Goal: Information Seeking & Learning: Check status

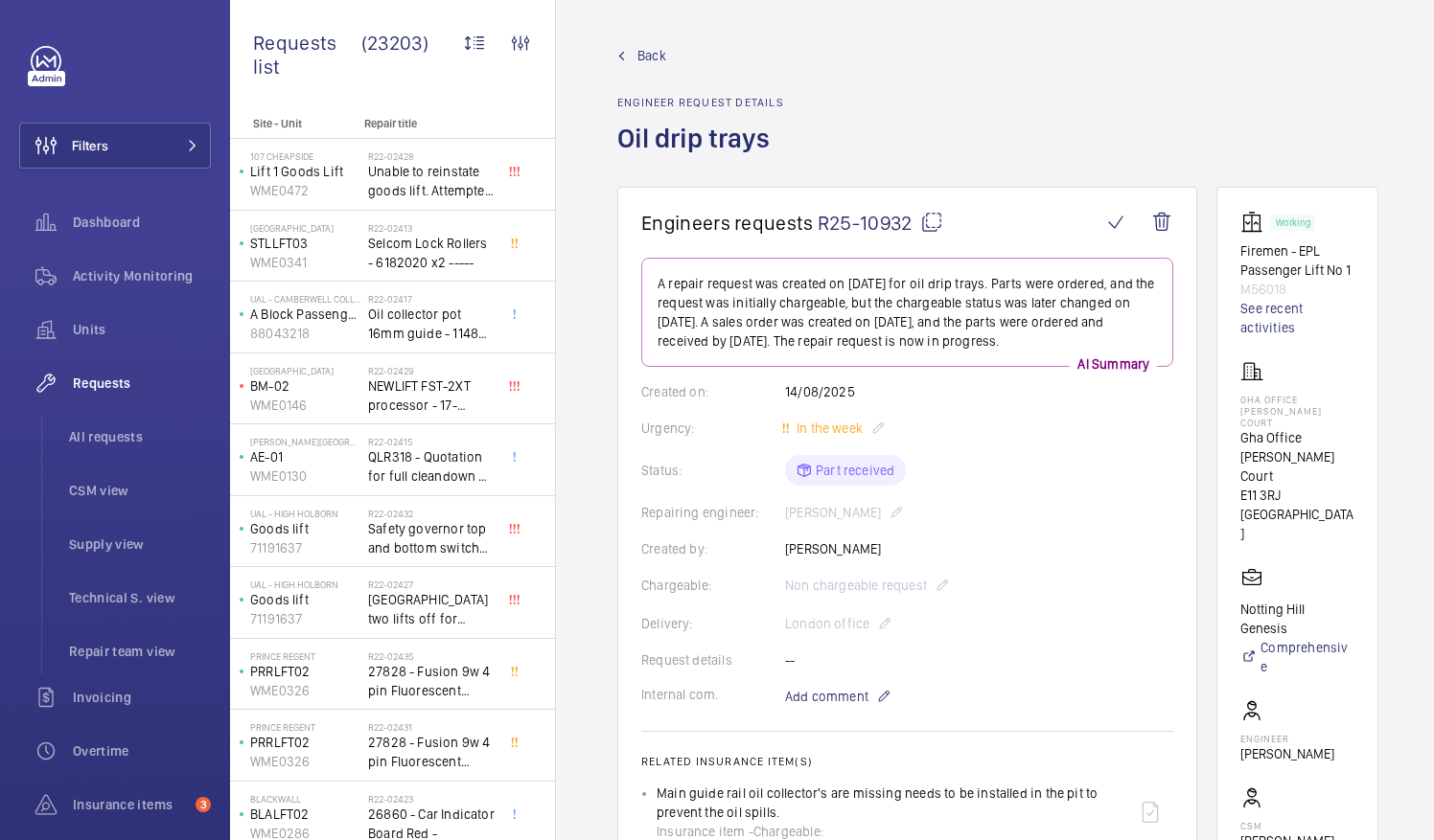
click at [926, 219] on mat-icon at bounding box center [931, 223] width 23 height 23
drag, startPoint x: 1264, startPoint y: 442, endPoint x: 1364, endPoint y: 448, distance: 100.2
click at [1355, 448] on p "Gha Office [PERSON_NAME] Court" at bounding box center [1297, 456] width 114 height 57
drag, startPoint x: 1364, startPoint y: 448, endPoint x: 1342, endPoint y: 450, distance: 22.1
copy p "Gha Office Hayter"
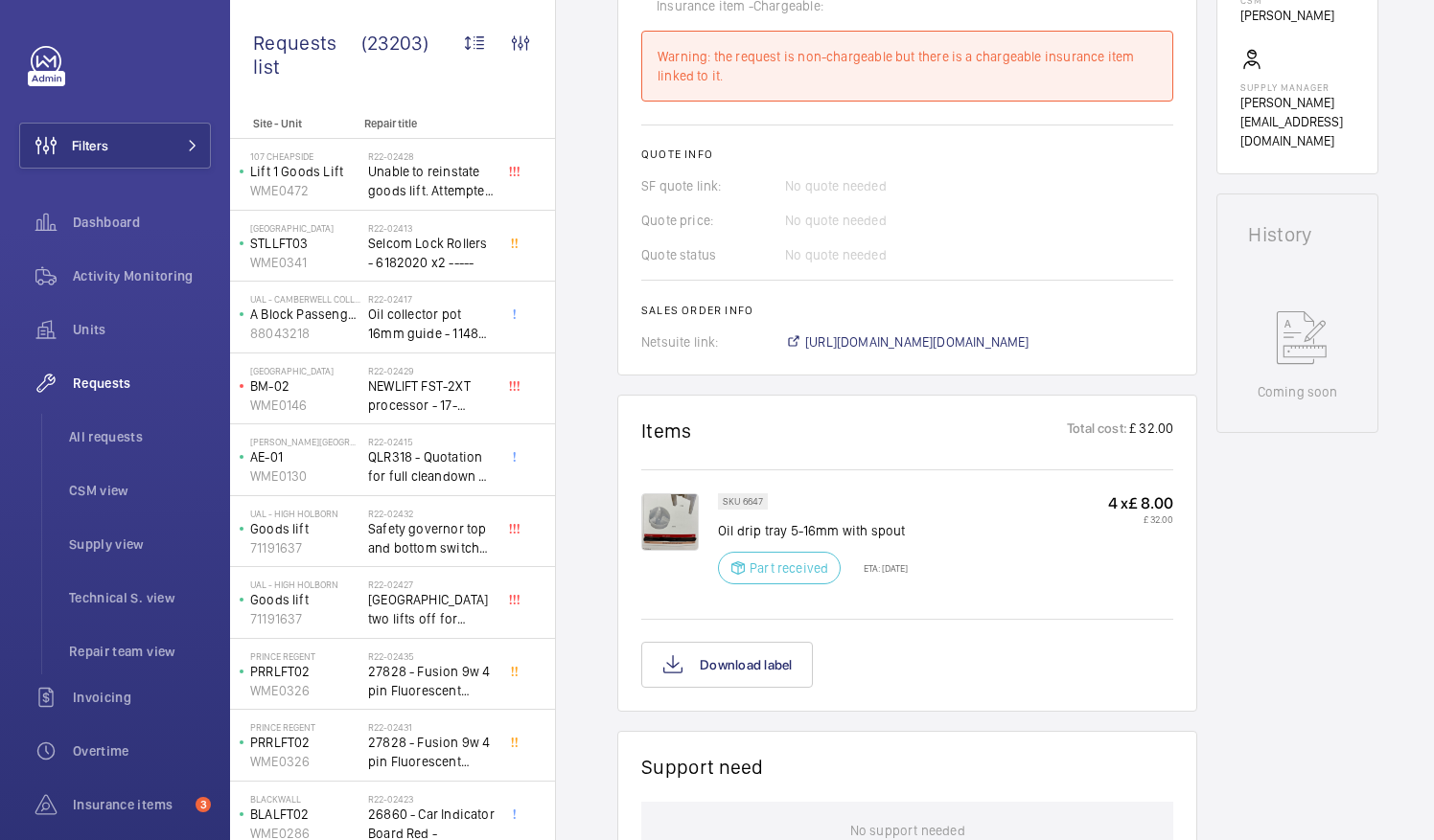
scroll to position [827, 0]
drag, startPoint x: 718, startPoint y: 519, endPoint x: 786, endPoint y: 525, distance: 68.3
click at [786, 525] on p "Oil drip tray 5-16mm with spout" at bounding box center [812, 528] width 190 height 19
drag, startPoint x: 786, startPoint y: 525, endPoint x: 750, endPoint y: 514, distance: 37.6
copy p "Oil drip tray"
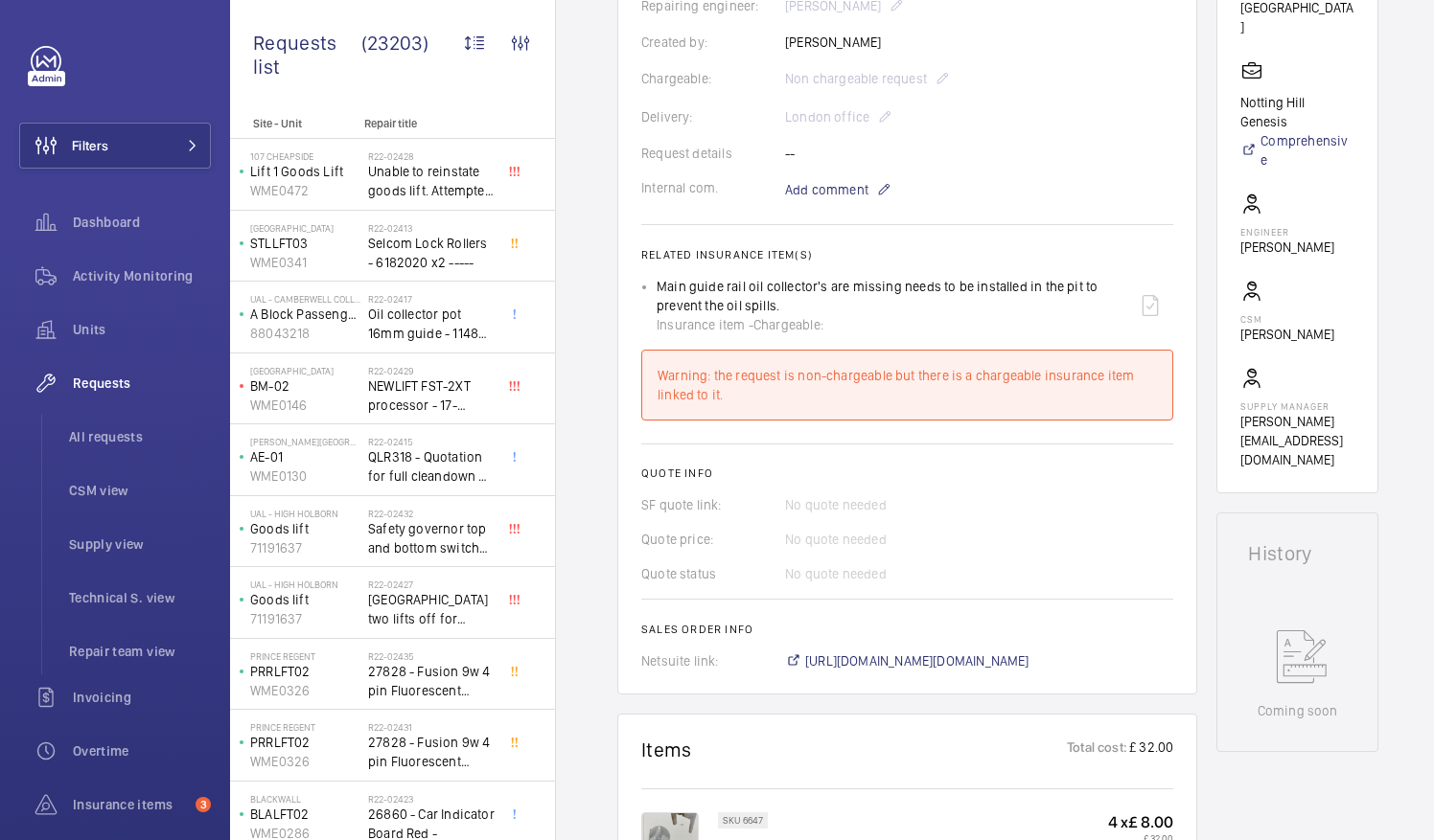
scroll to position [506, 0]
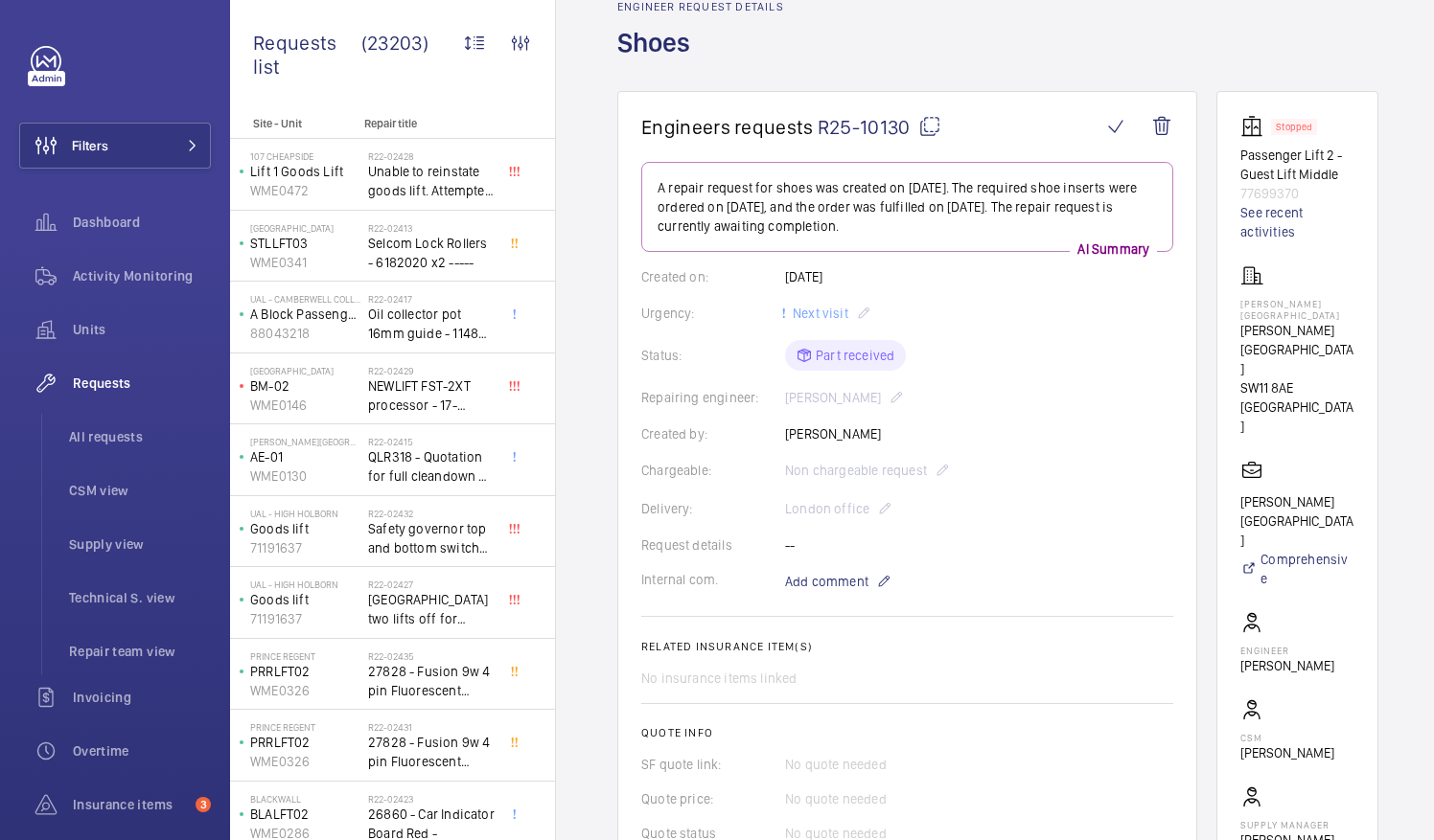
scroll to position [47, 0]
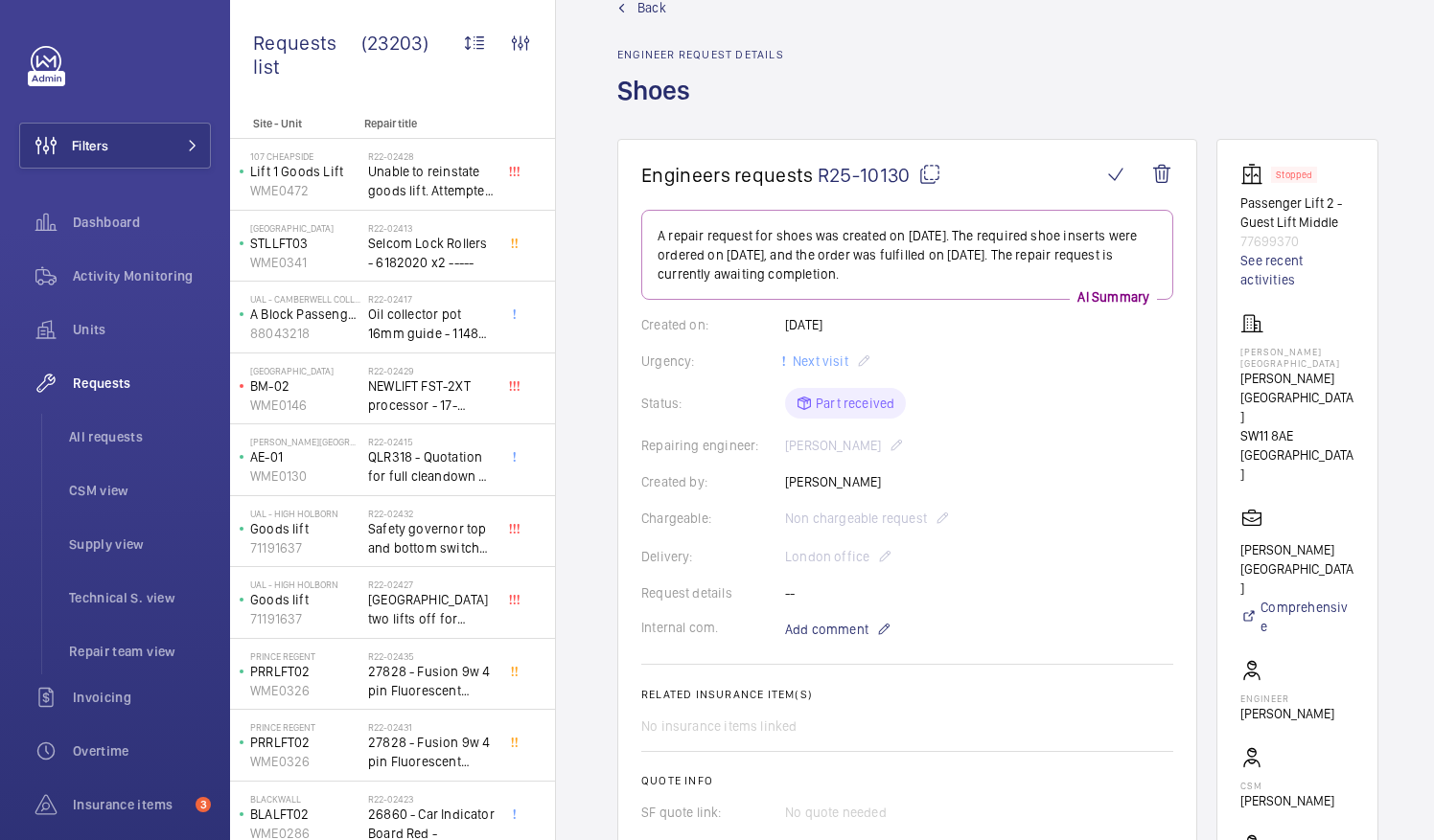
click at [926, 171] on mat-icon at bounding box center [930, 174] width 23 height 23
drag, startPoint x: 1263, startPoint y: 375, endPoint x: 1359, endPoint y: 380, distance: 96.1
click at [1355, 380] on p "Pestana Chelsea Bridge Hotel" at bounding box center [1297, 397] width 114 height 57
drag, startPoint x: 1359, startPoint y: 380, endPoint x: 1340, endPoint y: 377, distance: 19.2
copy p "Pestana Chelsea"
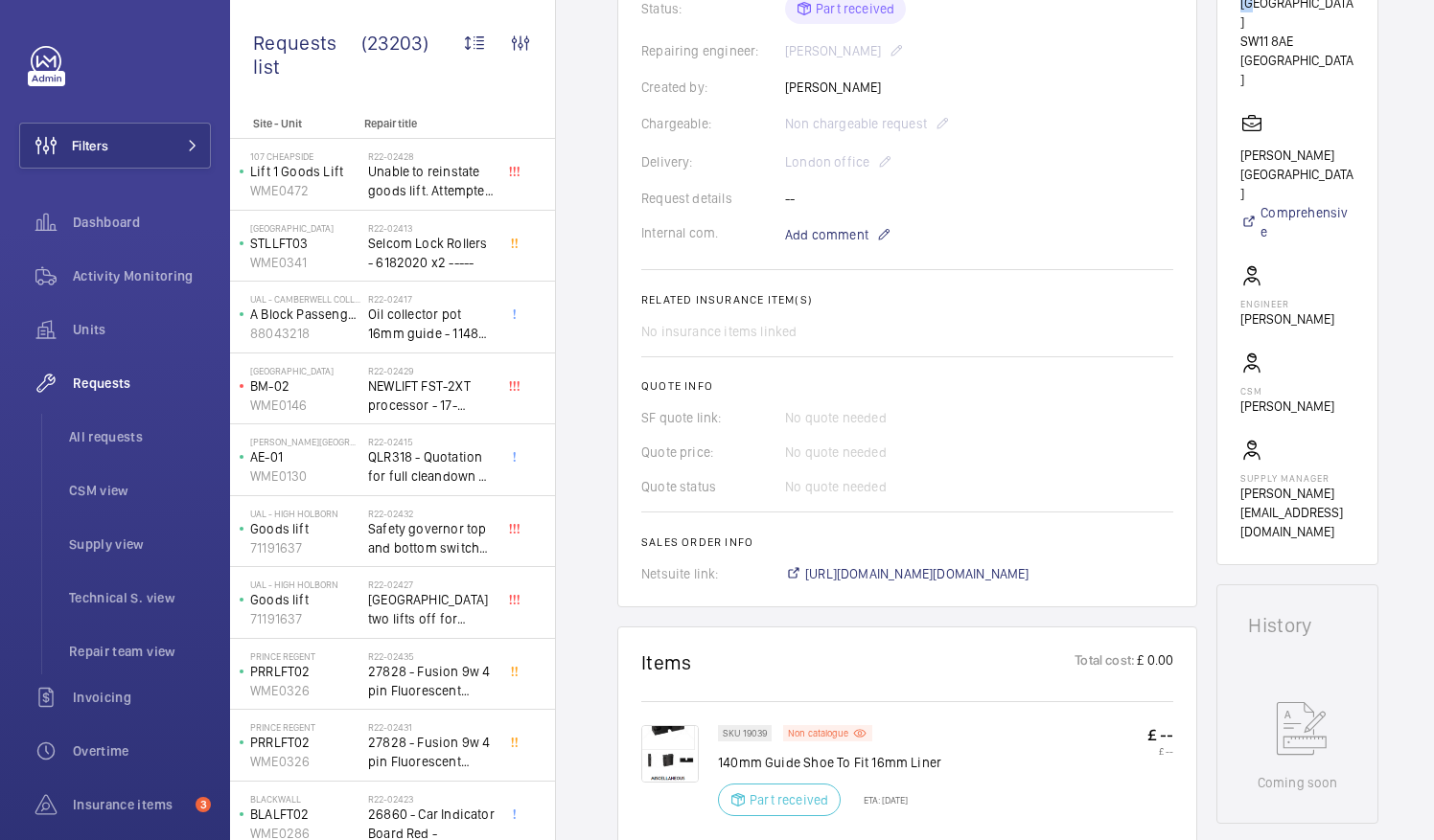
scroll to position [606, 0]
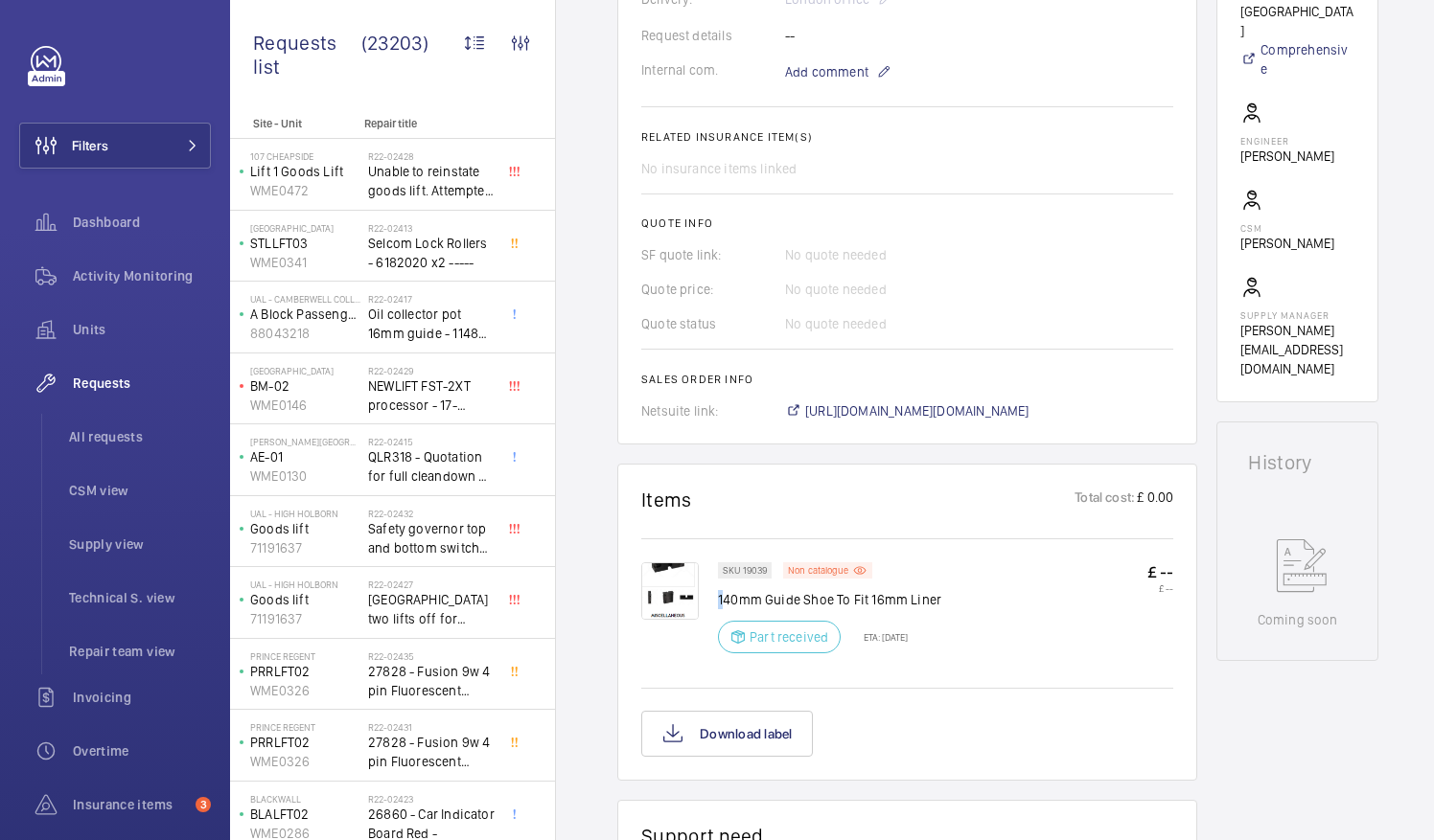
click at [727, 594] on p "140mm Guide Shoe To Fit 16mm Liner" at bounding box center [829, 600] width 224 height 19
drag, startPoint x: 727, startPoint y: 594, endPoint x: 707, endPoint y: 604, distance: 22.4
click at [707, 604] on div at bounding box center [679, 614] width 76 height 103
drag, startPoint x: 719, startPoint y: 596, endPoint x: 830, endPoint y: 595, distance: 111.0
click at [830, 595] on p "140mm Guide Shoe To Fit 16mm Liner" at bounding box center [829, 600] width 224 height 19
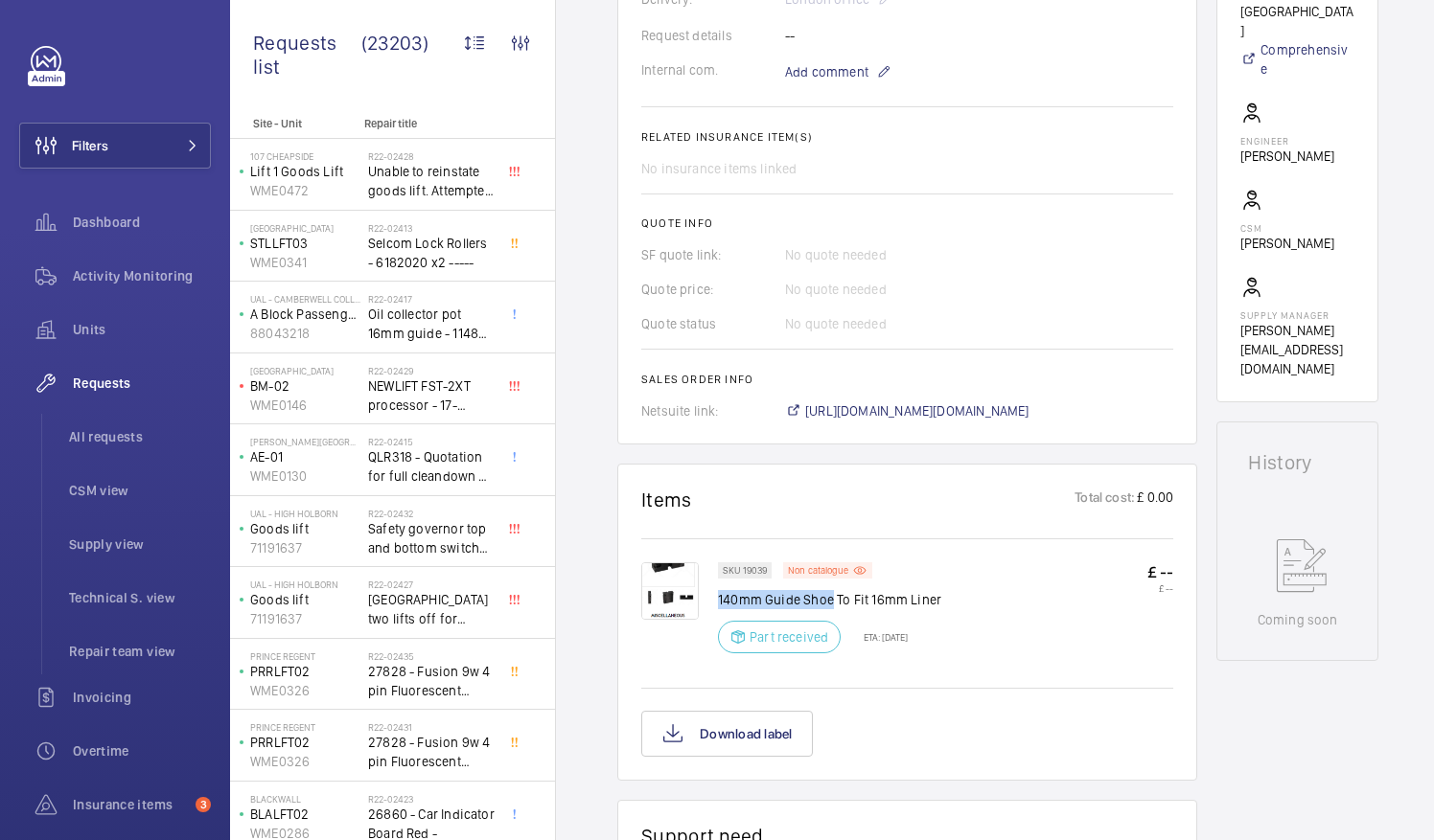
drag, startPoint x: 830, startPoint y: 595, endPoint x: 805, endPoint y: 595, distance: 25.0
copy p "140mm Guide Shoe"
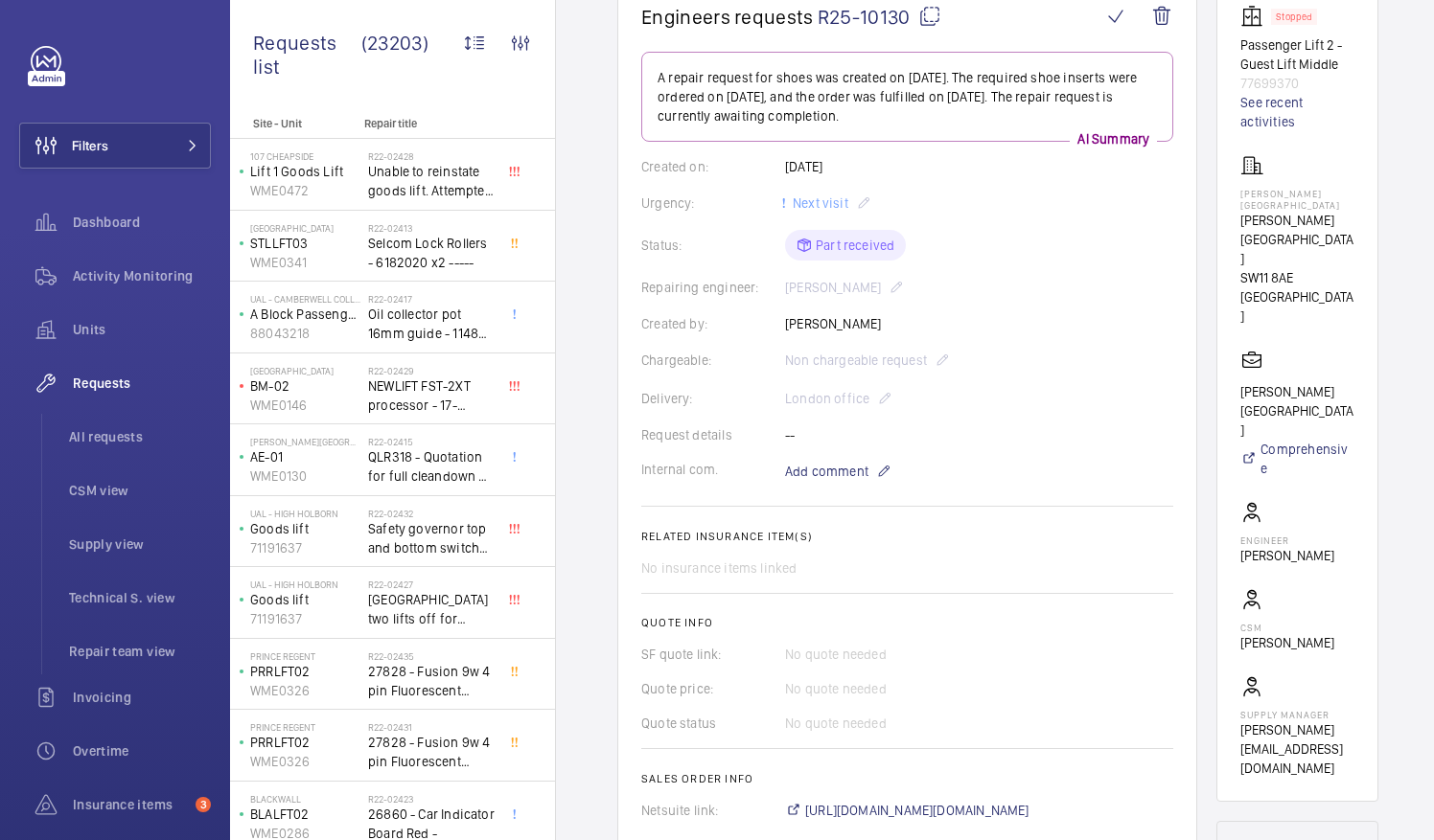
scroll to position [205, 0]
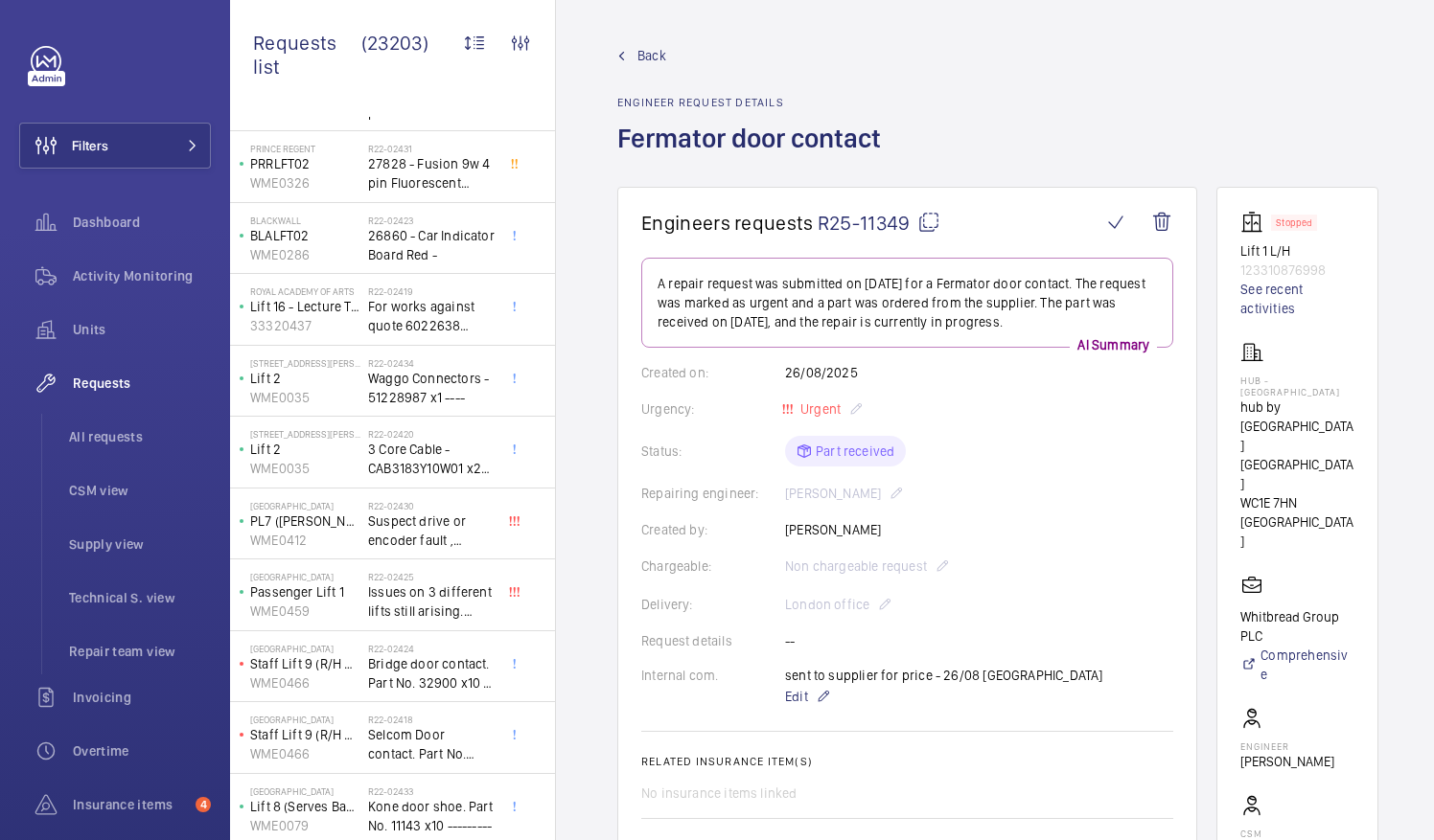
click at [929, 220] on mat-icon at bounding box center [929, 223] width 23 height 23
drag, startPoint x: 1300, startPoint y: 405, endPoint x: 1330, endPoint y: 424, distance: 35.5
click at [1330, 424] on p "hub by [GEOGRAPHIC_DATA] [GEOGRAPHIC_DATA]" at bounding box center [1297, 445] width 114 height 96
drag, startPoint x: 1330, startPoint y: 424, endPoint x: 1309, endPoint y: 423, distance: 21.0
copy p "Premier Inn [GEOGRAPHIC_DATA]"
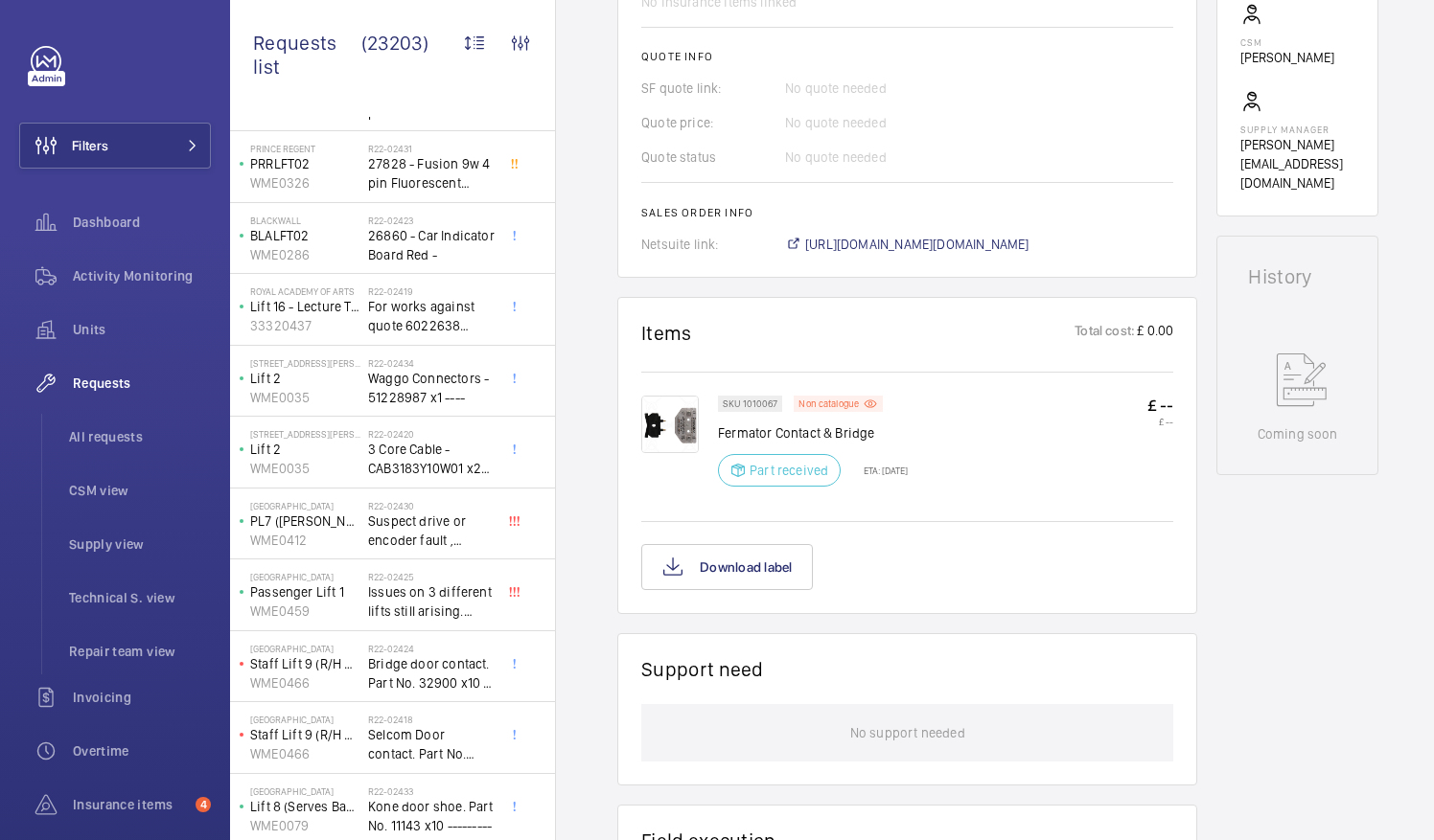
scroll to position [794, 0]
drag, startPoint x: 718, startPoint y: 425, endPoint x: 876, endPoint y: 434, distance: 158.3
click at [876, 434] on p "Fermator Contact & Bridge" at bounding box center [812, 432] width 190 height 19
drag, startPoint x: 876, startPoint y: 434, endPoint x: 864, endPoint y: 431, distance: 12.4
copy p "Fermator Contact & Bridge"
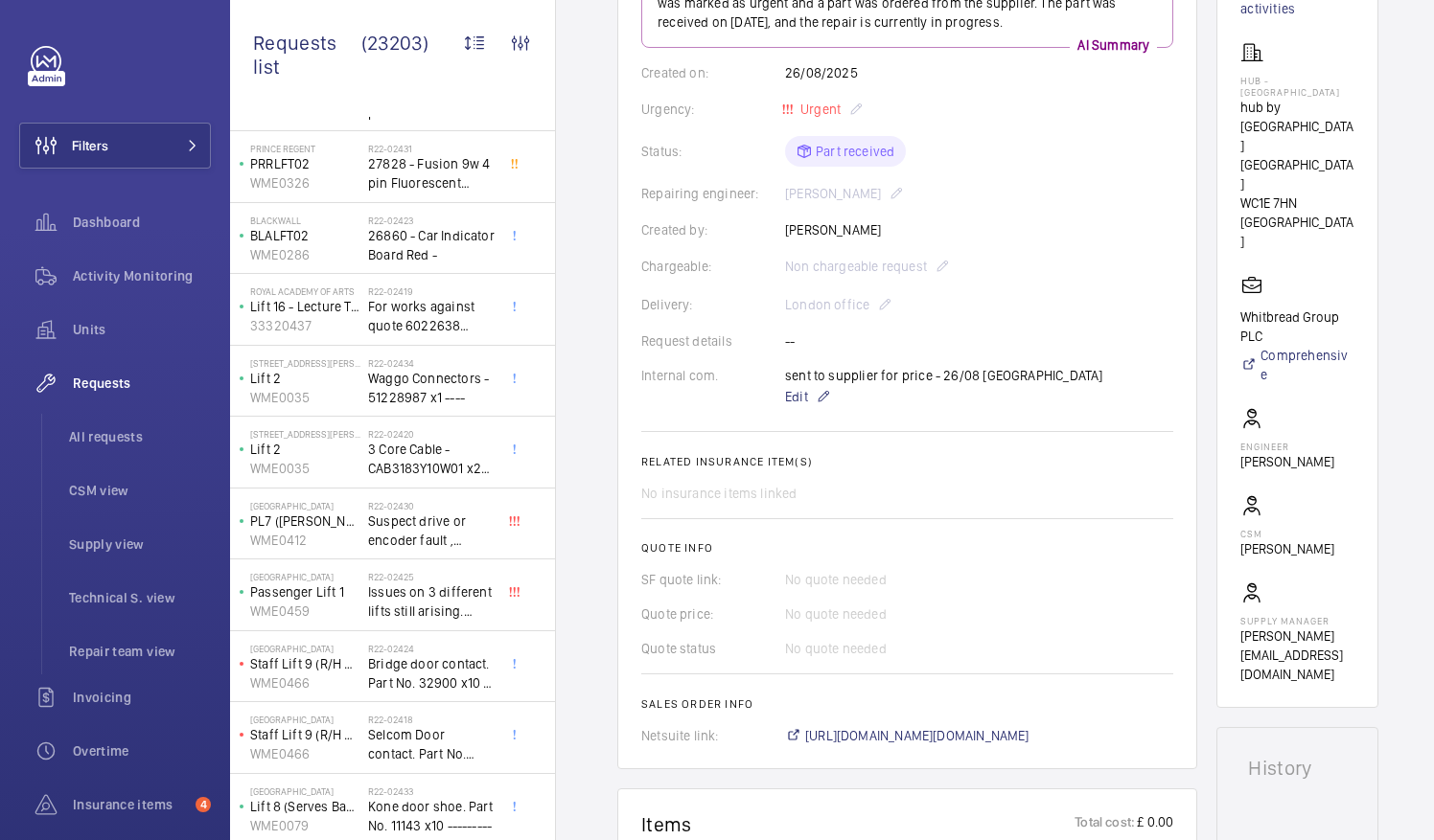
scroll to position [0, 0]
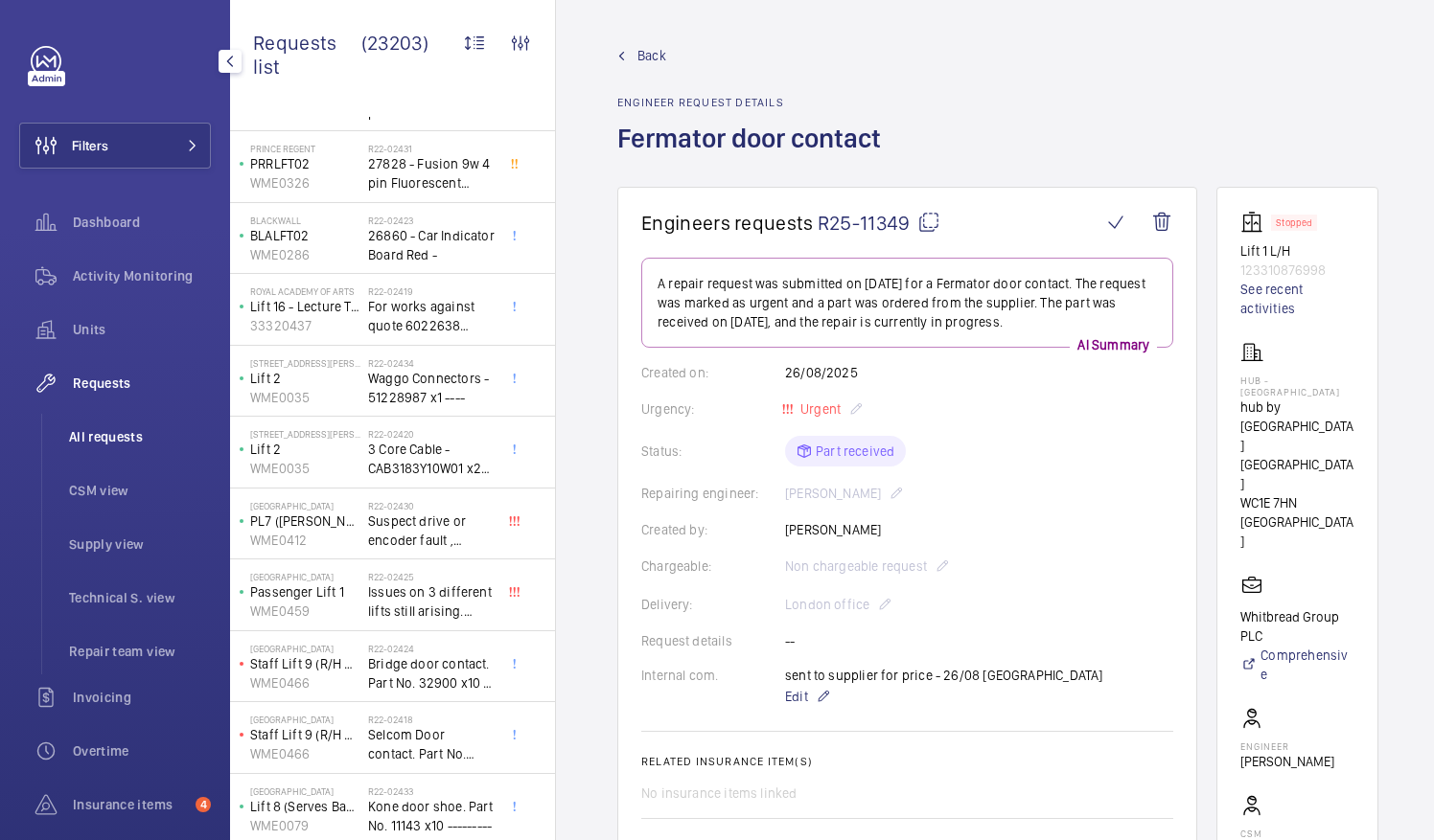
click at [106, 432] on span "All requests" at bounding box center [139, 436] width 141 height 19
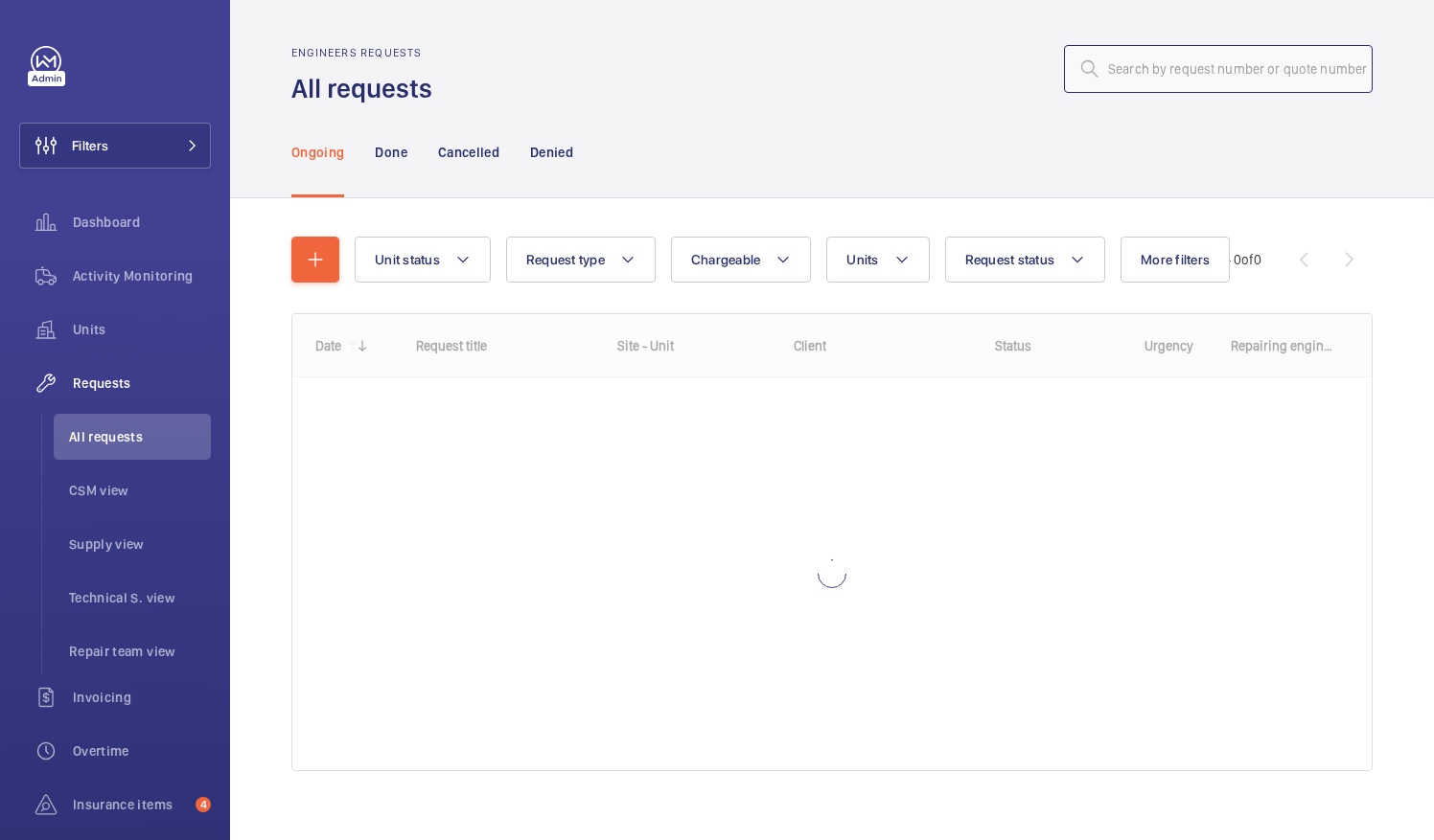
click at [1096, 68] on input "text" at bounding box center [1218, 69] width 309 height 47
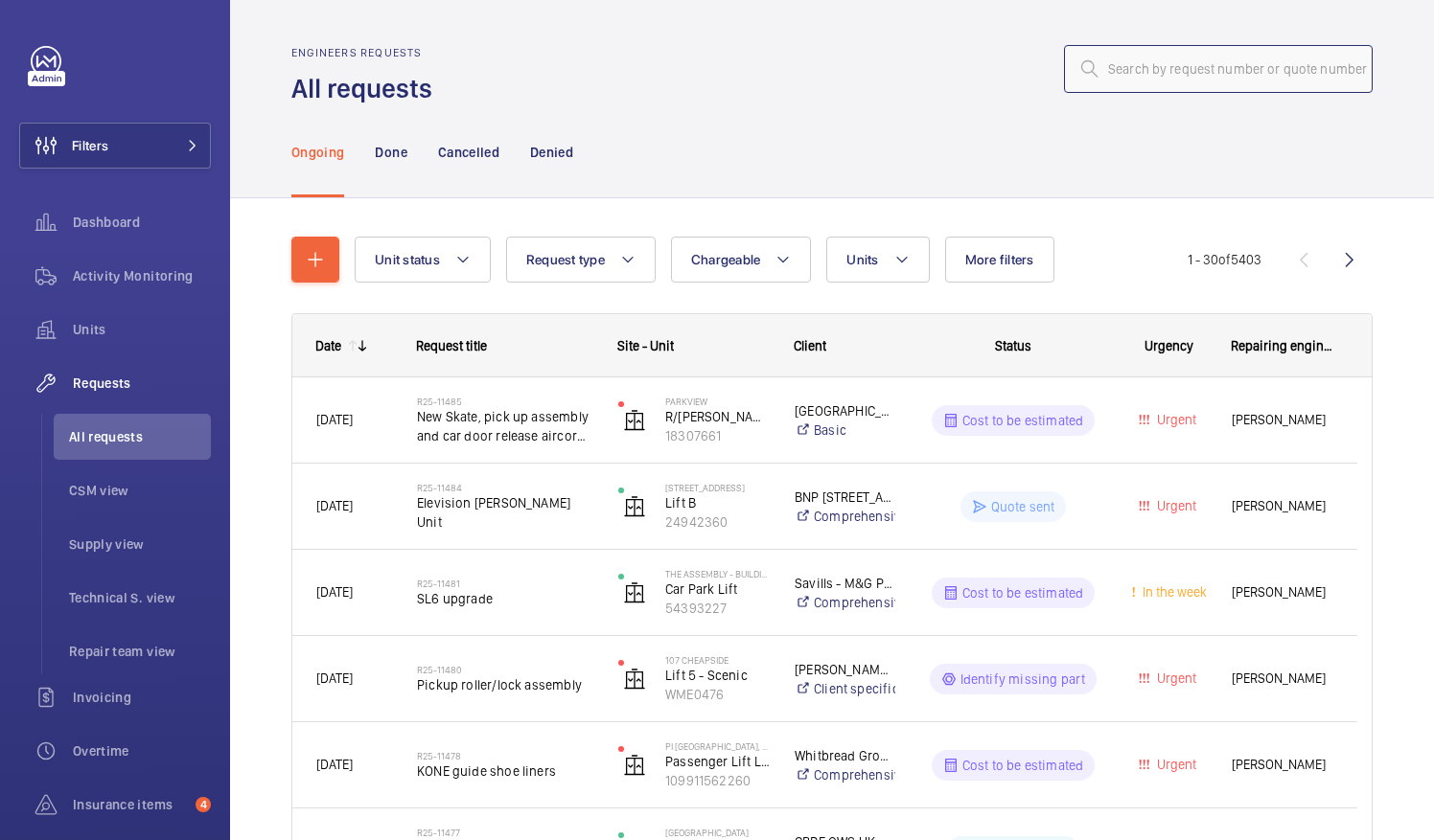
paste input "R25-10932"
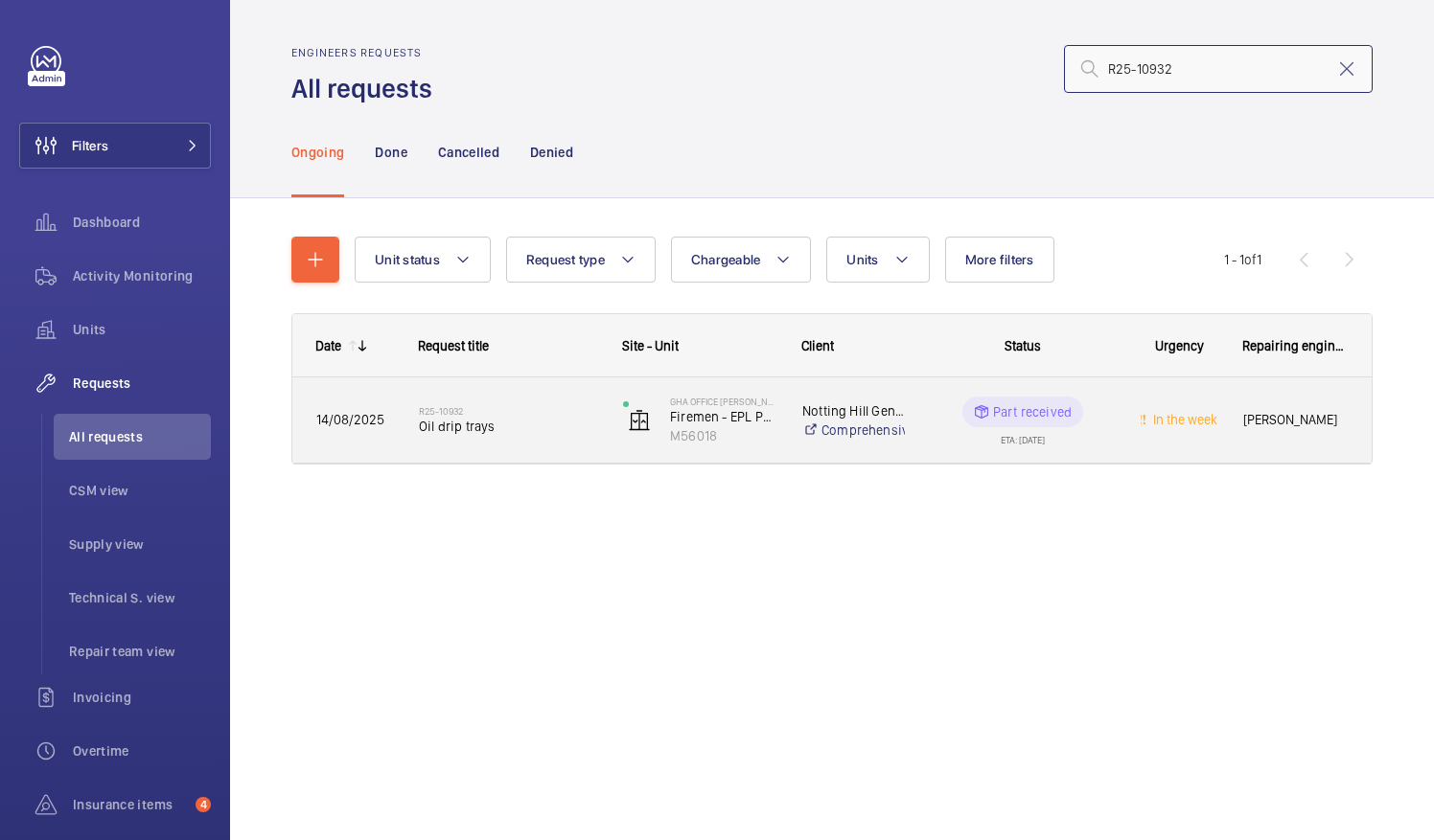
type input "R25-10932"
click at [495, 424] on span "Oil drip trays" at bounding box center [508, 427] width 179 height 19
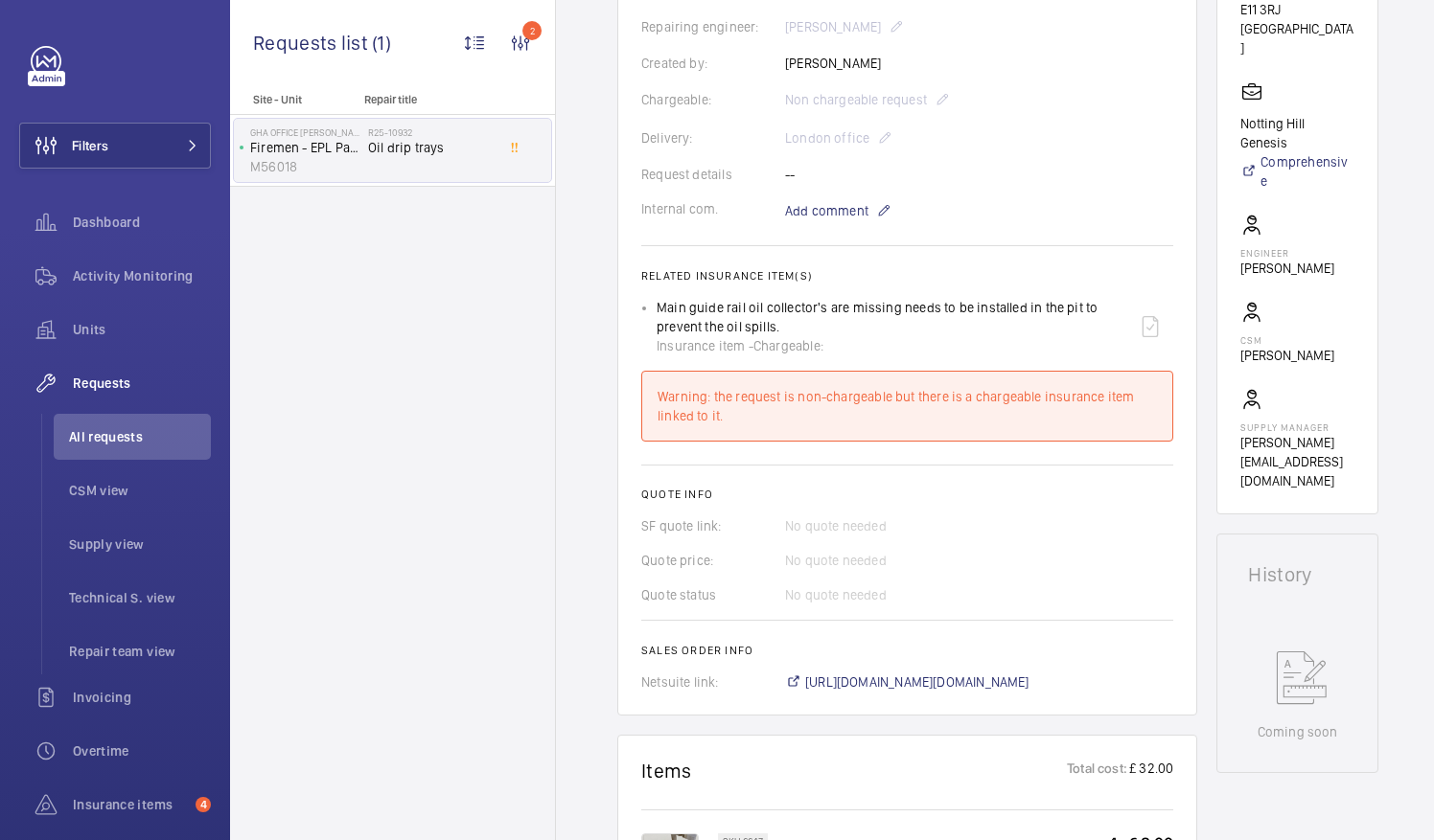
scroll to position [496, 0]
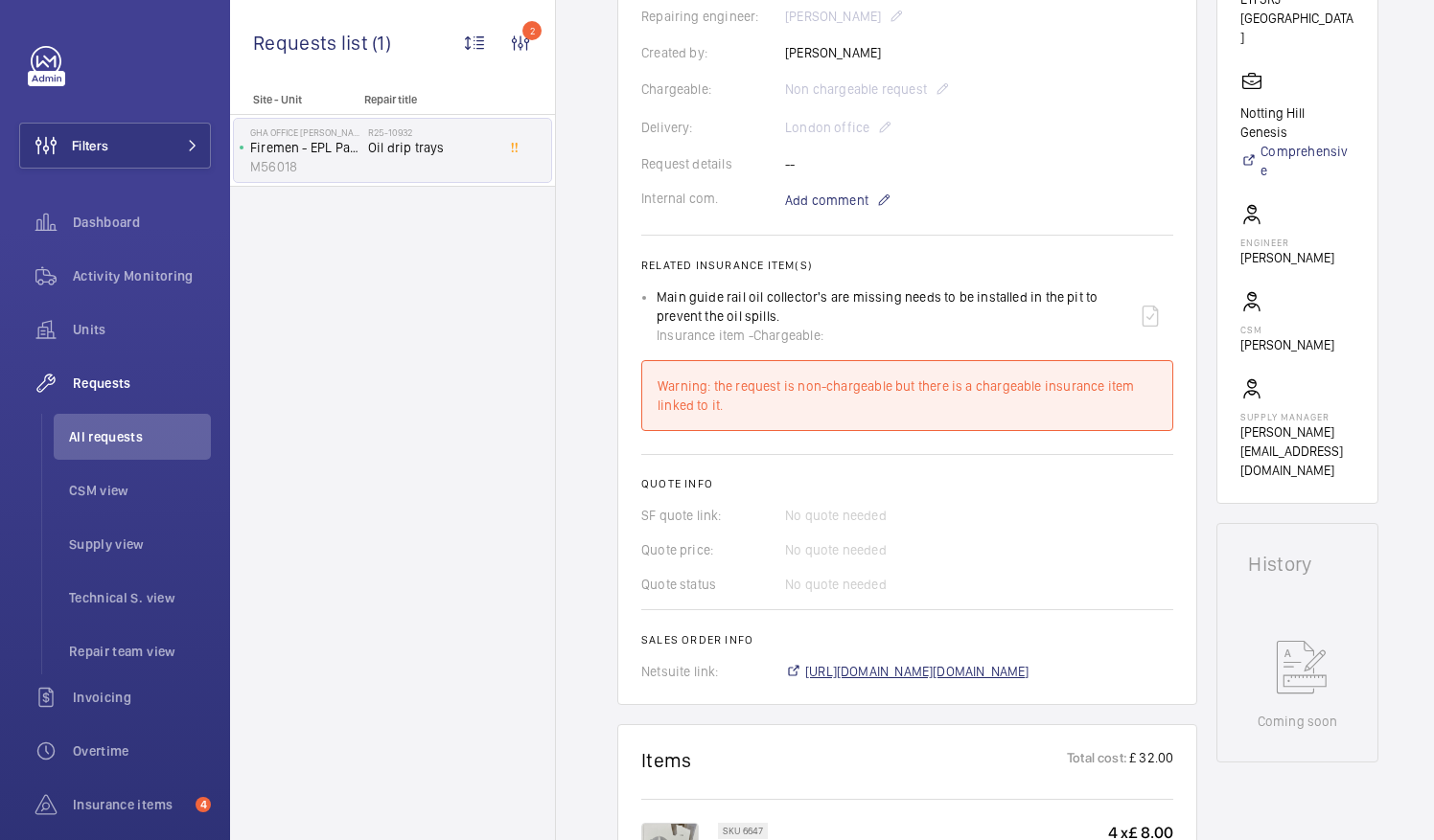
click at [988, 678] on span "https://6461500.app.netsuite.com/app/accounting/transactions/salesord.nl?id=294…" at bounding box center [917, 672] width 225 height 19
click at [129, 441] on span "All requests" at bounding box center [139, 436] width 141 height 19
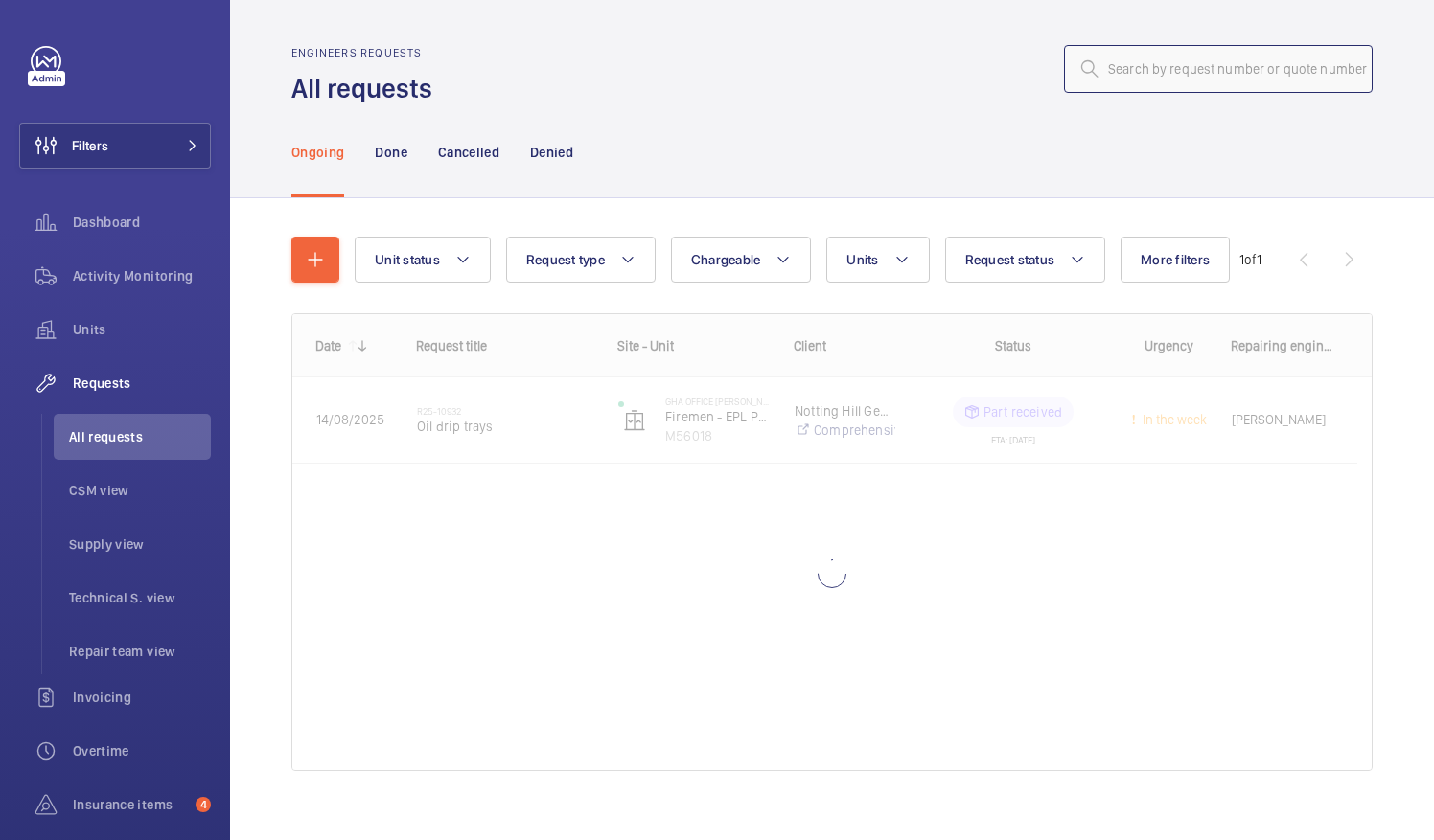
click at [1098, 69] on input "text" at bounding box center [1218, 69] width 309 height 47
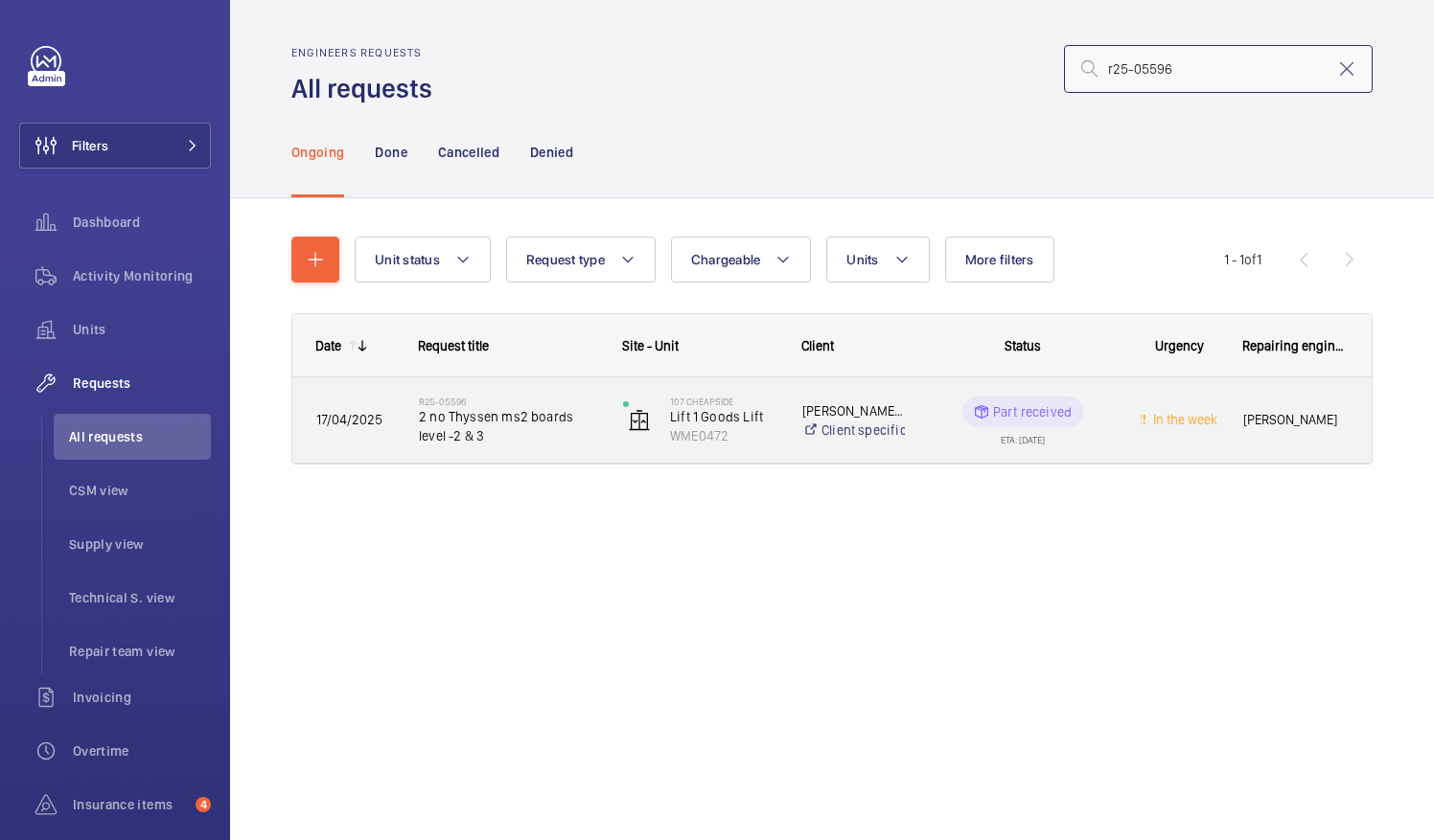
type input "r25-05596"
click at [498, 408] on span "2 no Thyssen ms2 boards level -2 & 3" at bounding box center [508, 427] width 179 height 39
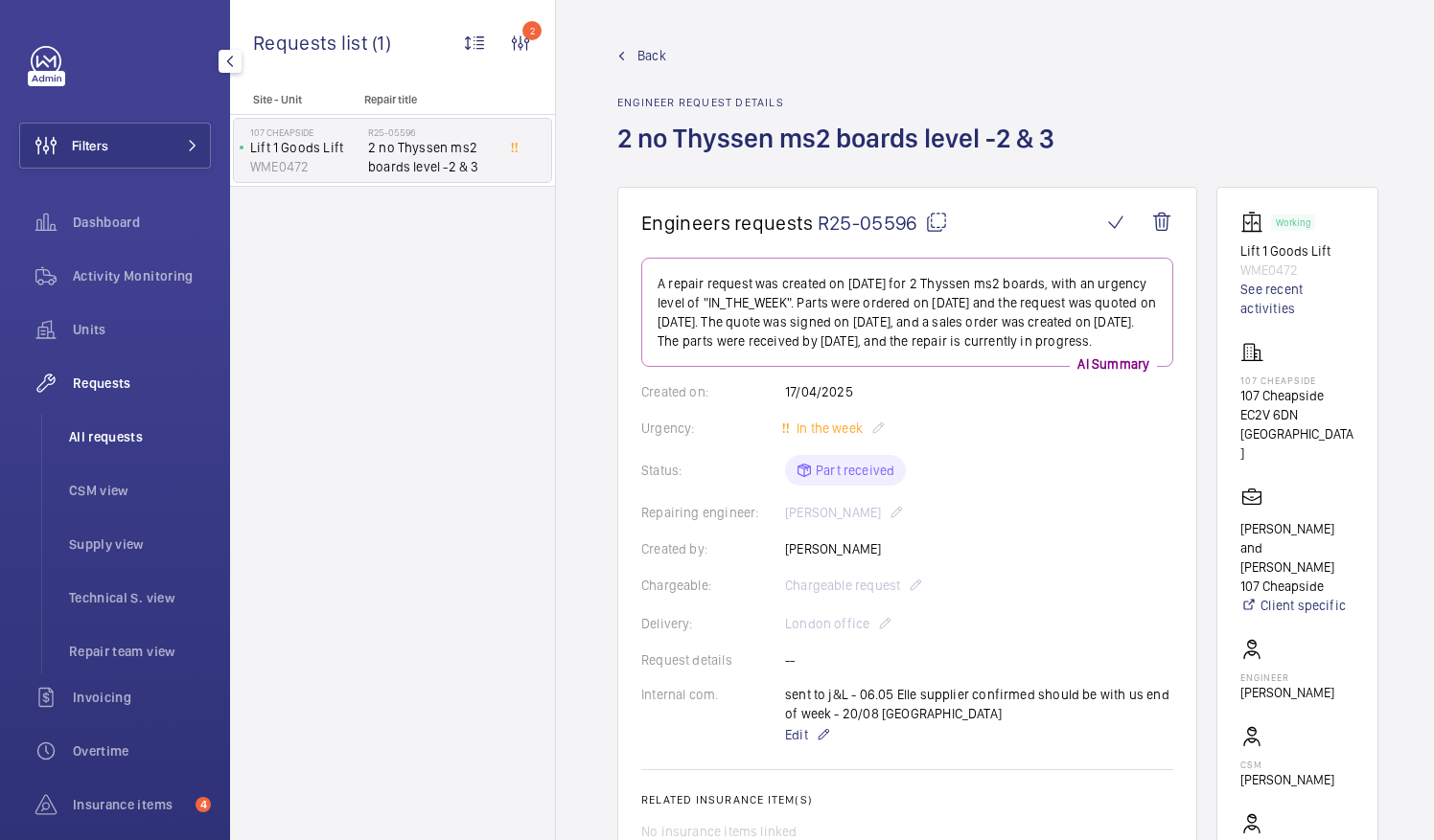
click at [97, 432] on span "All requests" at bounding box center [139, 436] width 141 height 19
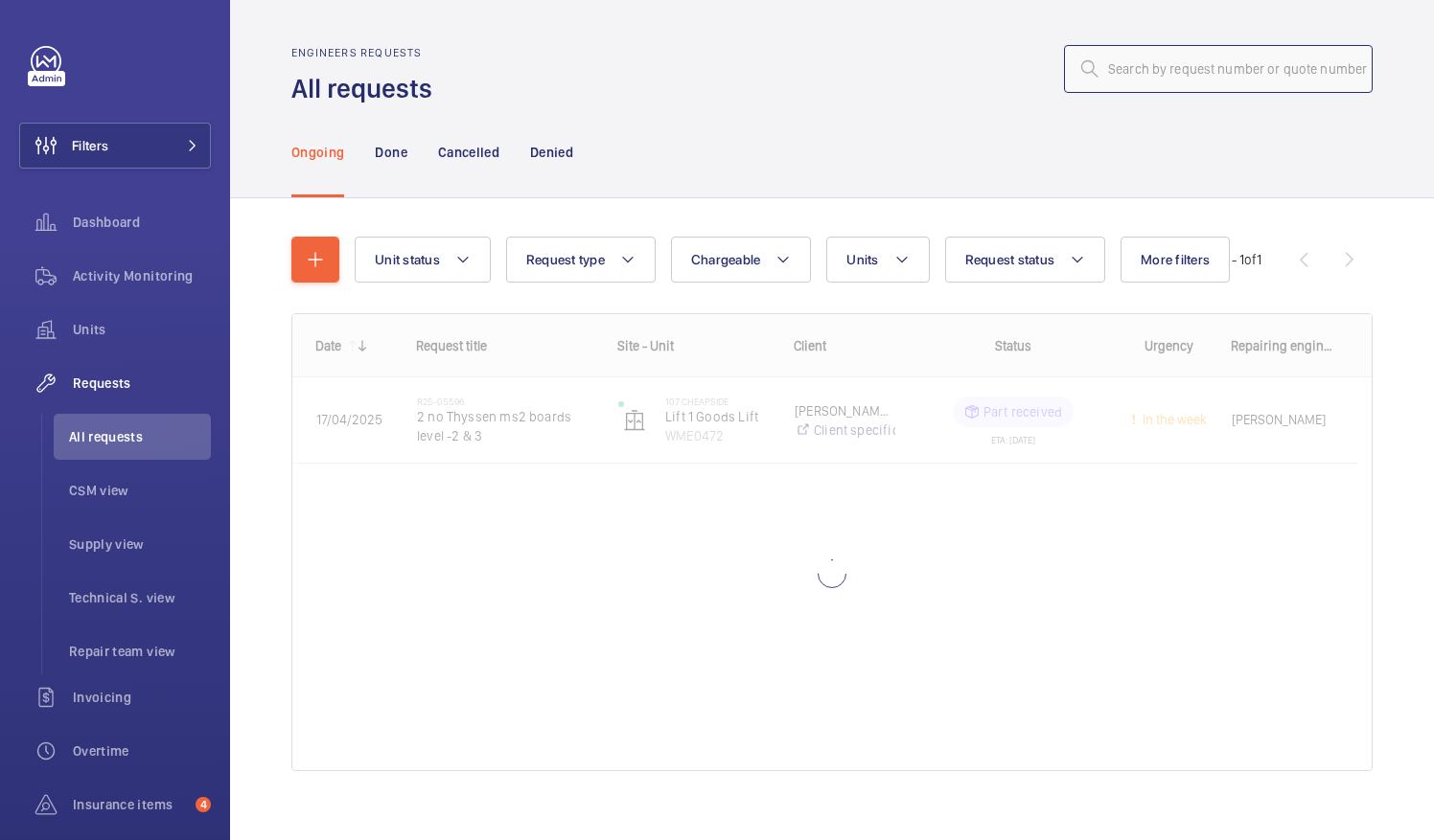
click at [1100, 74] on input "text" at bounding box center [1218, 69] width 309 height 47
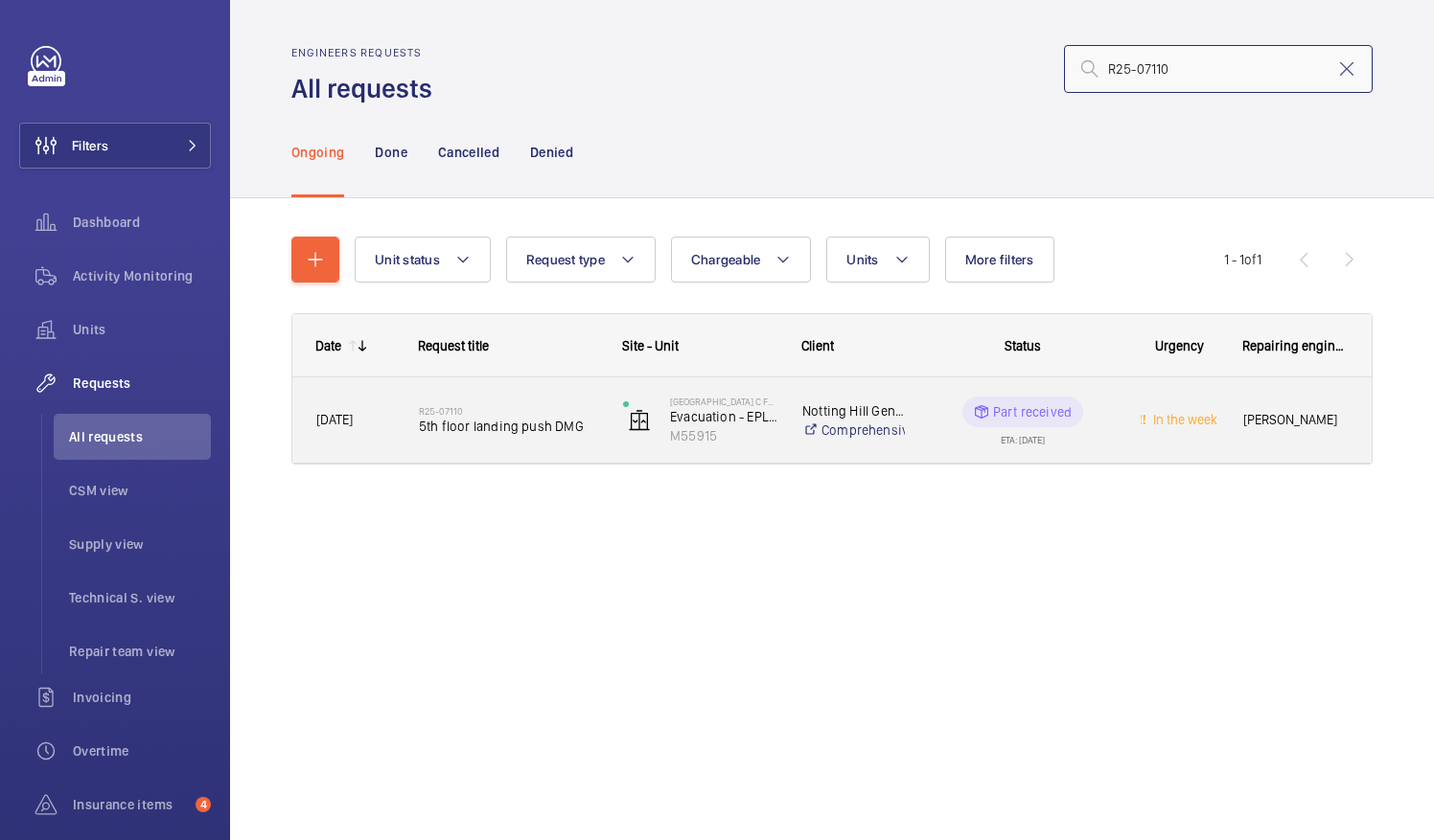
type input "R25-07110"
click at [514, 412] on h2 "R25-07110" at bounding box center [508, 411] width 179 height 12
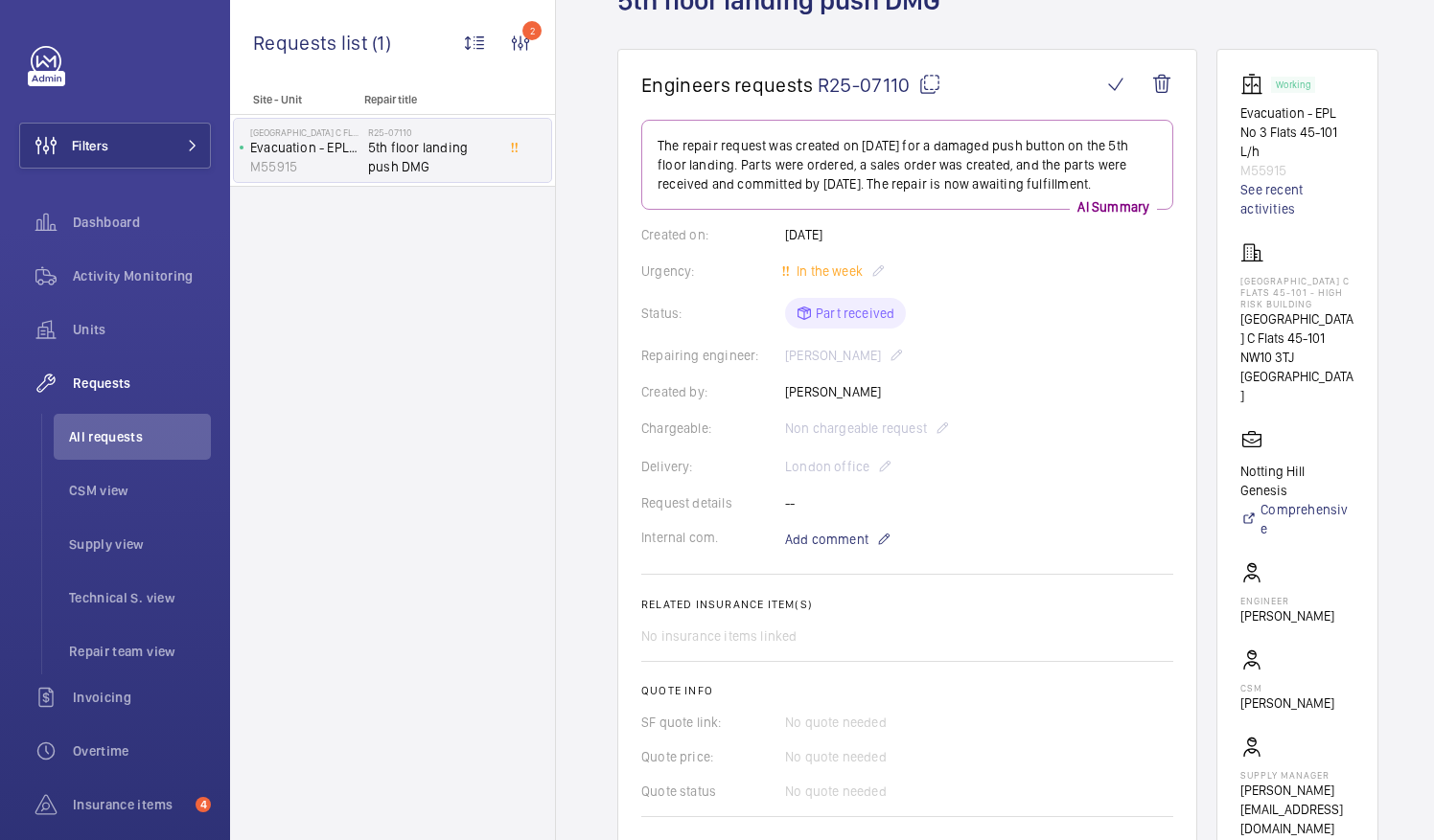
scroll to position [139, 0]
drag, startPoint x: 1264, startPoint y: 688, endPoint x: 1339, endPoint y: 692, distance: 75.1
click at [1339, 692] on wm-front-card-body "Working Evacuation - EPL No 3 Flats 45-101 L/h M55915 See recent activities Don…" at bounding box center [1297, 454] width 114 height 765
drag, startPoint x: 1339, startPoint y: 692, endPoint x: 1305, endPoint y: 692, distance: 34.0
copy p "Abby Archer"
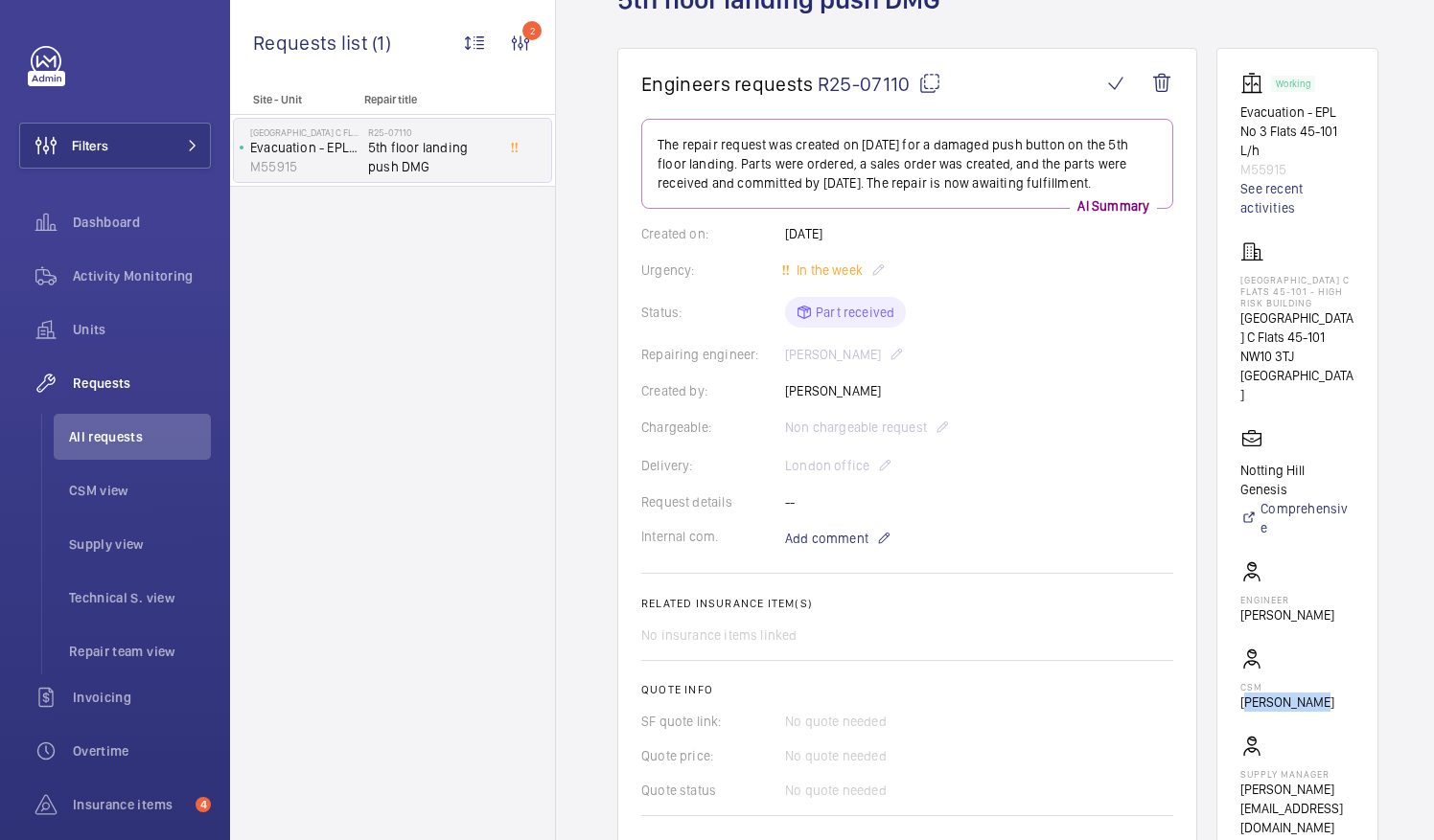
click at [931, 84] on mat-icon at bounding box center [930, 83] width 23 height 23
copy p "Abby Archer"
click at [120, 436] on span "All requests" at bounding box center [139, 436] width 141 height 19
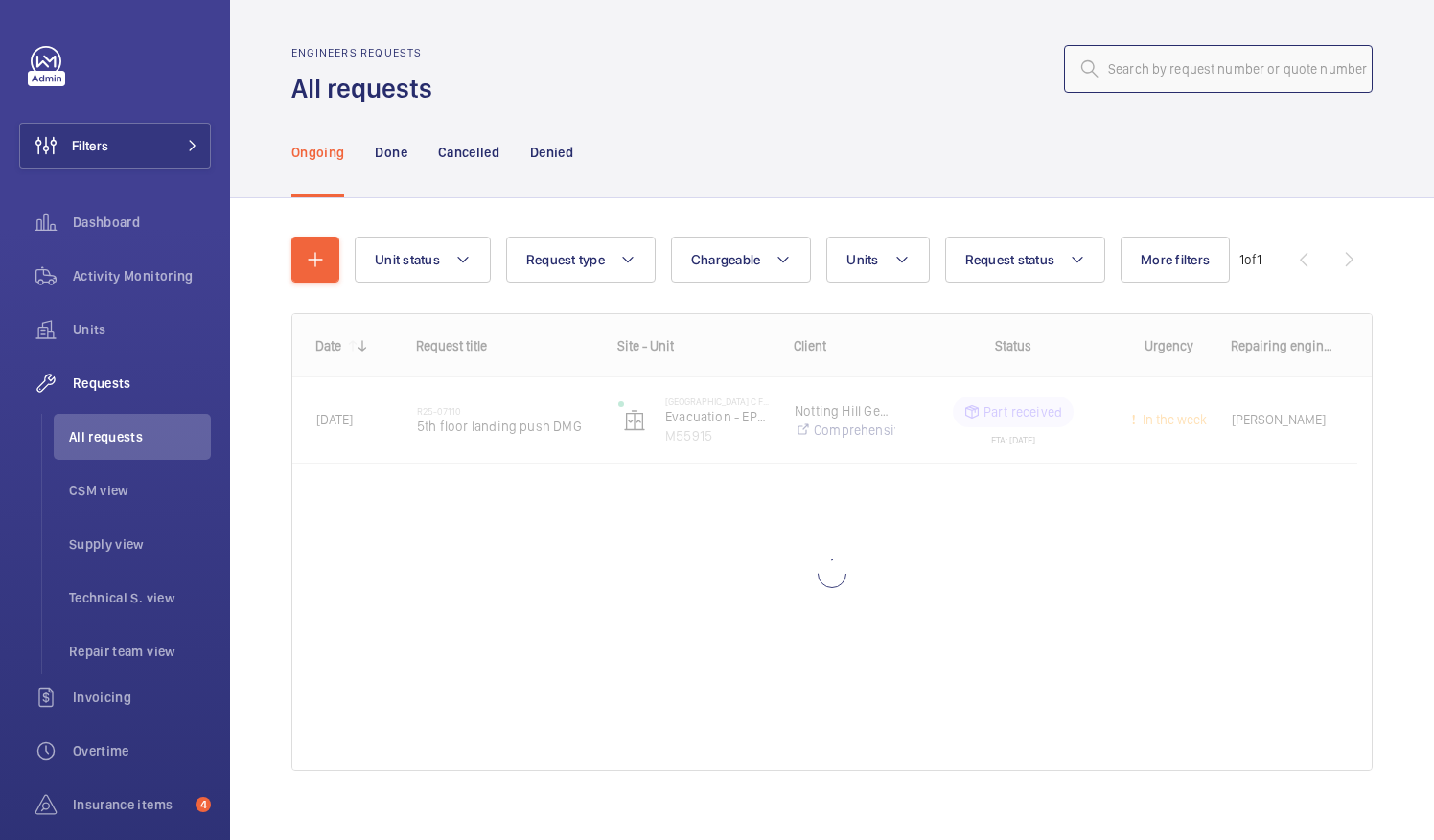
click at [1121, 64] on input "text" at bounding box center [1218, 69] width 309 height 47
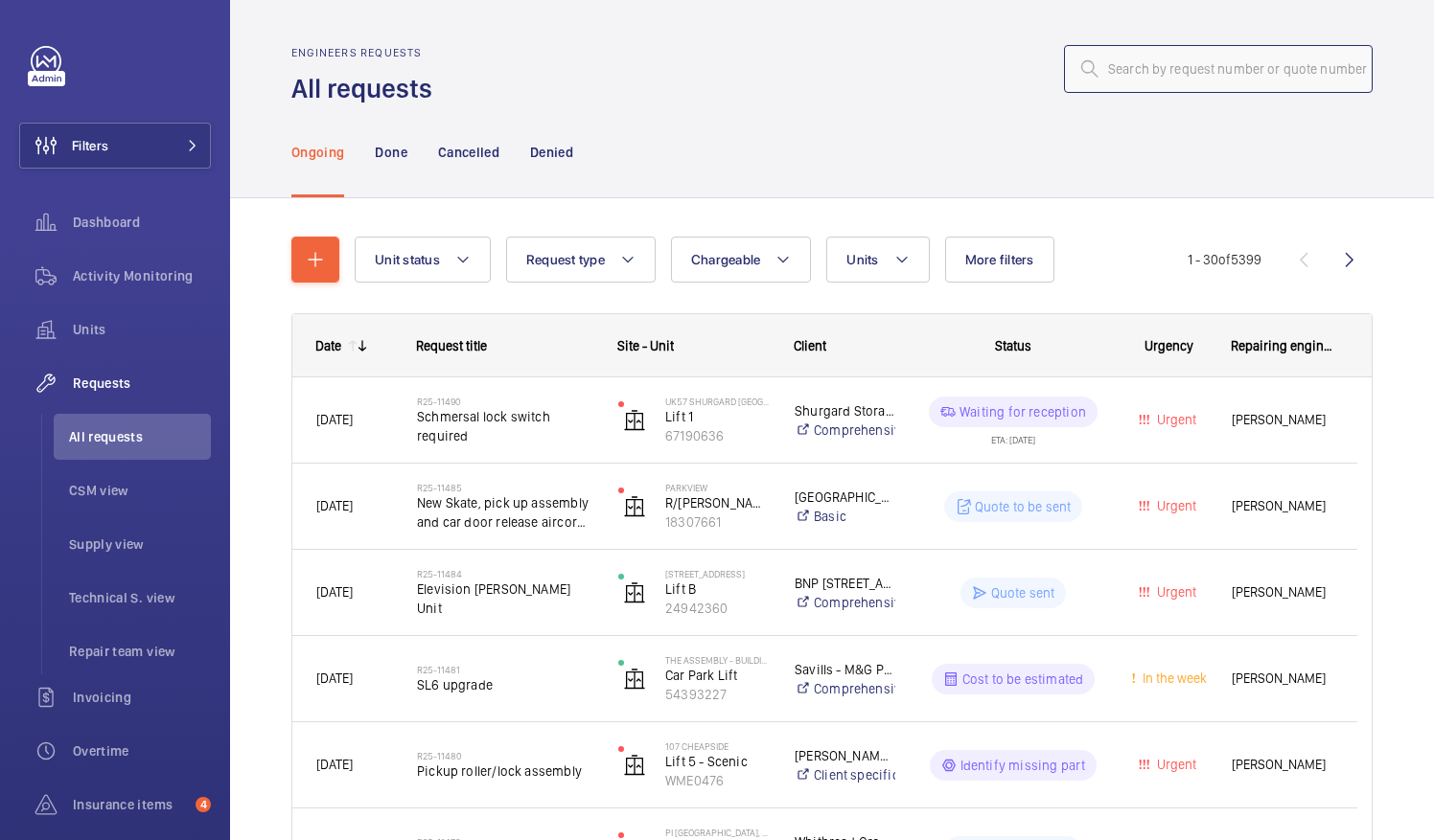
paste input "R25-10850"
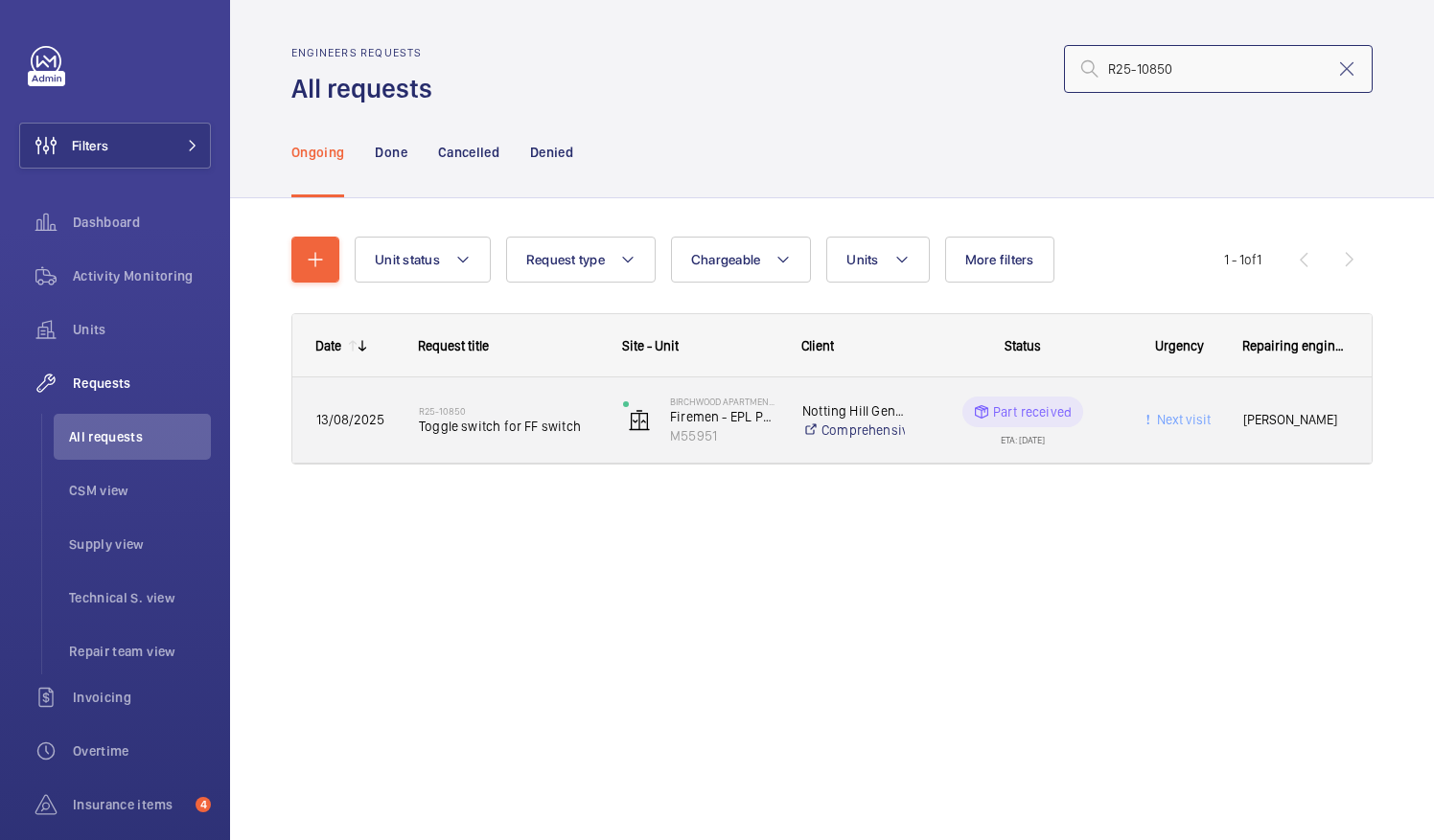
type input "R25-10850"
click at [463, 423] on span "Toggle switch for FF switch" at bounding box center [508, 427] width 179 height 19
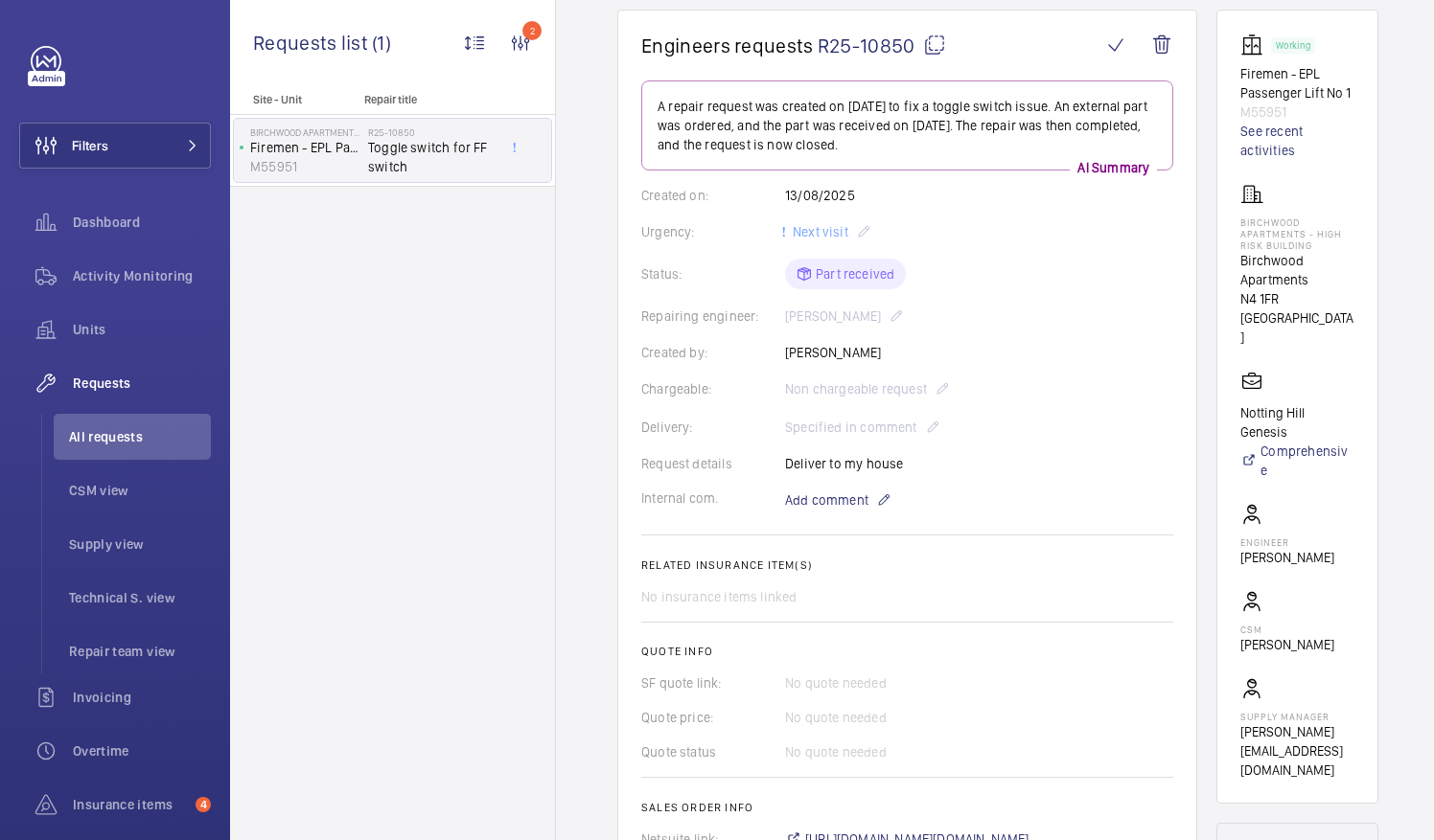
scroll to position [179, 0]
click at [931, 40] on mat-icon at bounding box center [934, 44] width 23 height 23
click at [137, 436] on span "All requests" at bounding box center [139, 436] width 141 height 19
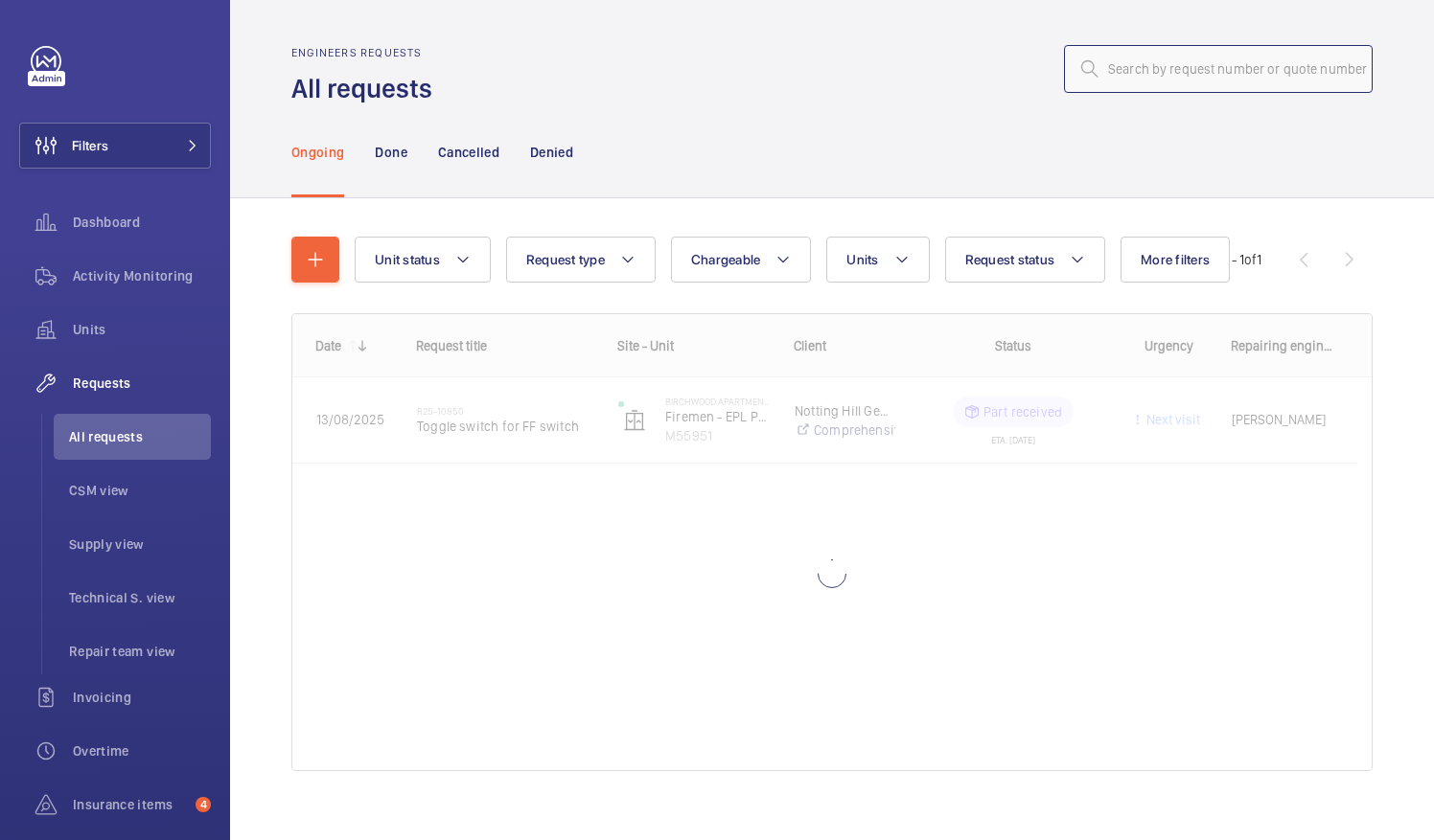
click at [1132, 76] on input "text" at bounding box center [1218, 69] width 309 height 47
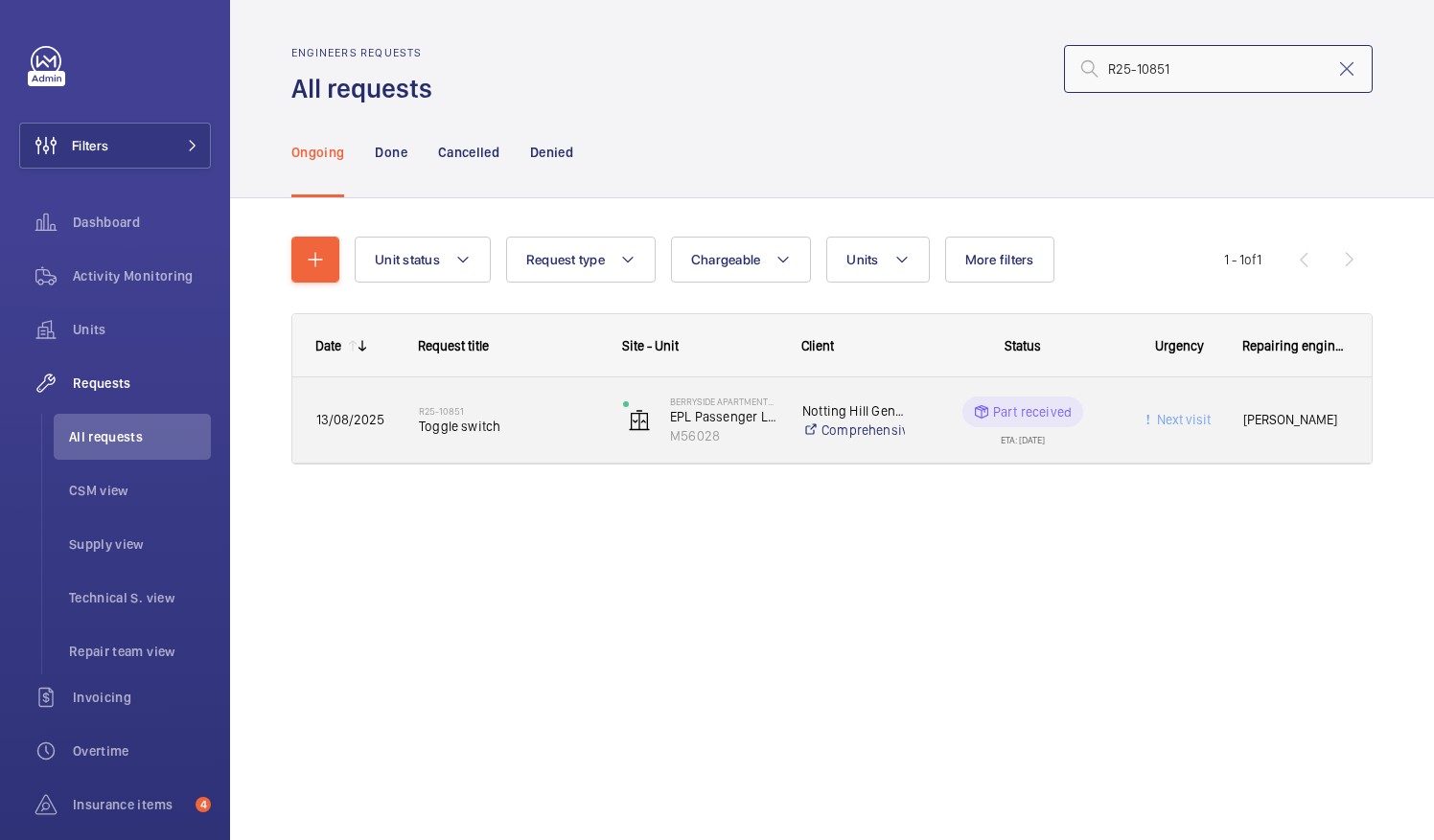
type input "R25-10851"
click at [429, 420] on span "Toggle switch" at bounding box center [508, 427] width 179 height 19
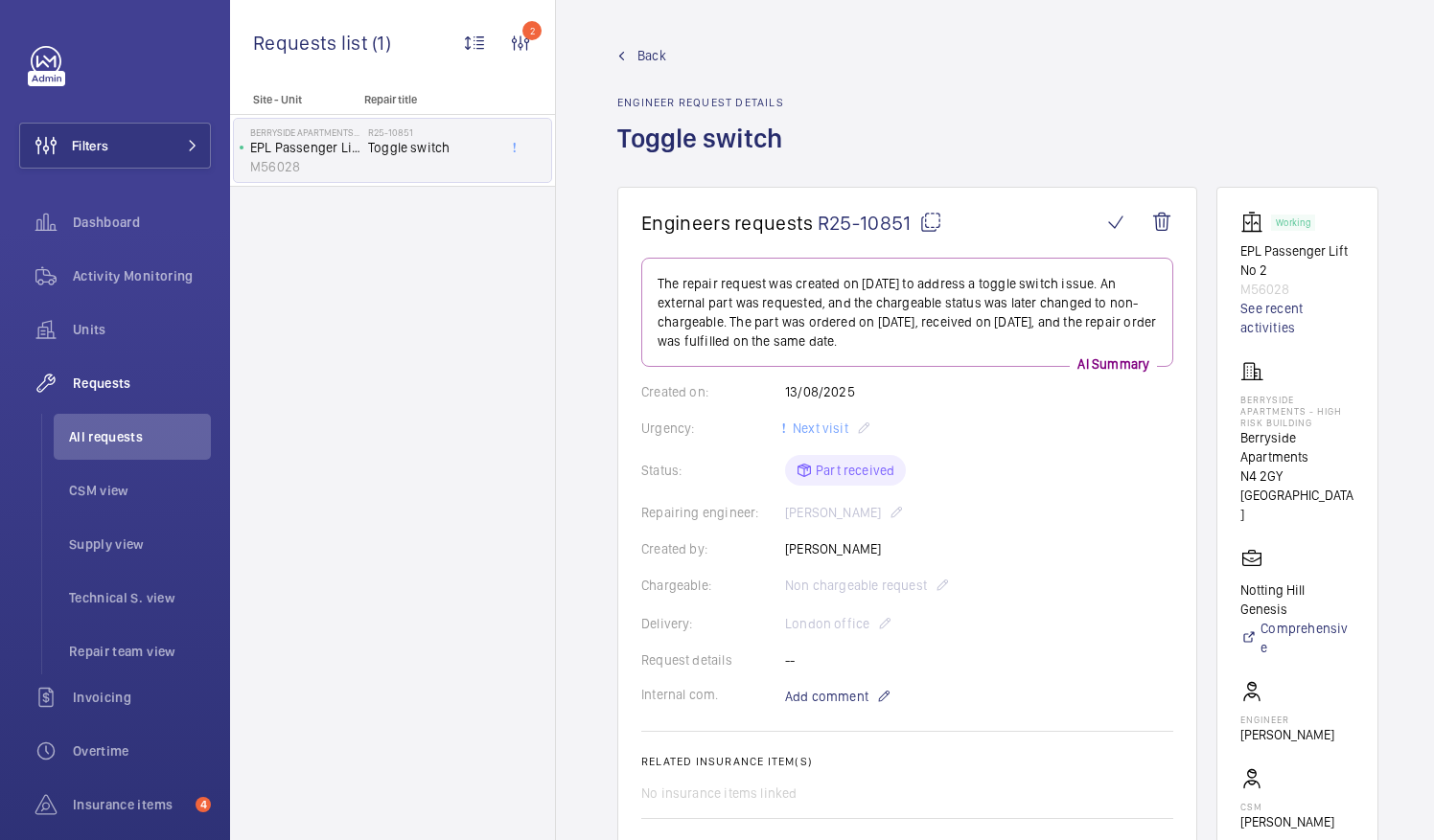
click at [928, 217] on mat-icon at bounding box center [931, 223] width 23 height 23
click at [111, 427] on span "All requests" at bounding box center [139, 436] width 141 height 19
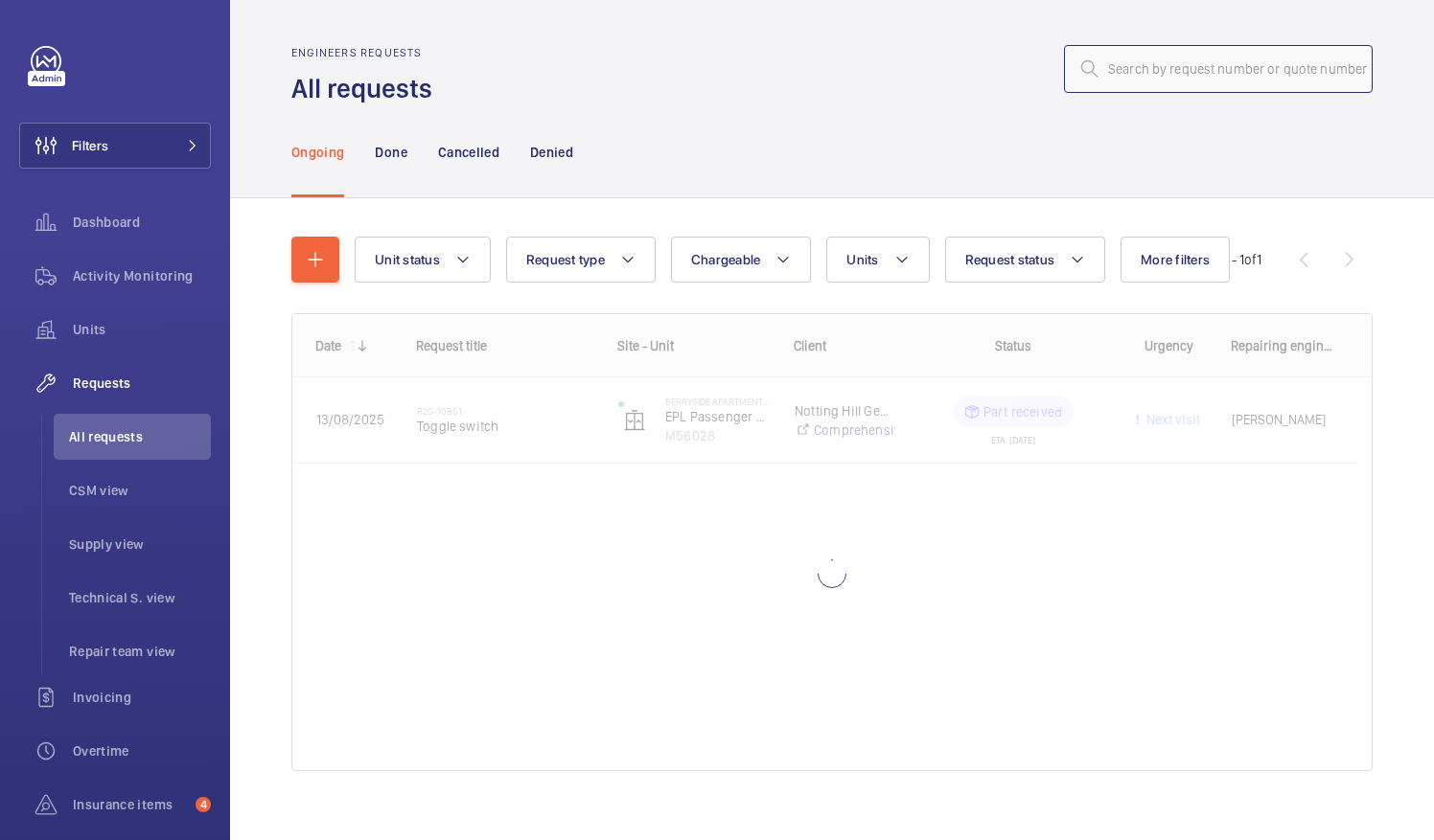
click at [1100, 75] on input "text" at bounding box center [1218, 69] width 309 height 47
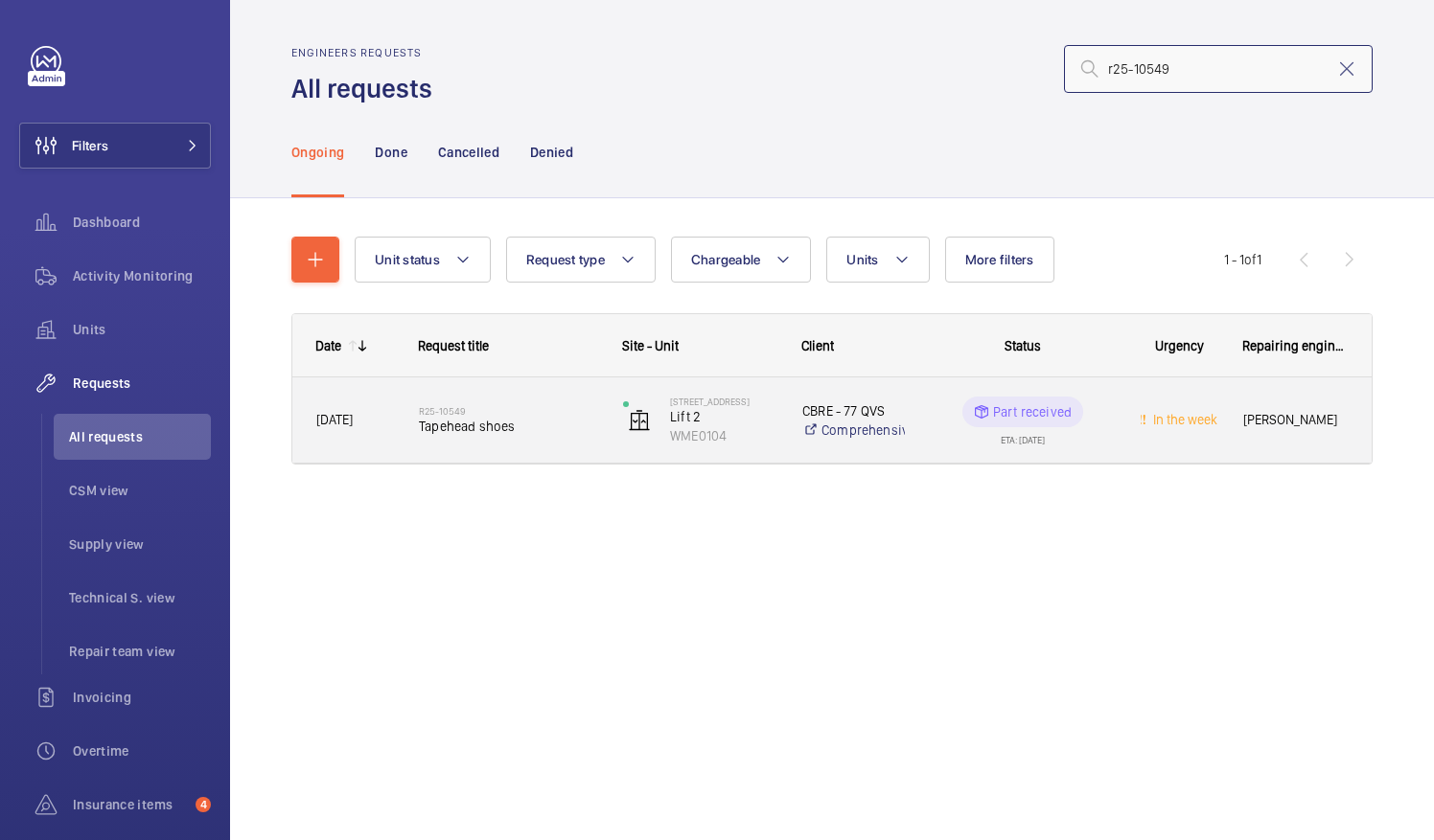
type input "r25-10549"
click at [497, 414] on h2 "R25-10549" at bounding box center [508, 411] width 179 height 12
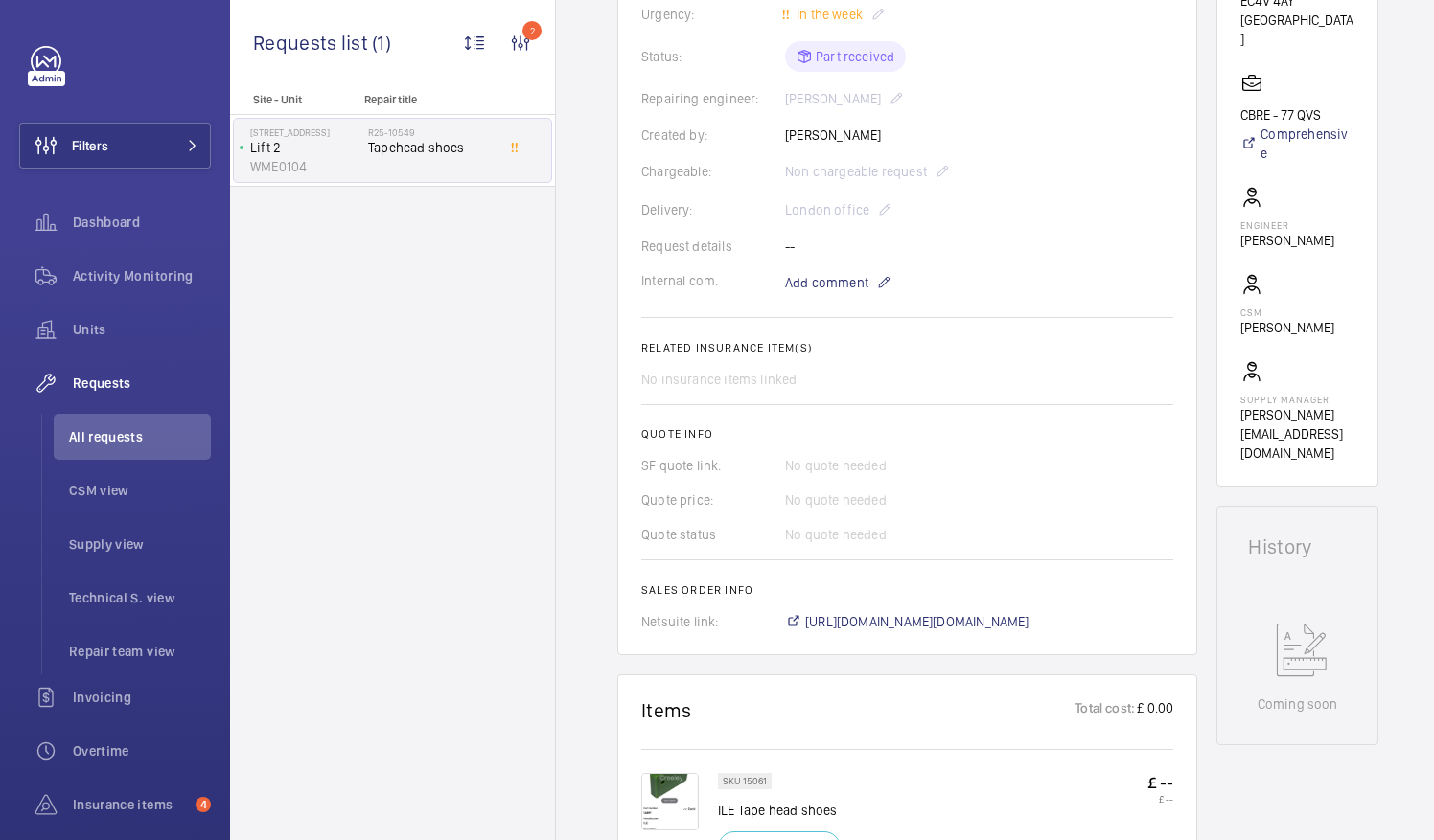
scroll to position [415, 0]
click at [959, 616] on span "https://6461500.app.netsuite.com/app/accounting/transactions/salesord.nl?id=294…" at bounding box center [917, 621] width 225 height 19
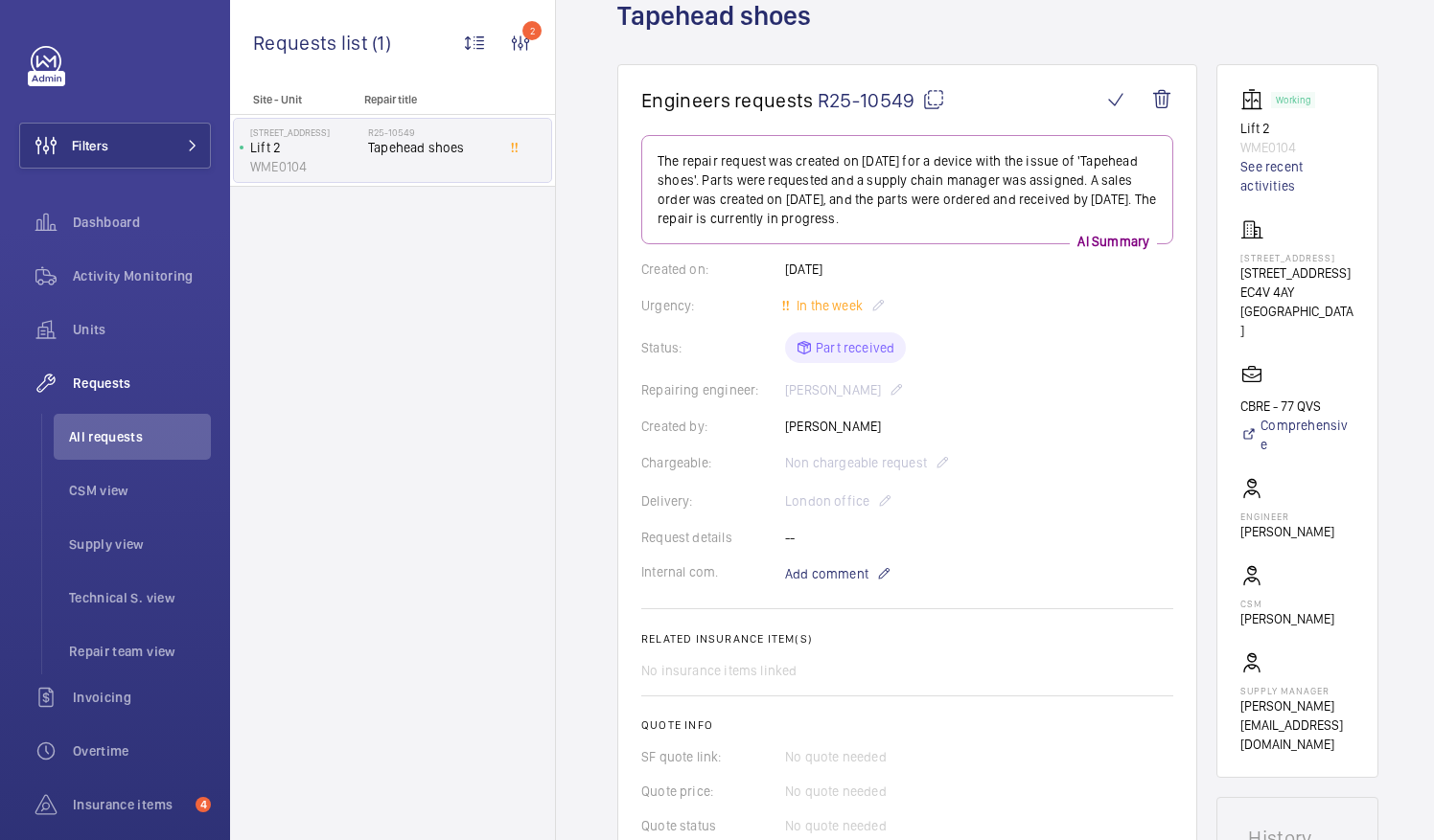
scroll to position [122, 0]
click at [111, 433] on span "All requests" at bounding box center [139, 436] width 141 height 19
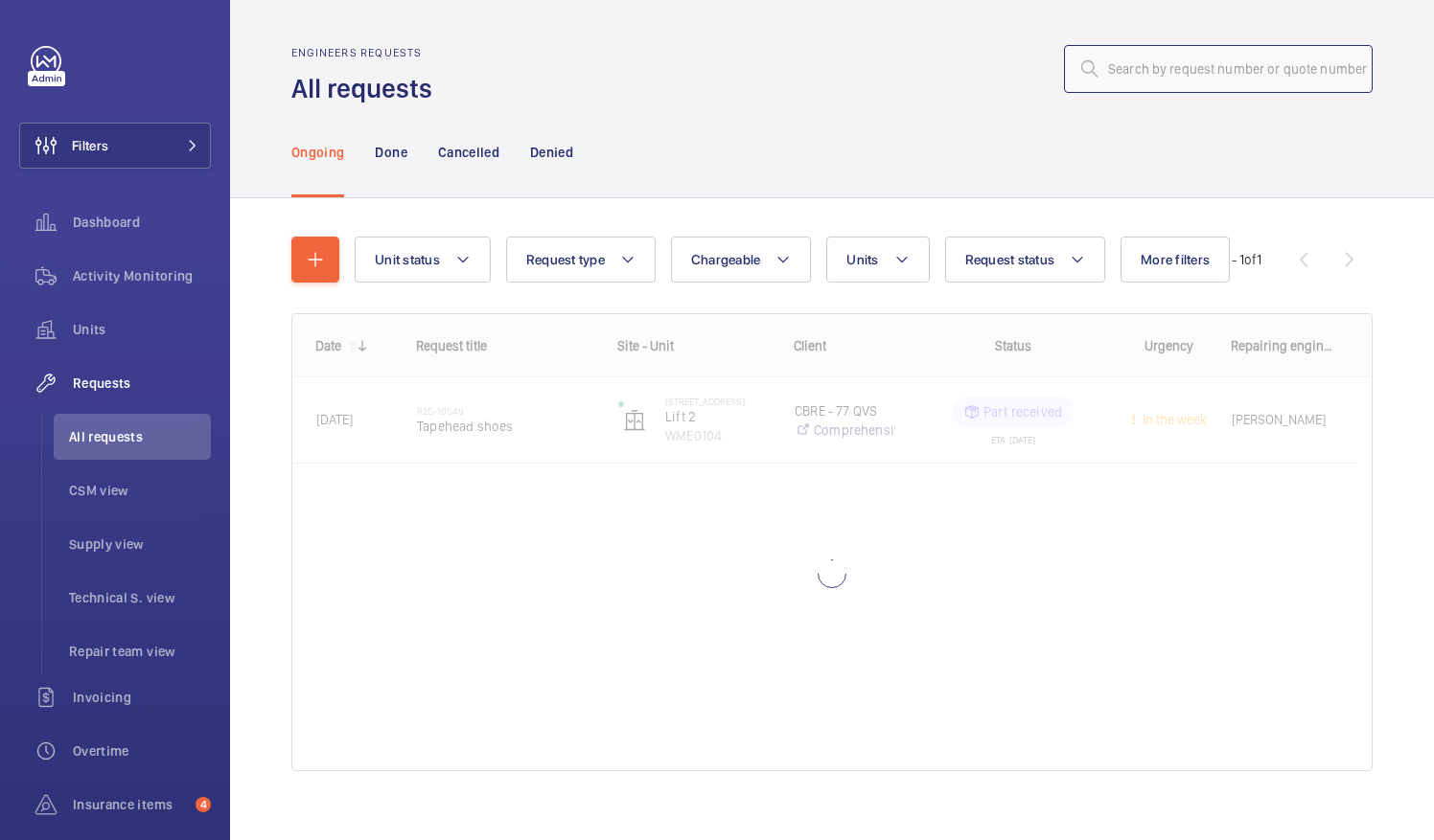
click at [1133, 69] on input "text" at bounding box center [1218, 69] width 309 height 47
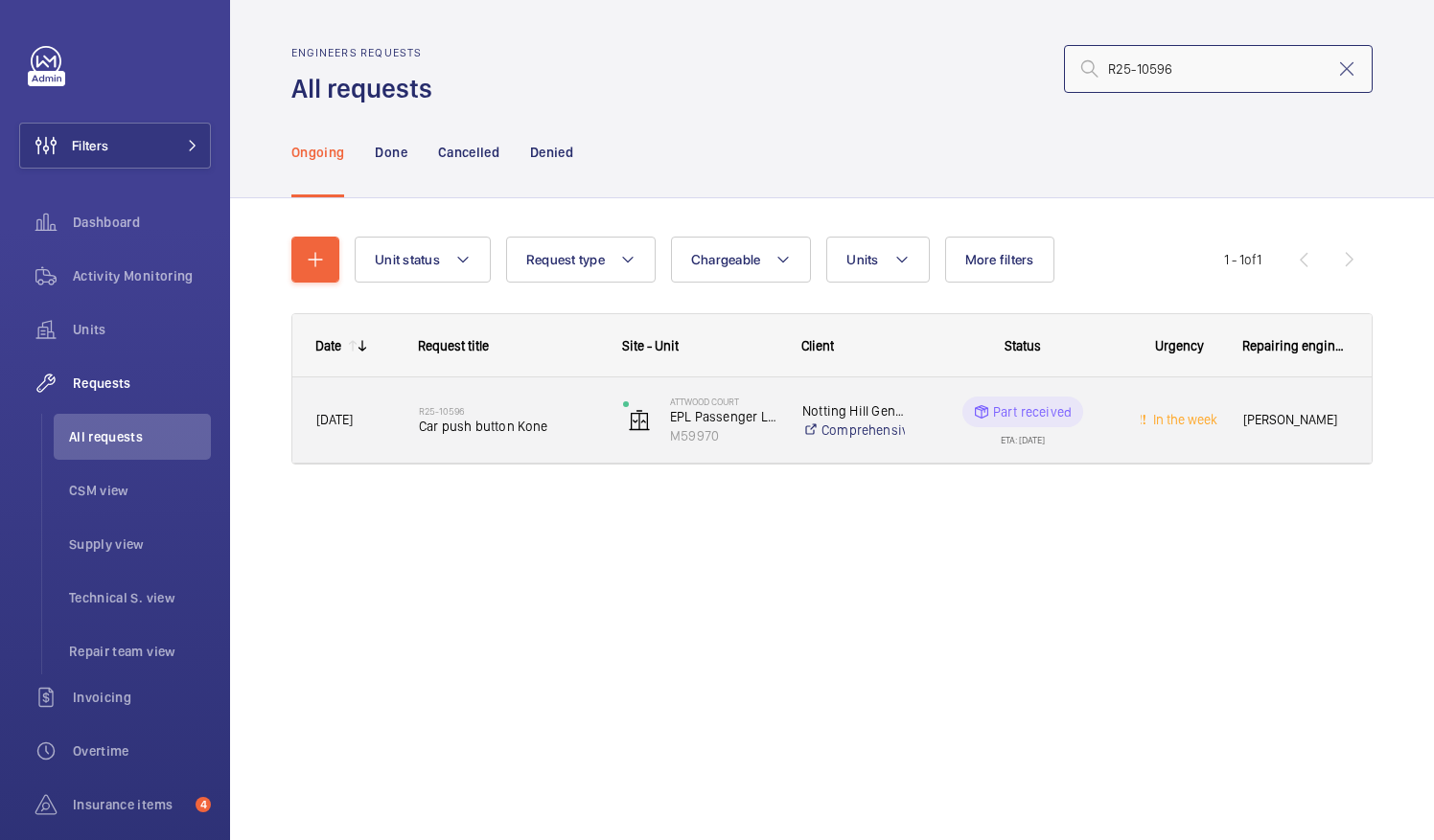
type input "R25-10596"
click at [506, 432] on span "Car push button Kone" at bounding box center [508, 427] width 179 height 19
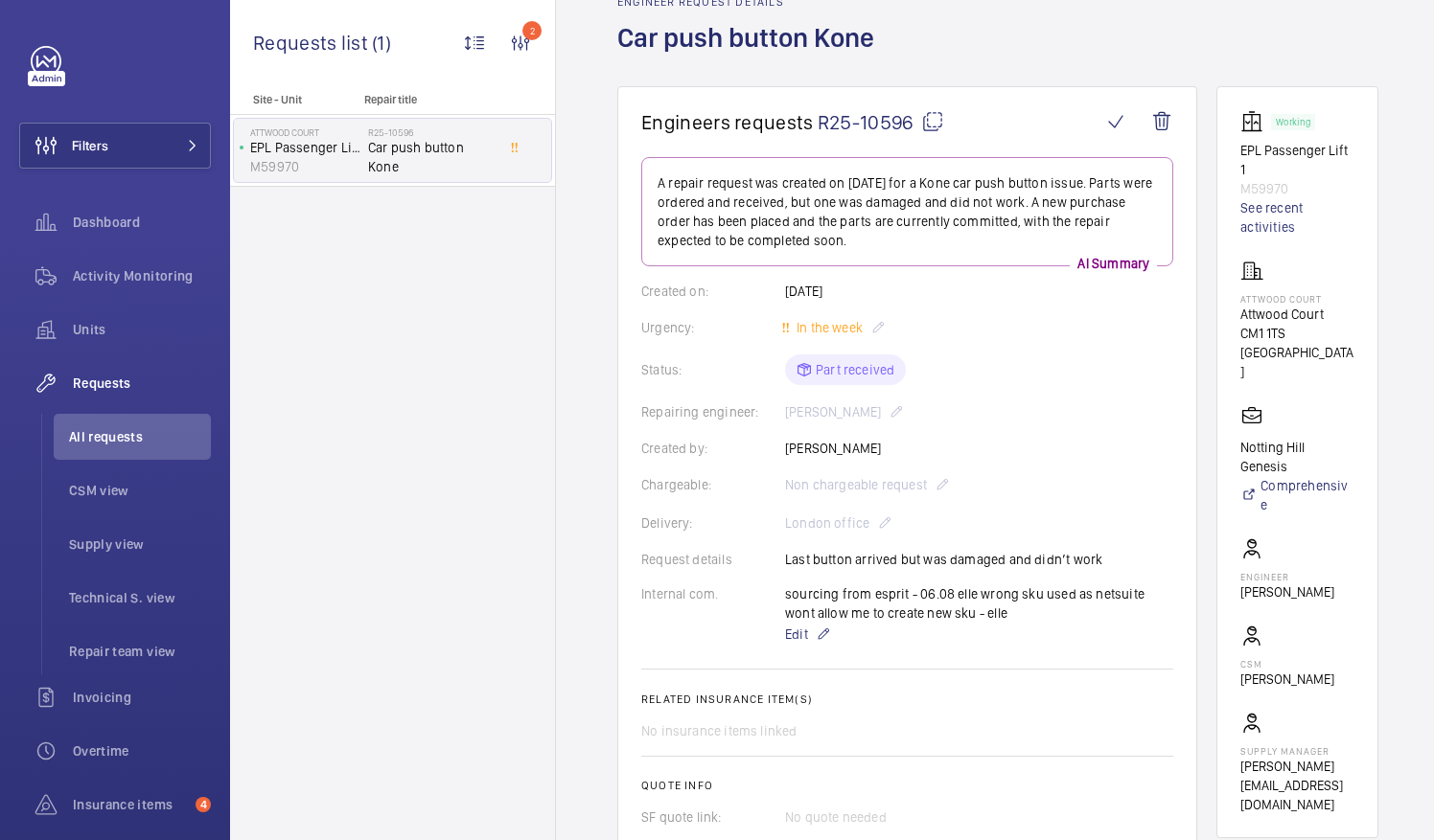
scroll to position [102, 0]
click at [933, 124] on mat-icon at bounding box center [932, 121] width 23 height 23
click at [121, 435] on span "All requests" at bounding box center [139, 436] width 141 height 19
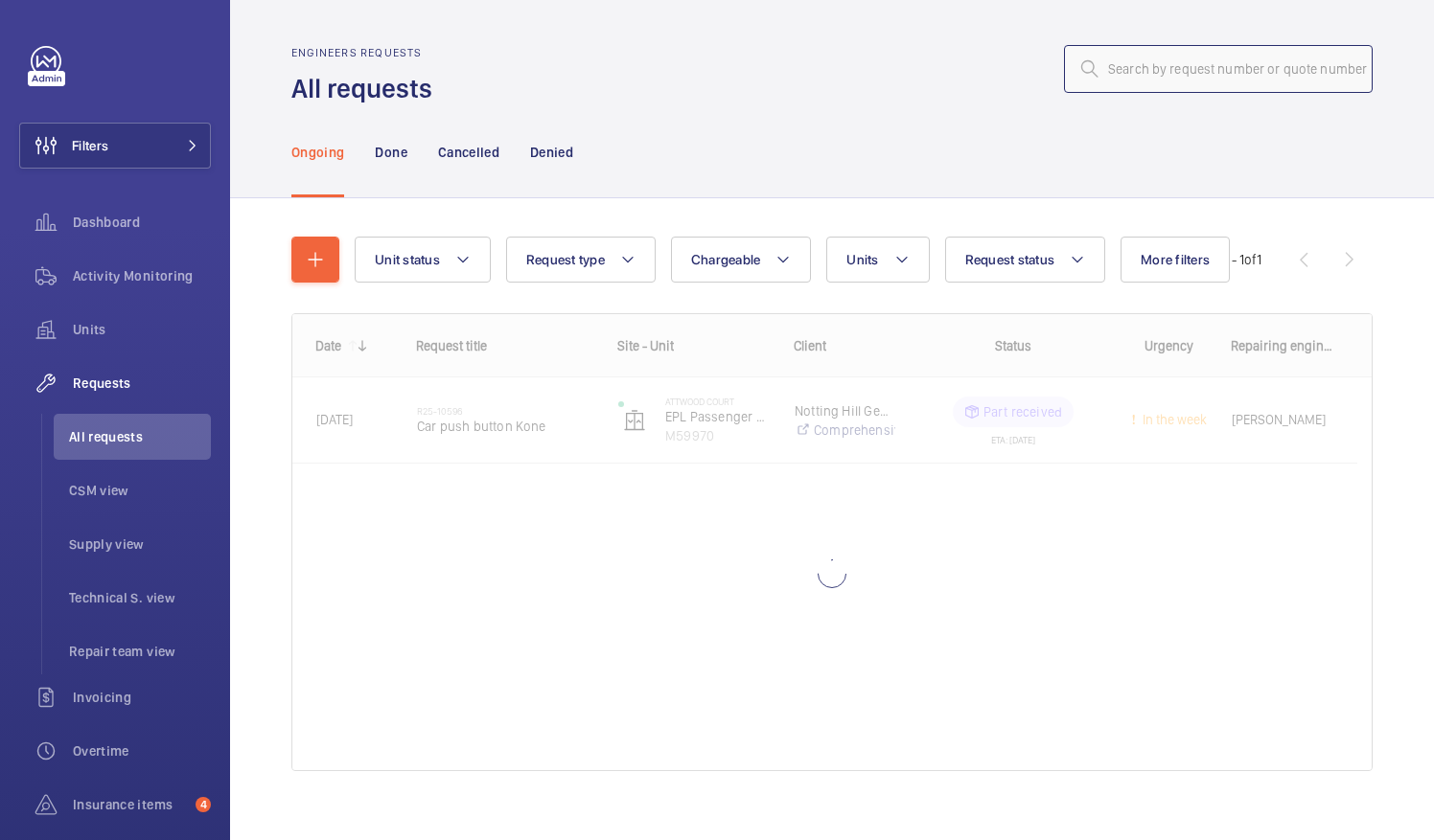
click at [1104, 69] on input "text" at bounding box center [1218, 69] width 309 height 47
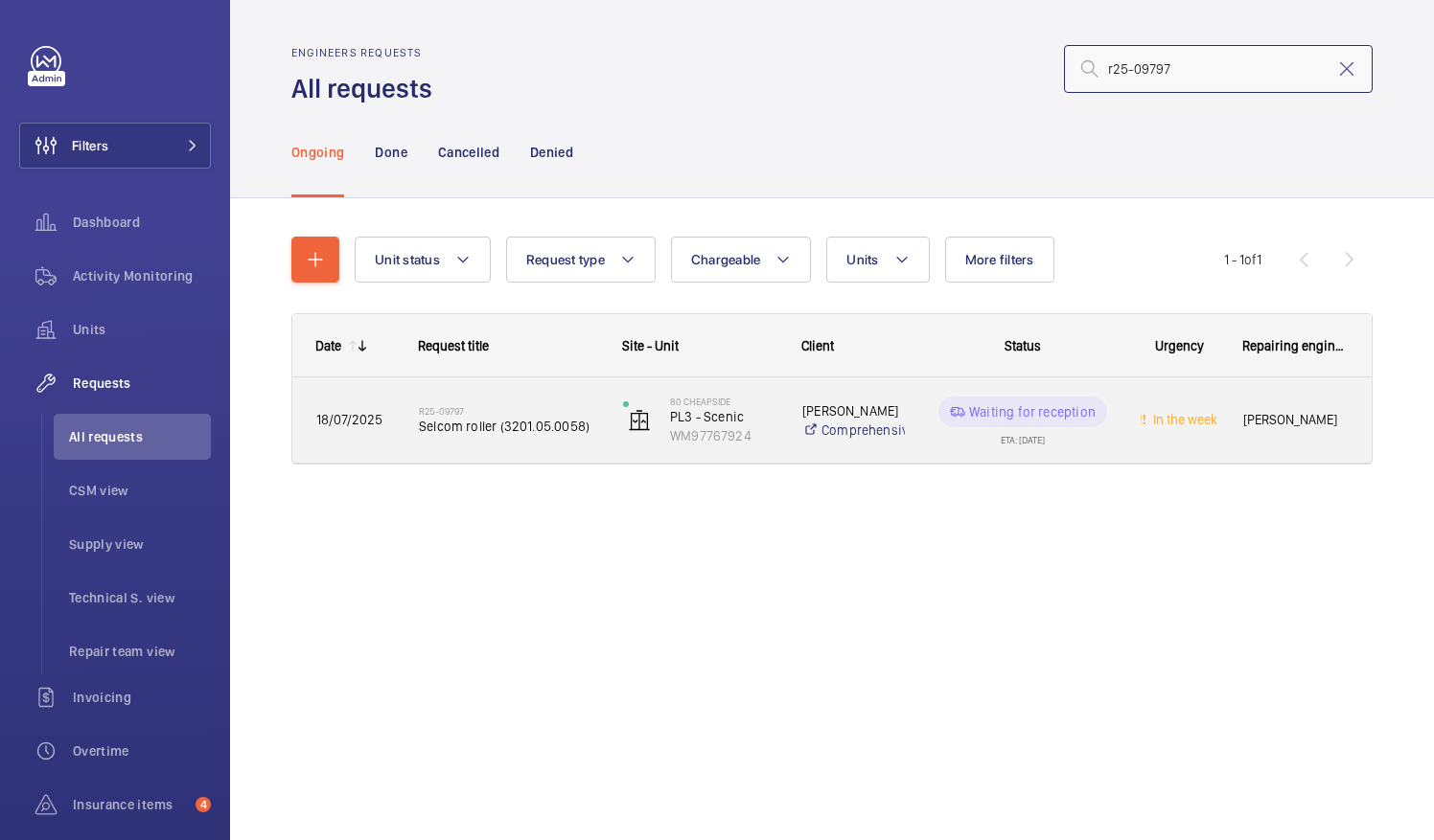
type input "r25-09797"
click at [511, 408] on h2 "R25-09797" at bounding box center [508, 411] width 179 height 12
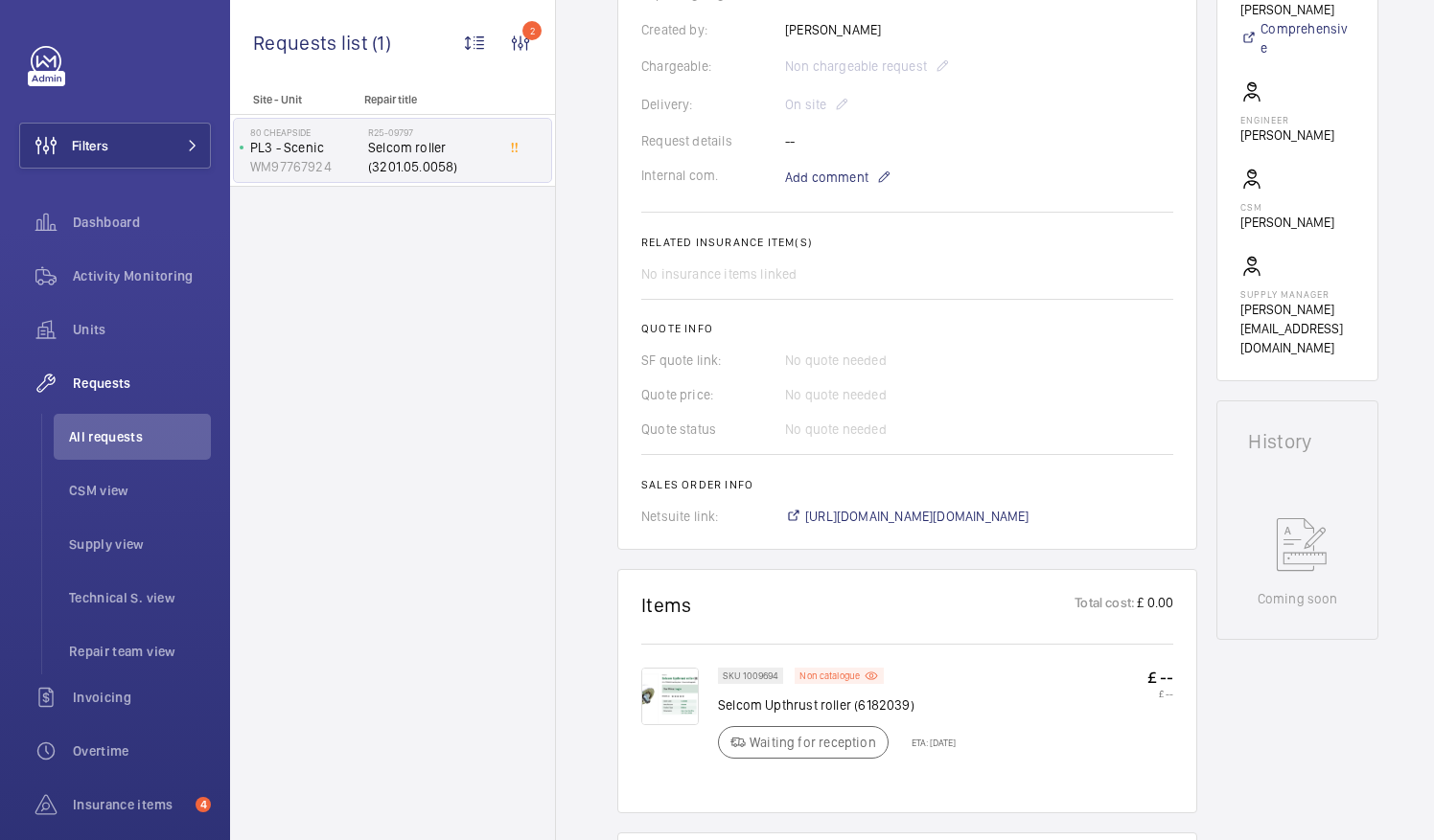
scroll to position [539, 0]
click at [1000, 517] on span "https://6461500.app.netsuite.com/app/accounting/transactions/salesord.nl?id=294…" at bounding box center [917, 516] width 225 height 19
click at [107, 439] on span "All requests" at bounding box center [139, 436] width 141 height 19
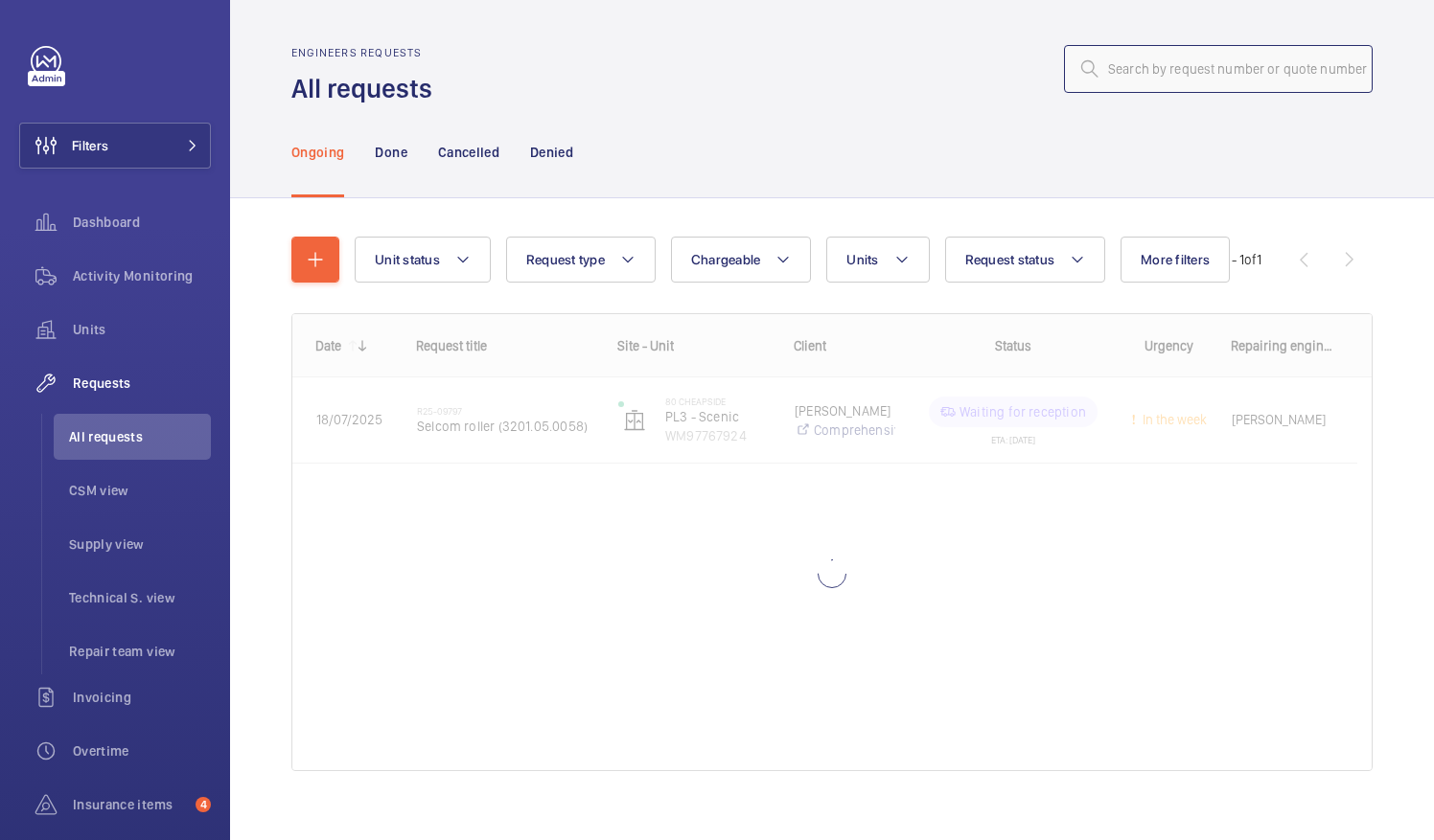
click at [1104, 76] on input "text" at bounding box center [1218, 69] width 309 height 47
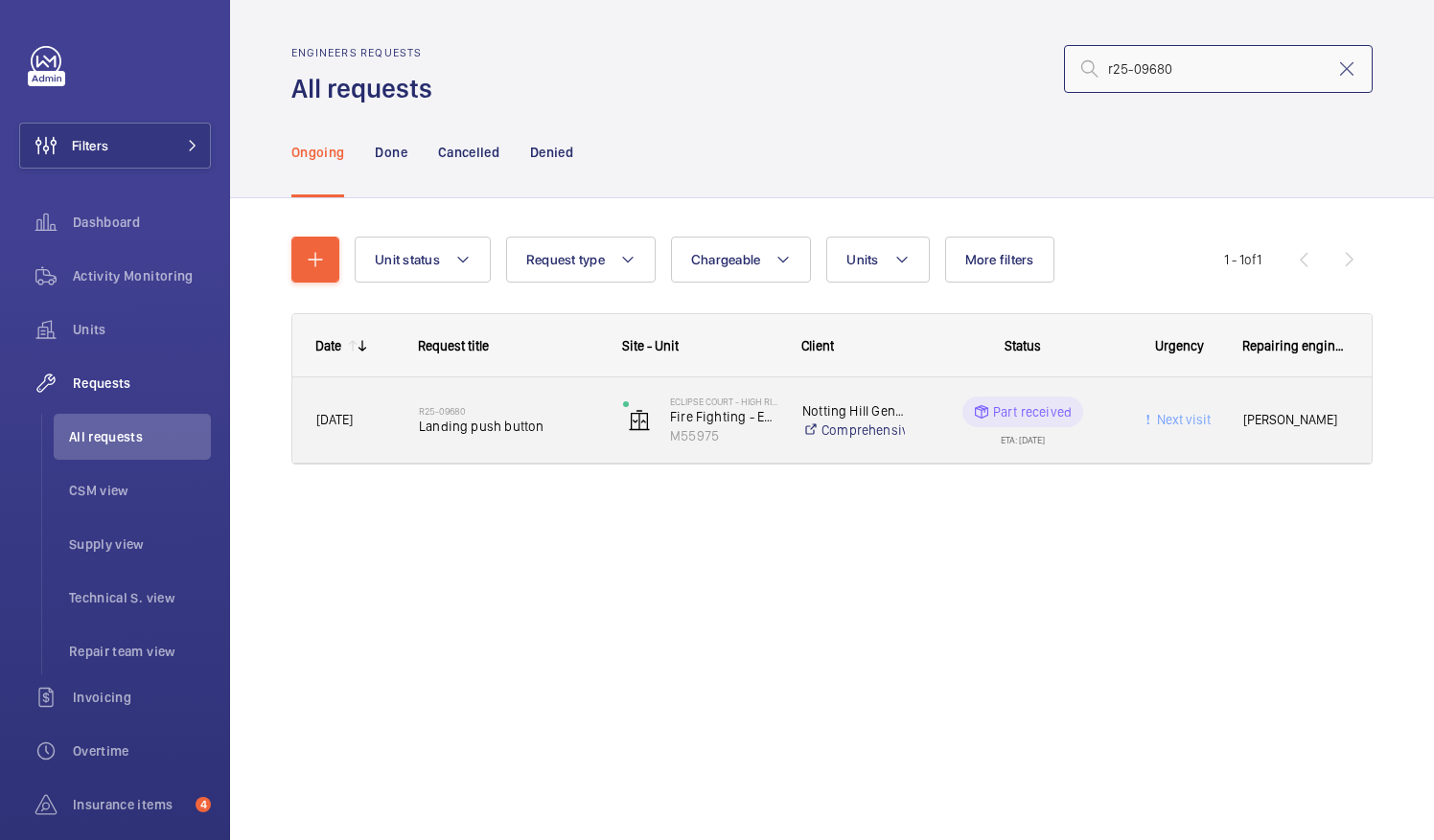
type input "r25-09680"
click at [466, 428] on span "Landing push button" at bounding box center [508, 427] width 179 height 19
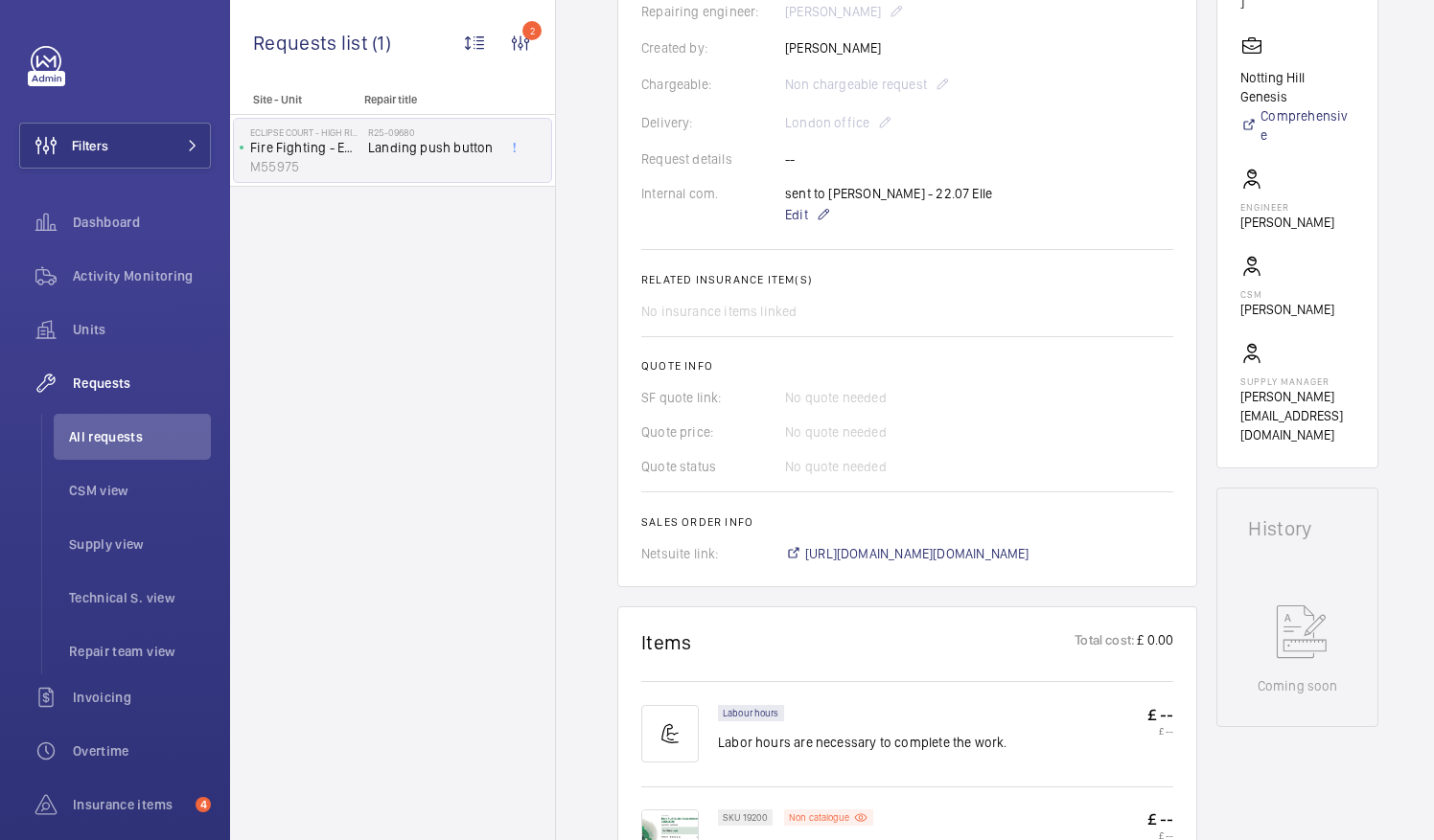
scroll to position [483, 0]
click at [943, 550] on span "https://6461500.app.netsuite.com/app/accounting/transactions/salesord.nl?id=290…" at bounding box center [917, 553] width 225 height 19
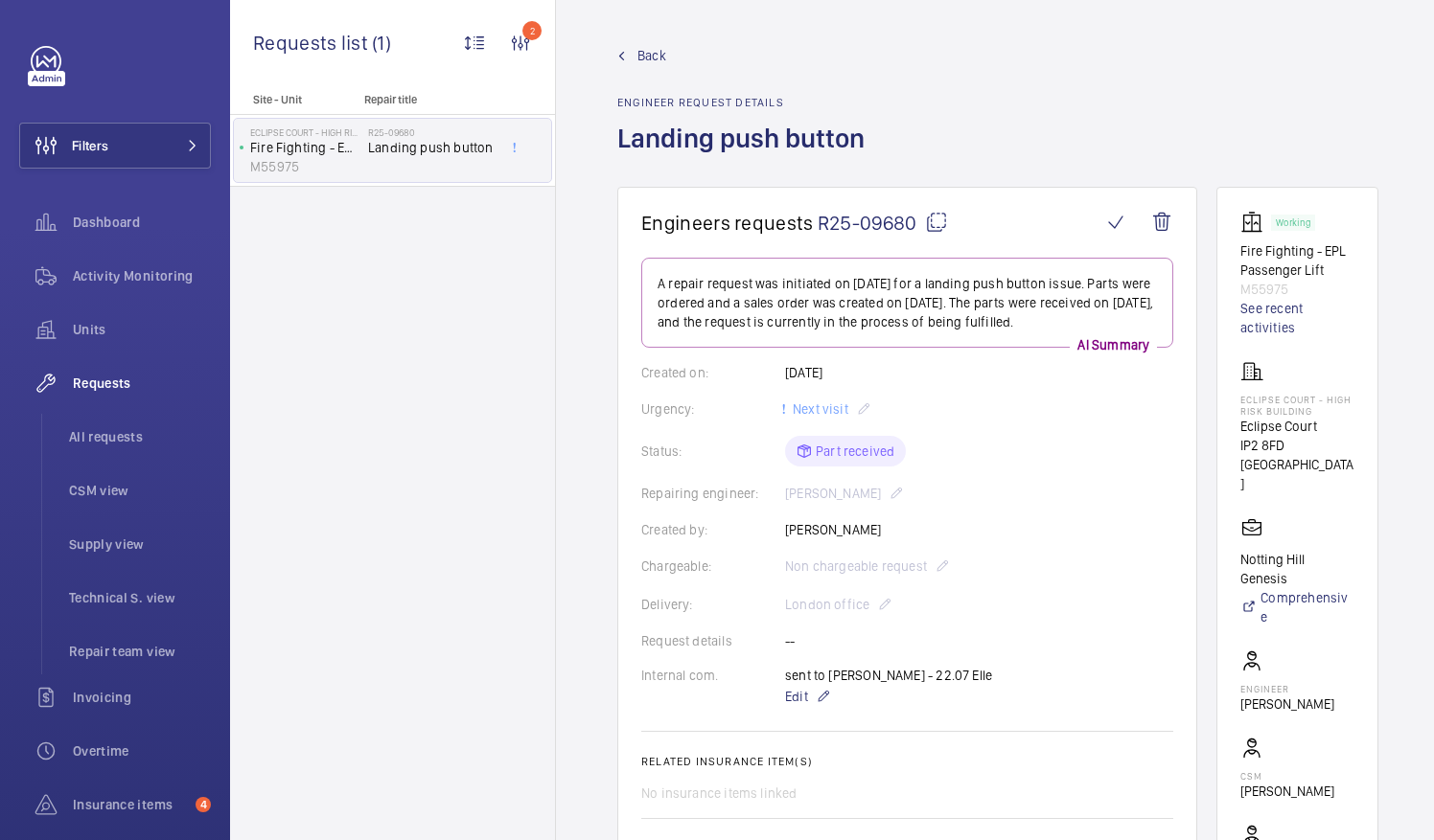
click at [934, 215] on mat-icon at bounding box center [936, 223] width 23 height 23
drag, startPoint x: 1264, startPoint y: 420, endPoint x: 1348, endPoint y: 424, distance: 84.1
click at [1348, 424] on p "Eclipse Court" at bounding box center [1297, 427] width 114 height 19
drag, startPoint x: 1348, startPoint y: 424, endPoint x: 1314, endPoint y: 424, distance: 34.0
copy p "Eclipse Court"
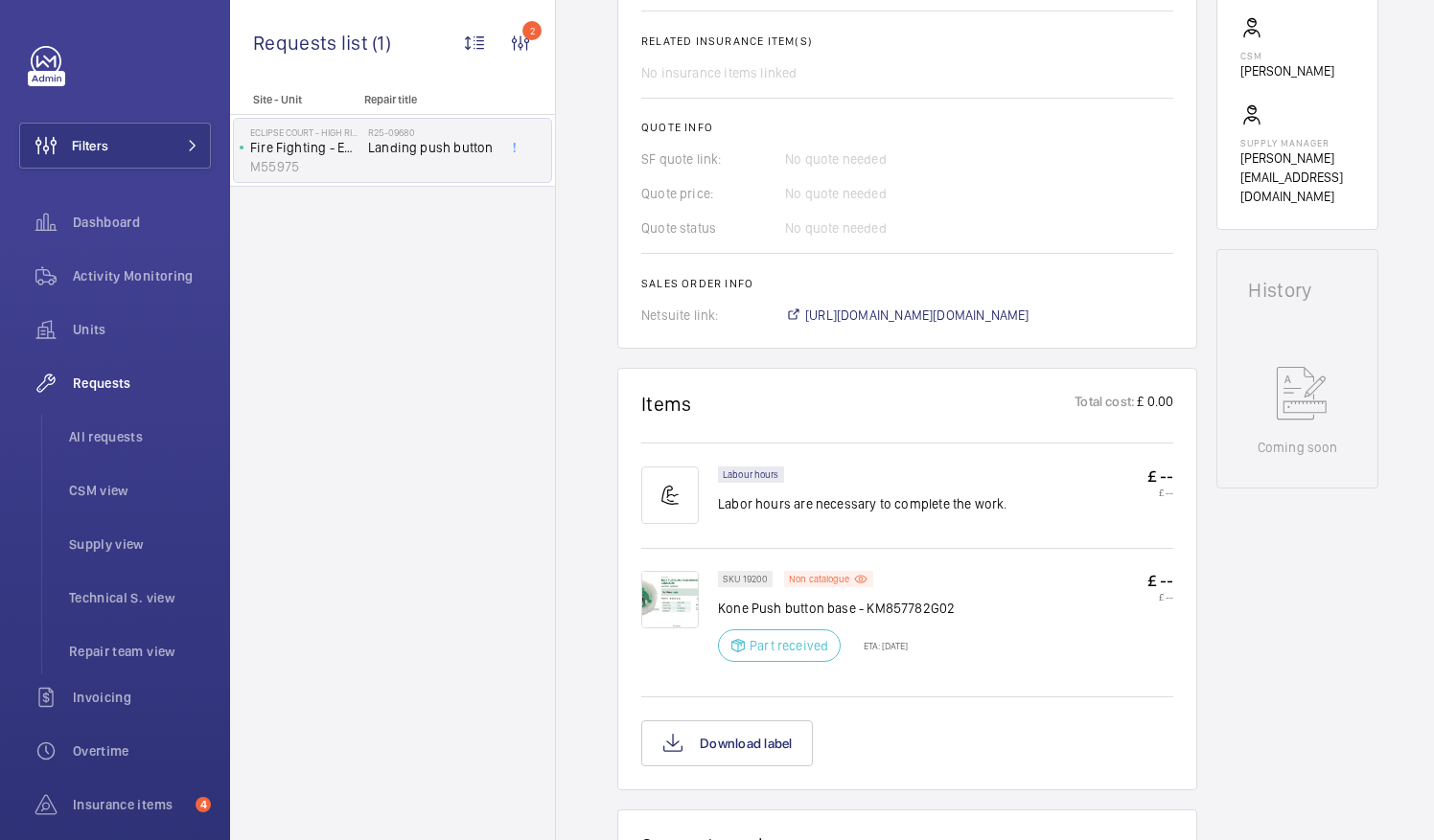
scroll to position [721, 0]
drag, startPoint x: 721, startPoint y: 604, endPoint x: 750, endPoint y: 604, distance: 29.0
click at [750, 604] on p "Kone Push button base - KM857782G02" at bounding box center [836, 608] width 236 height 19
drag, startPoint x: 750, startPoint y: 604, endPoint x: 715, endPoint y: 605, distance: 35.0
click at [715, 605] on div at bounding box center [679, 621] width 76 height 103
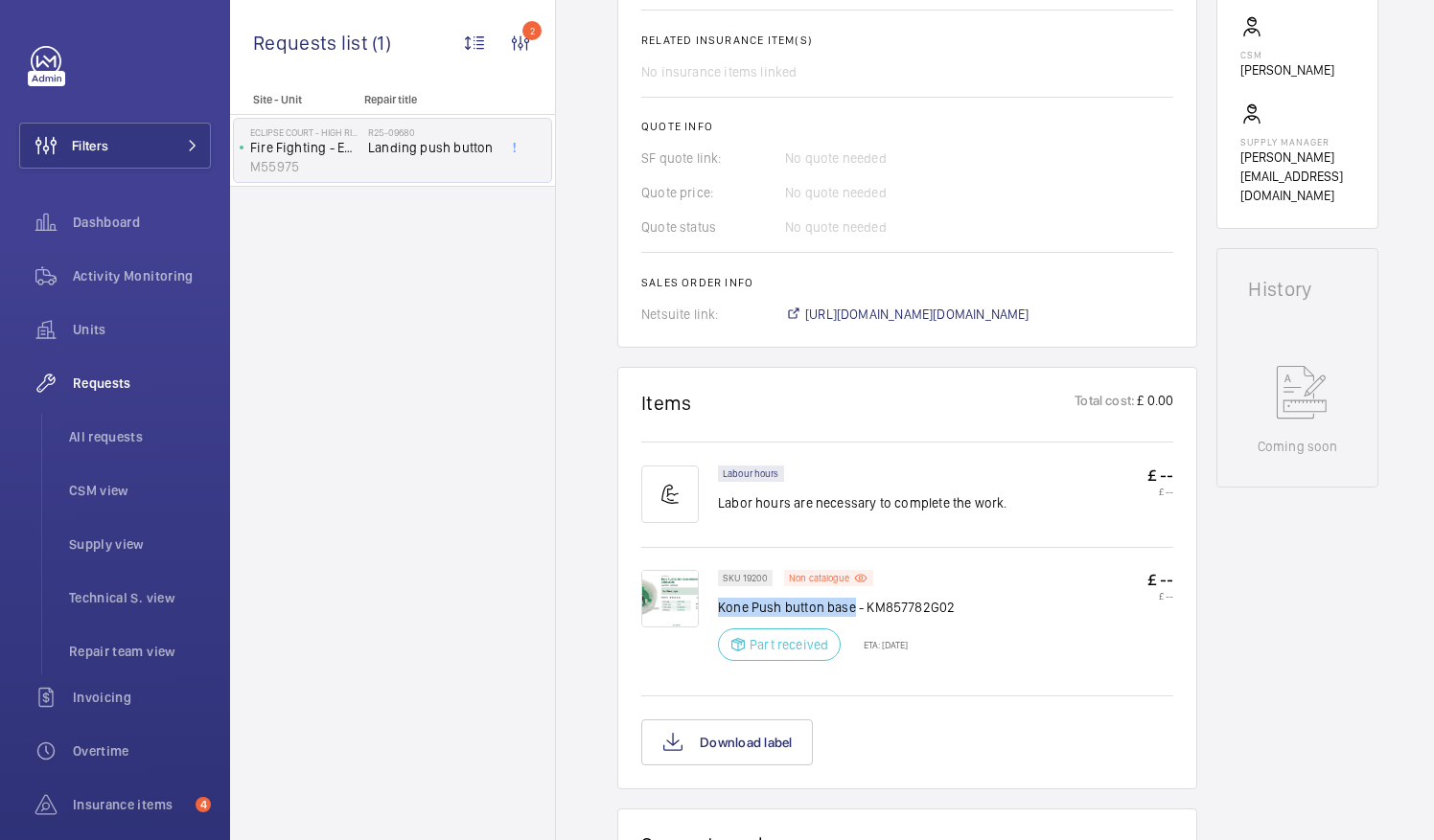
drag, startPoint x: 718, startPoint y: 605, endPoint x: 850, endPoint y: 606, distance: 132.0
click at [850, 606] on p "Kone Push button base - KM857782G02" at bounding box center [836, 608] width 236 height 19
drag, startPoint x: 850, startPoint y: 606, endPoint x: 826, endPoint y: 603, distance: 24.2
copy p "Kone Push button base"
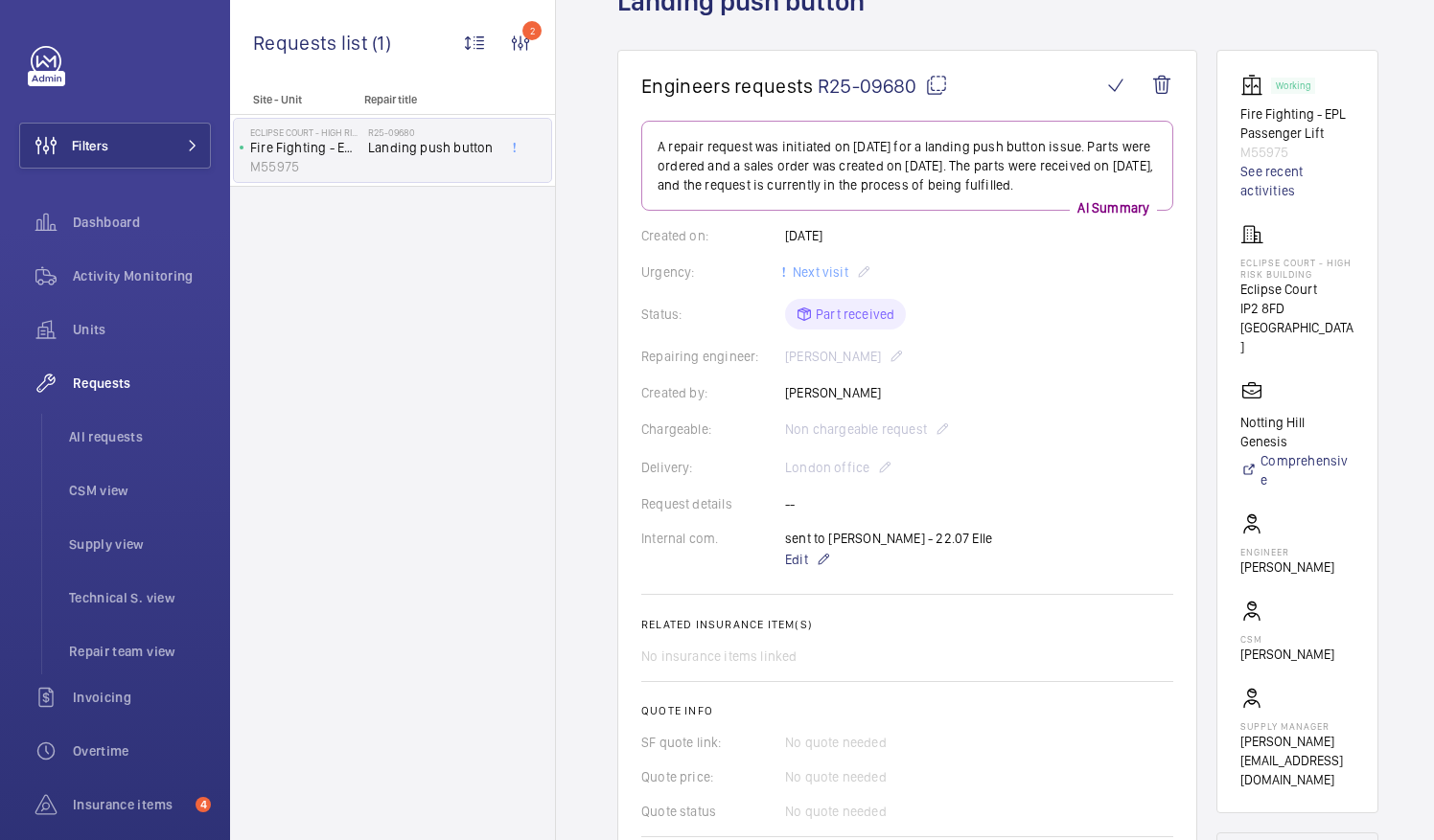
scroll to position [135, 0]
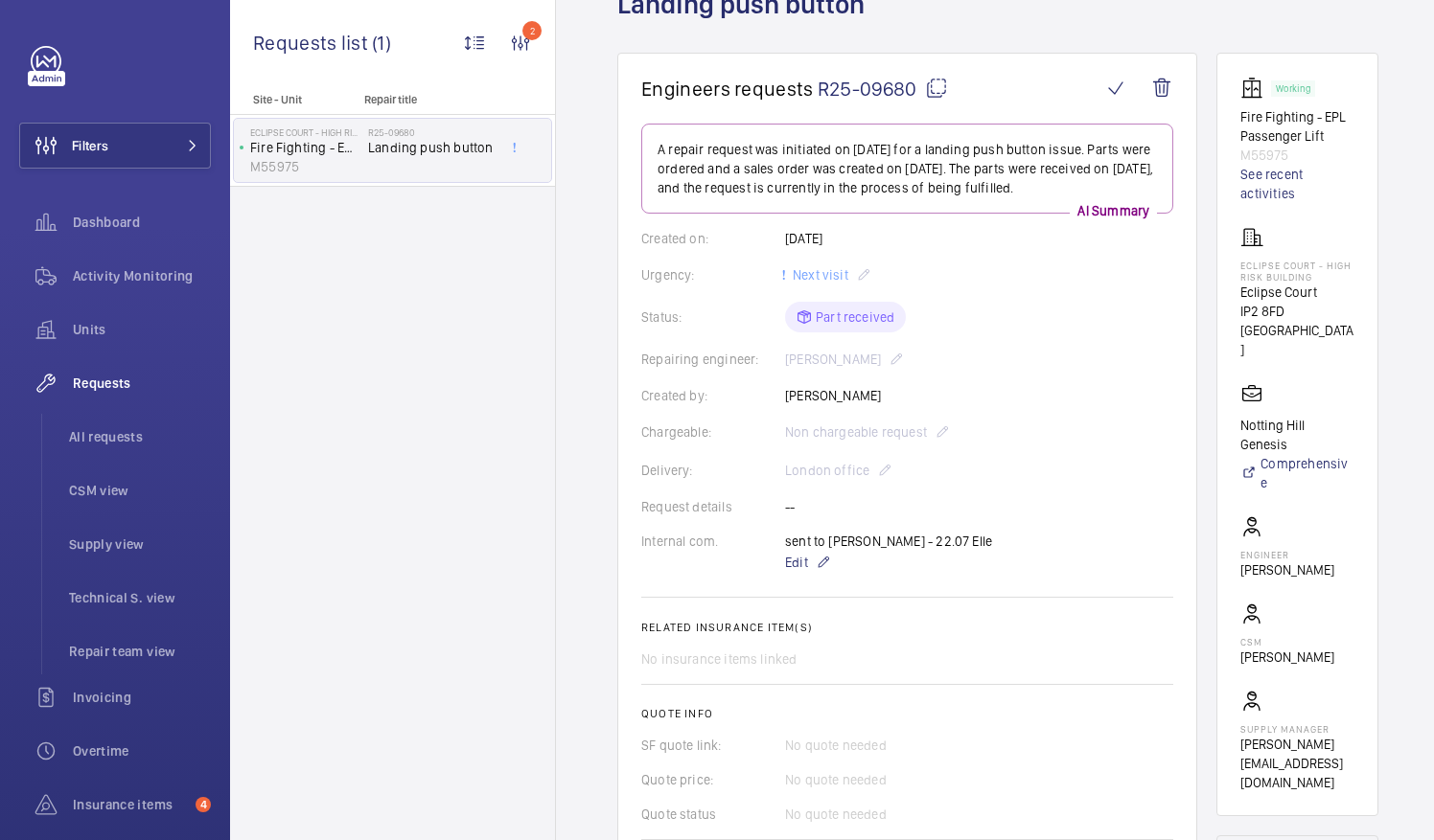
click at [941, 87] on mat-icon at bounding box center [936, 88] width 23 height 23
copy p "Kone Push button base"
click at [126, 440] on span "All requests" at bounding box center [139, 436] width 141 height 19
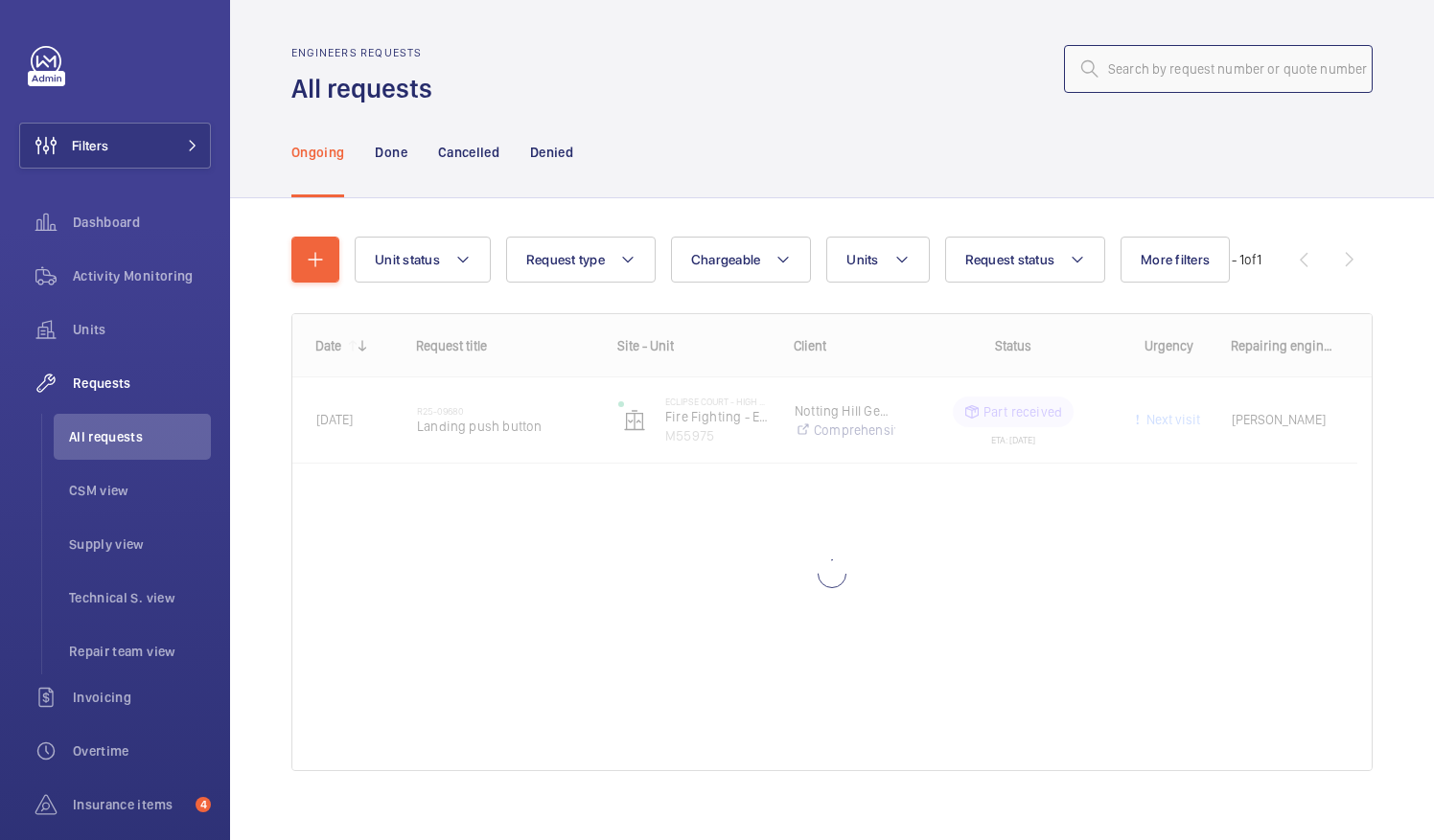
click at [1106, 73] on input "text" at bounding box center [1218, 69] width 309 height 47
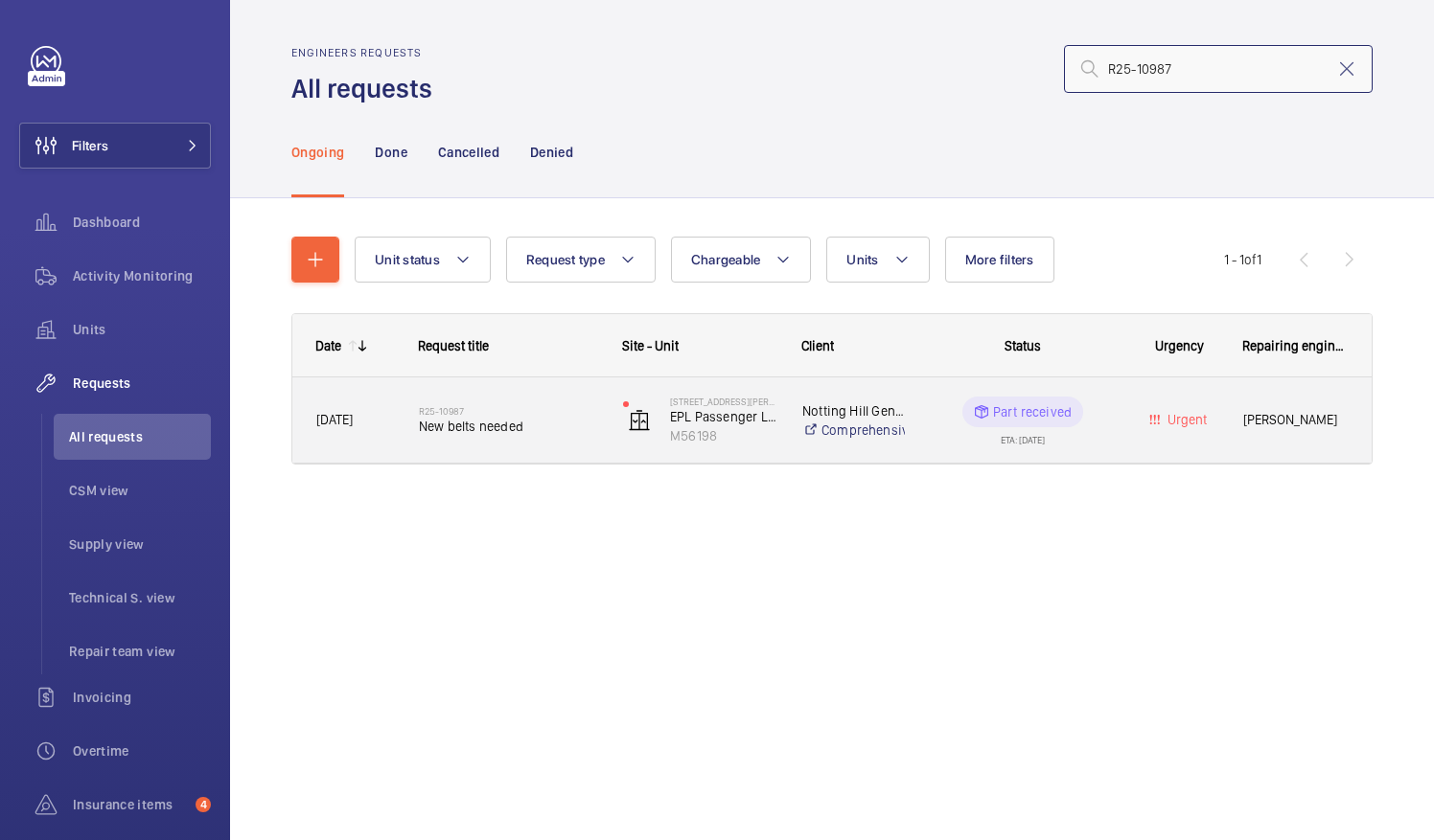
type input "R25-10987"
click at [441, 427] on span "New belts needed" at bounding box center [508, 427] width 179 height 19
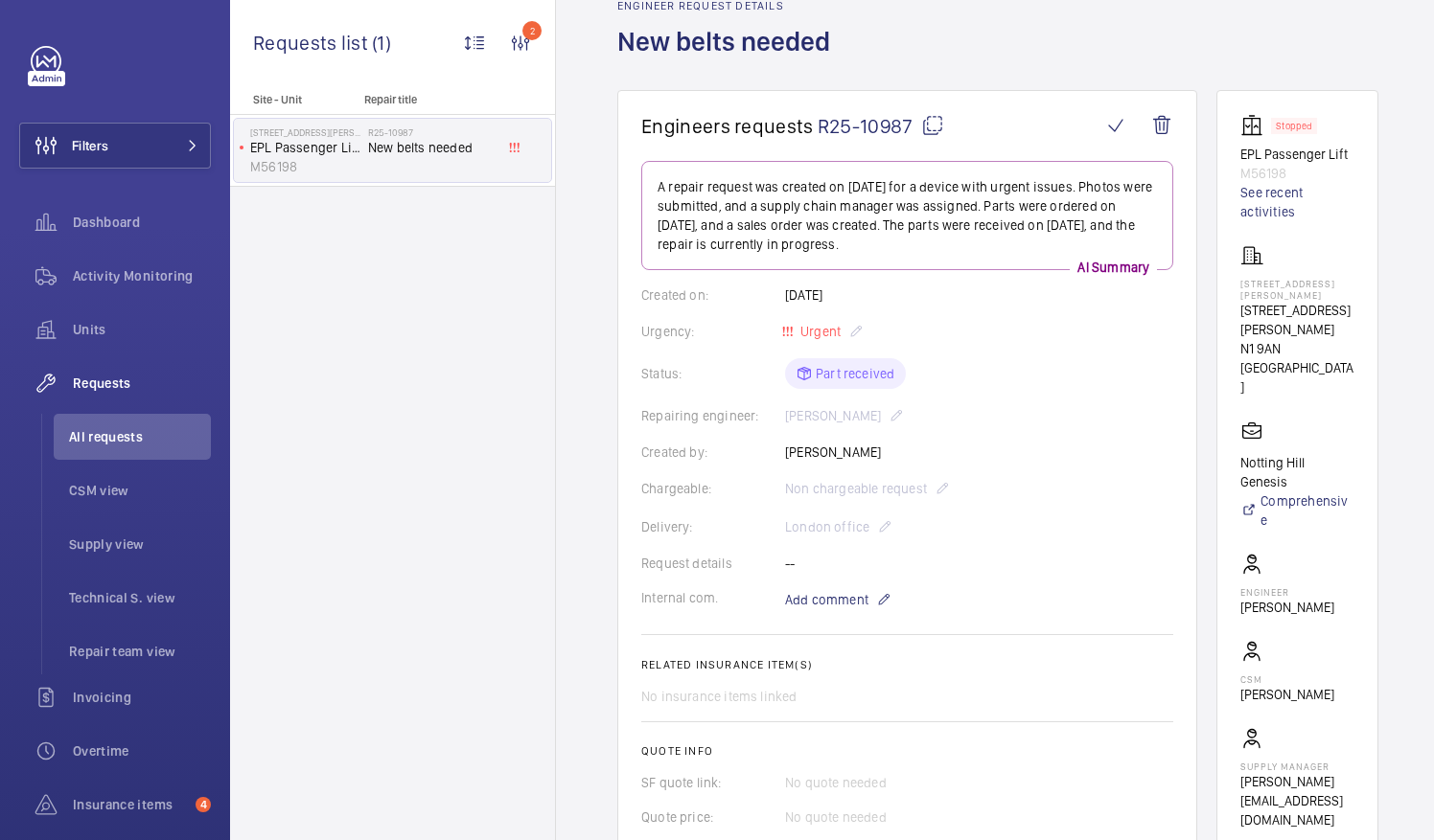
scroll to position [106, 0]
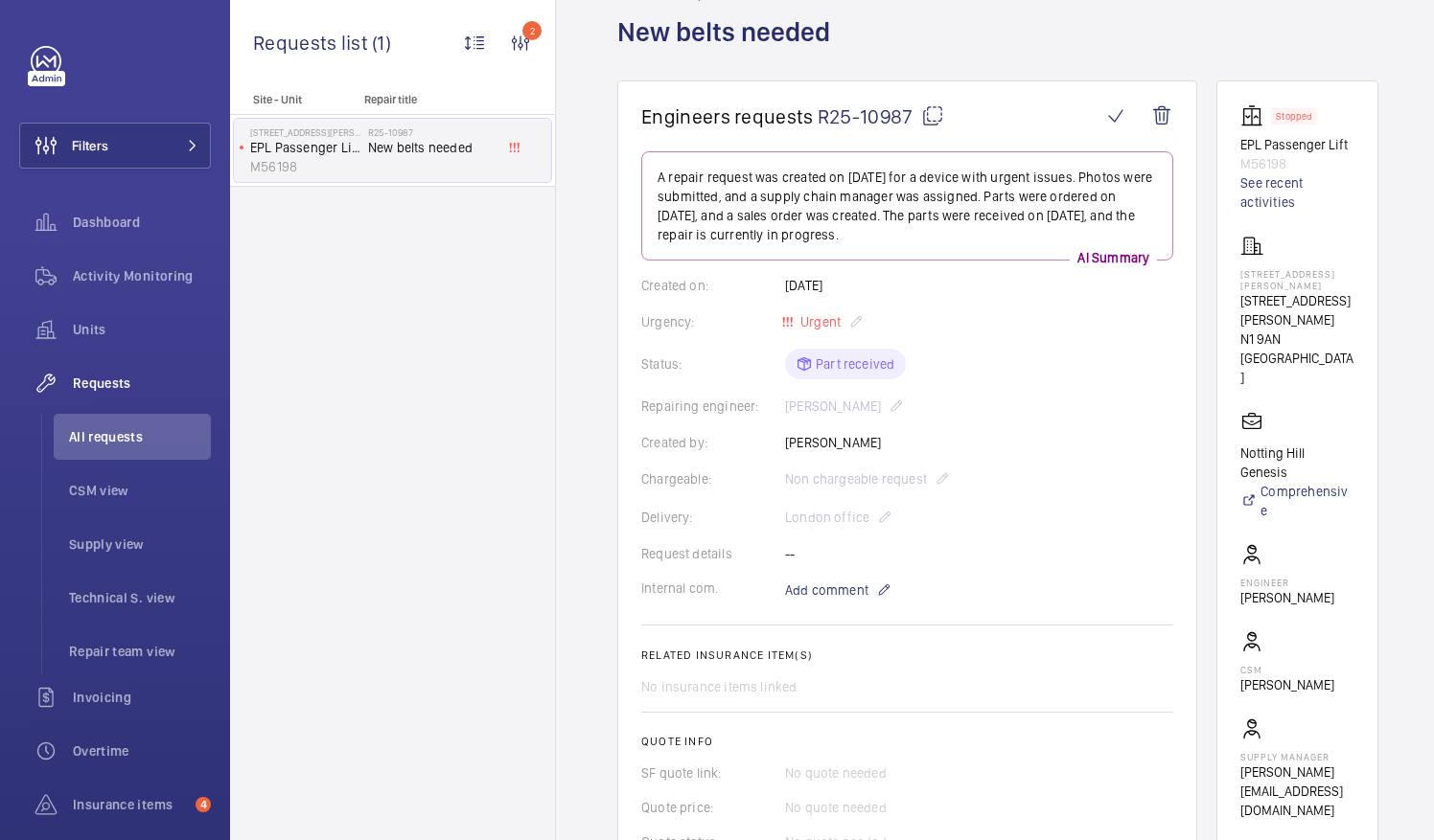
click at [930, 113] on mat-icon at bounding box center [932, 116] width 23 height 23
click at [135, 432] on span "All requests" at bounding box center [139, 436] width 141 height 19
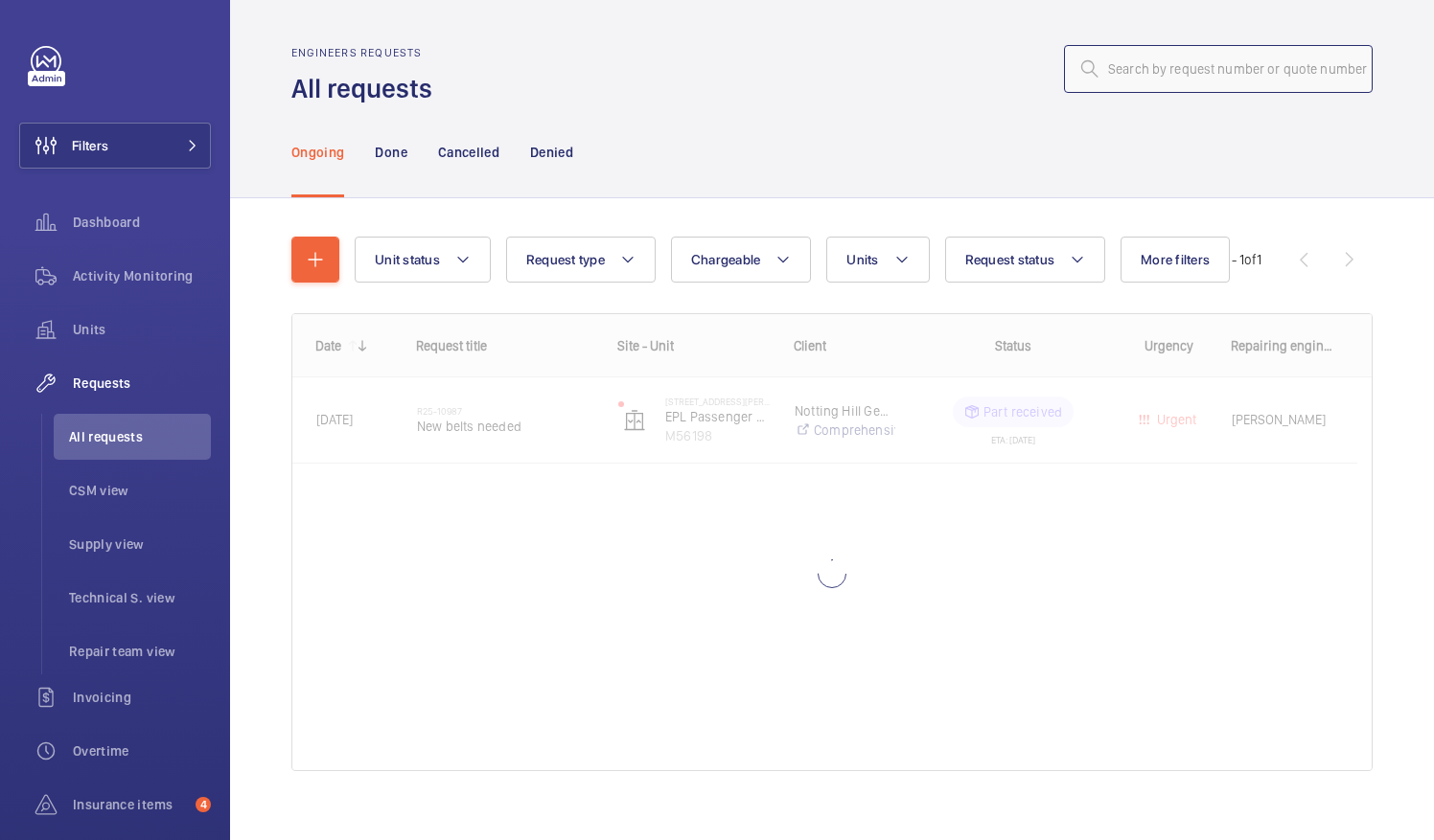
click at [1112, 59] on input "text" at bounding box center [1218, 69] width 309 height 47
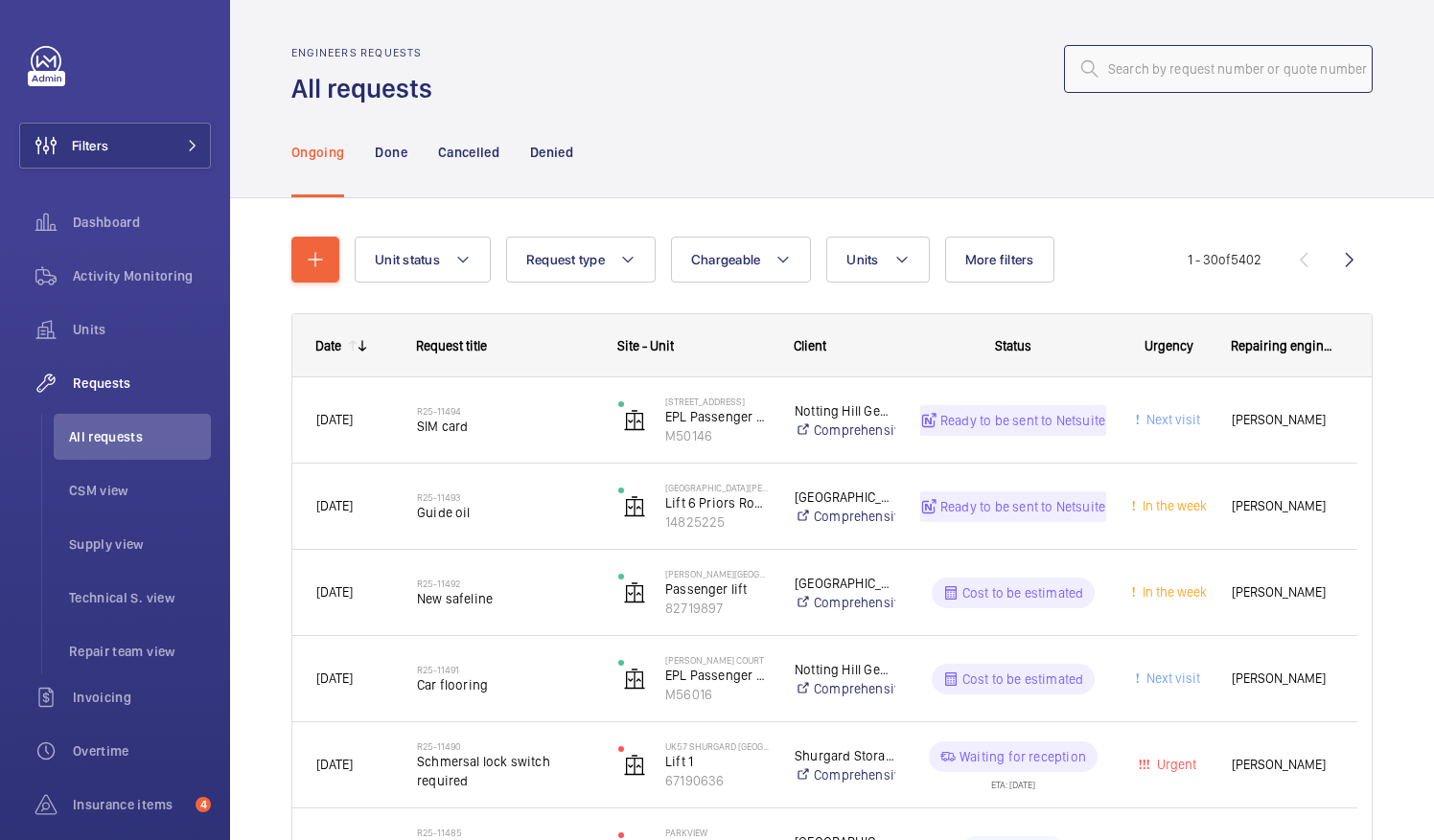
type input "V"
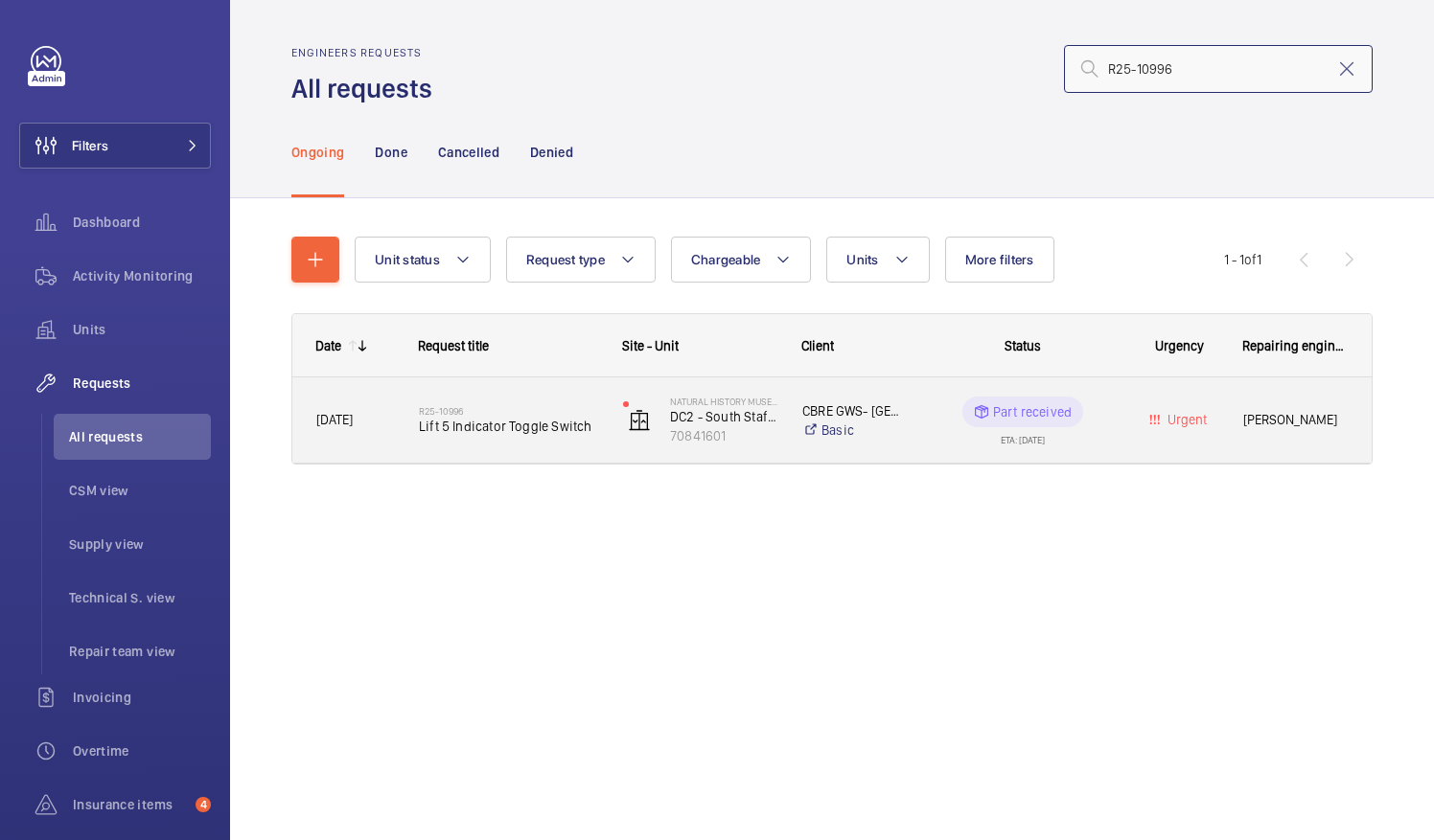
type input "R25-10996"
click at [464, 439] on div "R25-10996 Lift 5 Indicator Toggle Switch" at bounding box center [508, 420] width 179 height 55
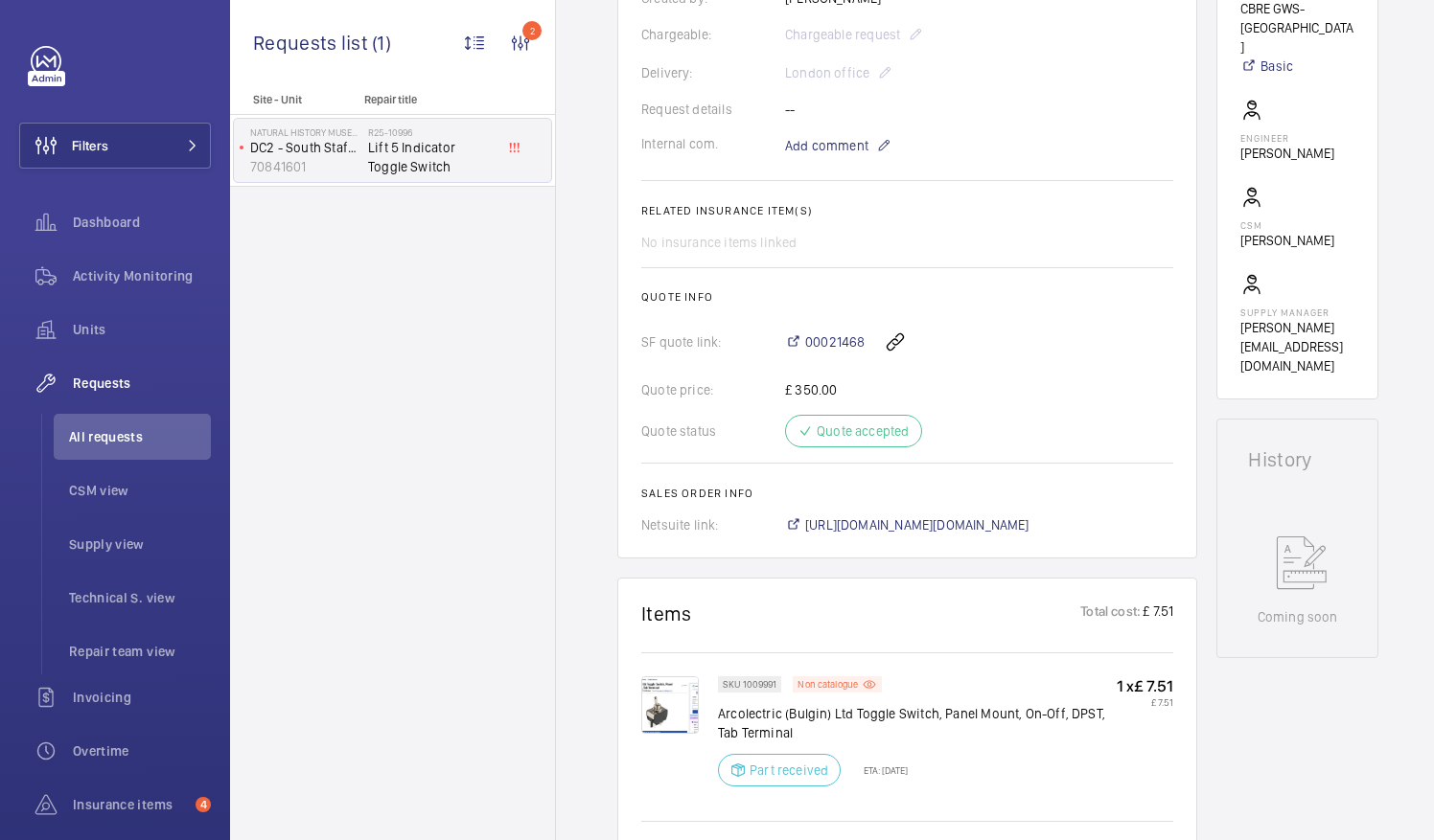
scroll to position [576, 0]
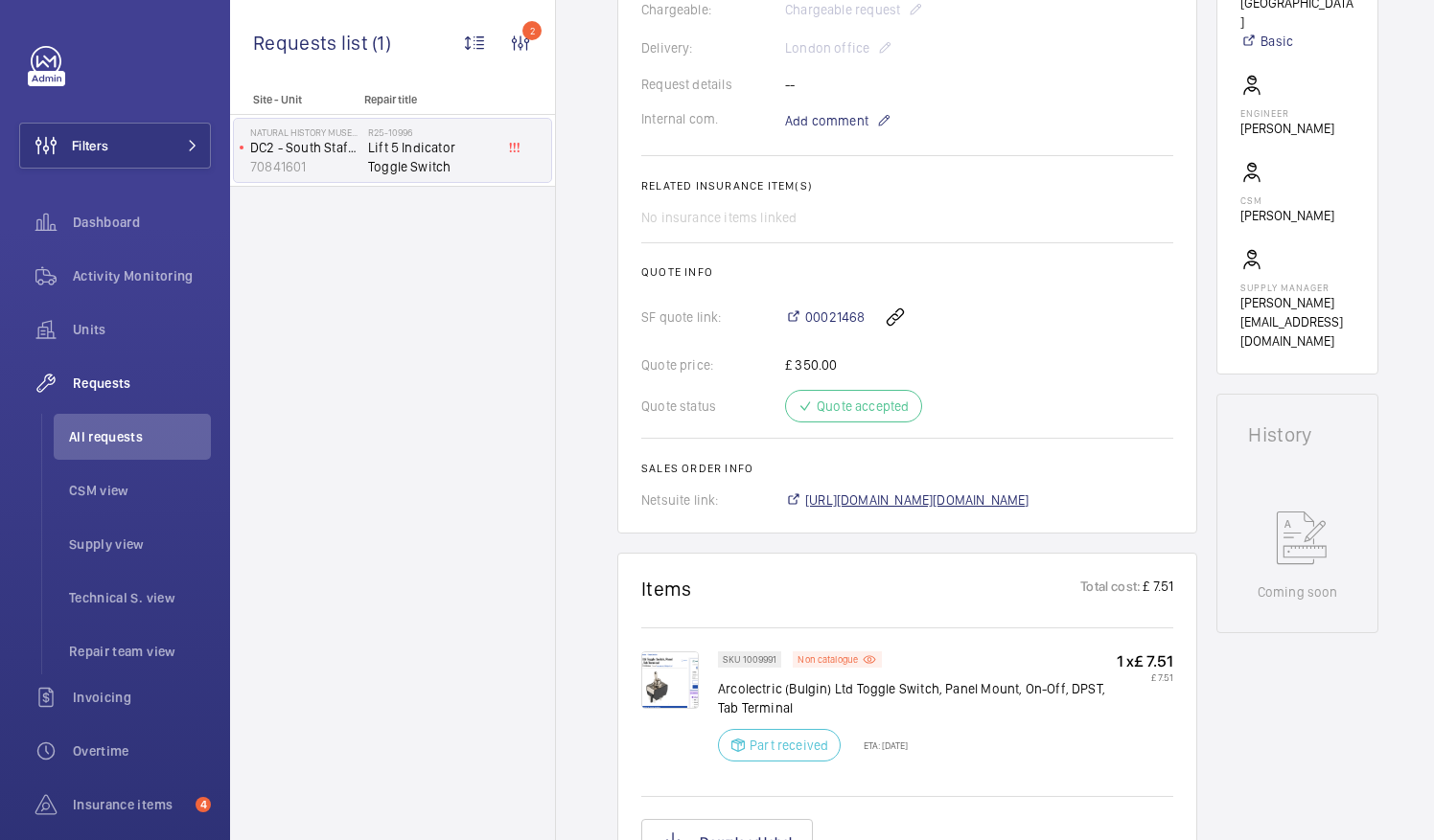
click at [1005, 499] on span "https://6461500.app.netsuite.com/app/accounting/transactions/salesord.nl?id=292…" at bounding box center [917, 500] width 225 height 19
click at [122, 436] on span "All requests" at bounding box center [139, 436] width 141 height 19
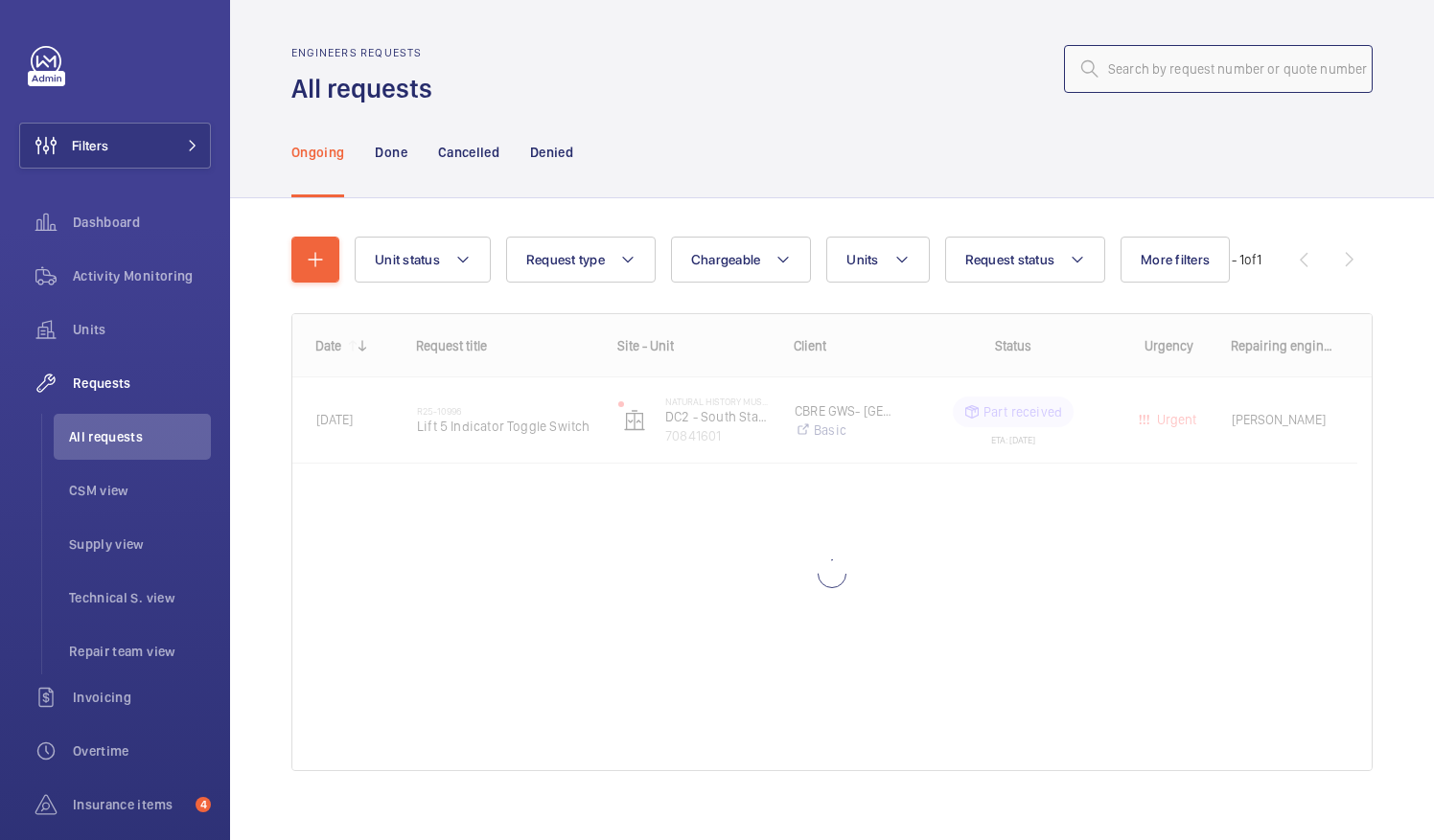
click at [1089, 76] on input "text" at bounding box center [1218, 69] width 309 height 47
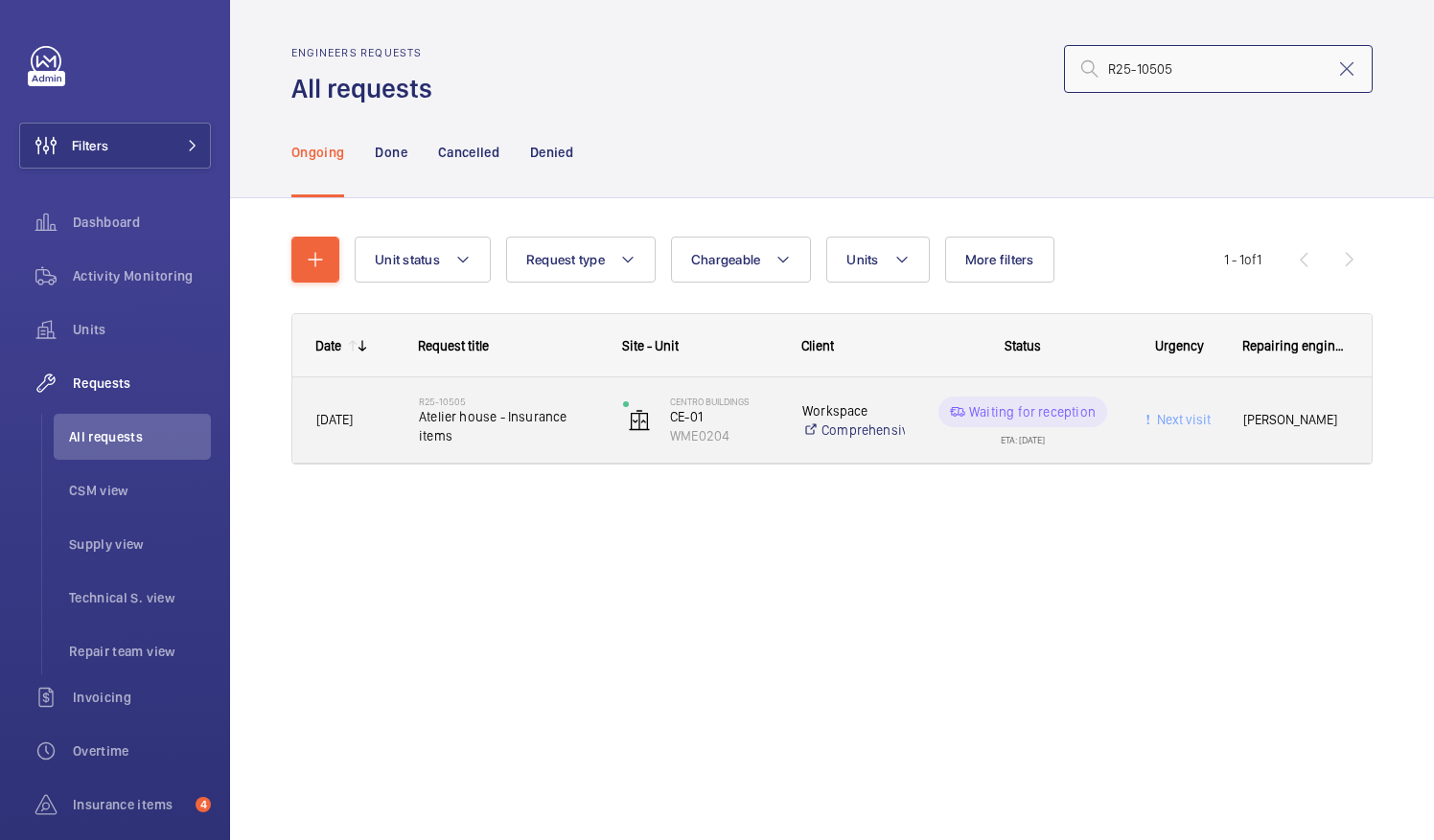
type input "R25-10505"
click at [493, 423] on span "Atelier house - Insurance items" at bounding box center [508, 427] width 179 height 39
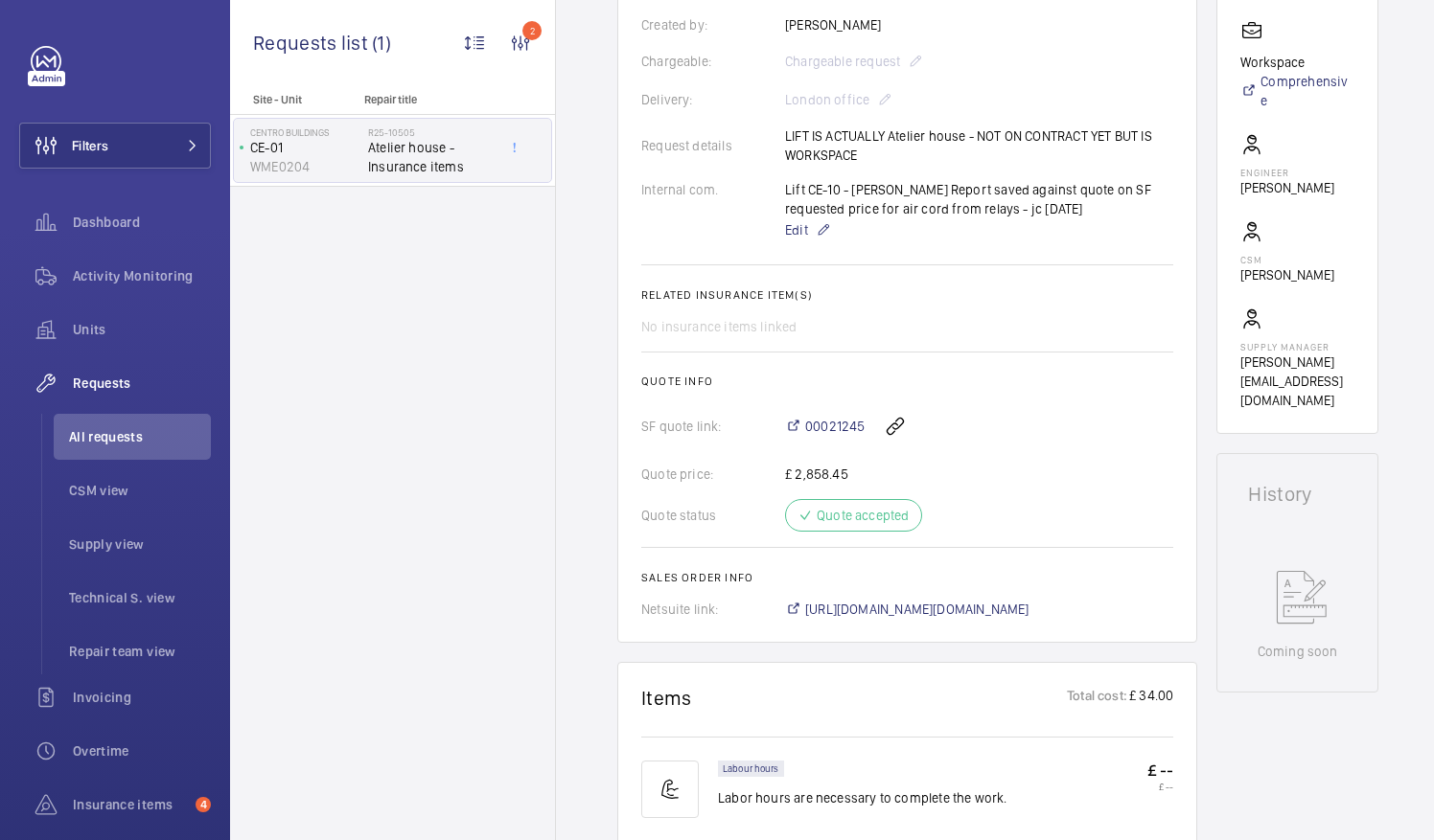
scroll to position [525, 0]
click at [984, 599] on span "https://6461500.app.netsuite.com/app/accounting/transactions/salesord.nl?id=289…" at bounding box center [917, 609] width 225 height 19
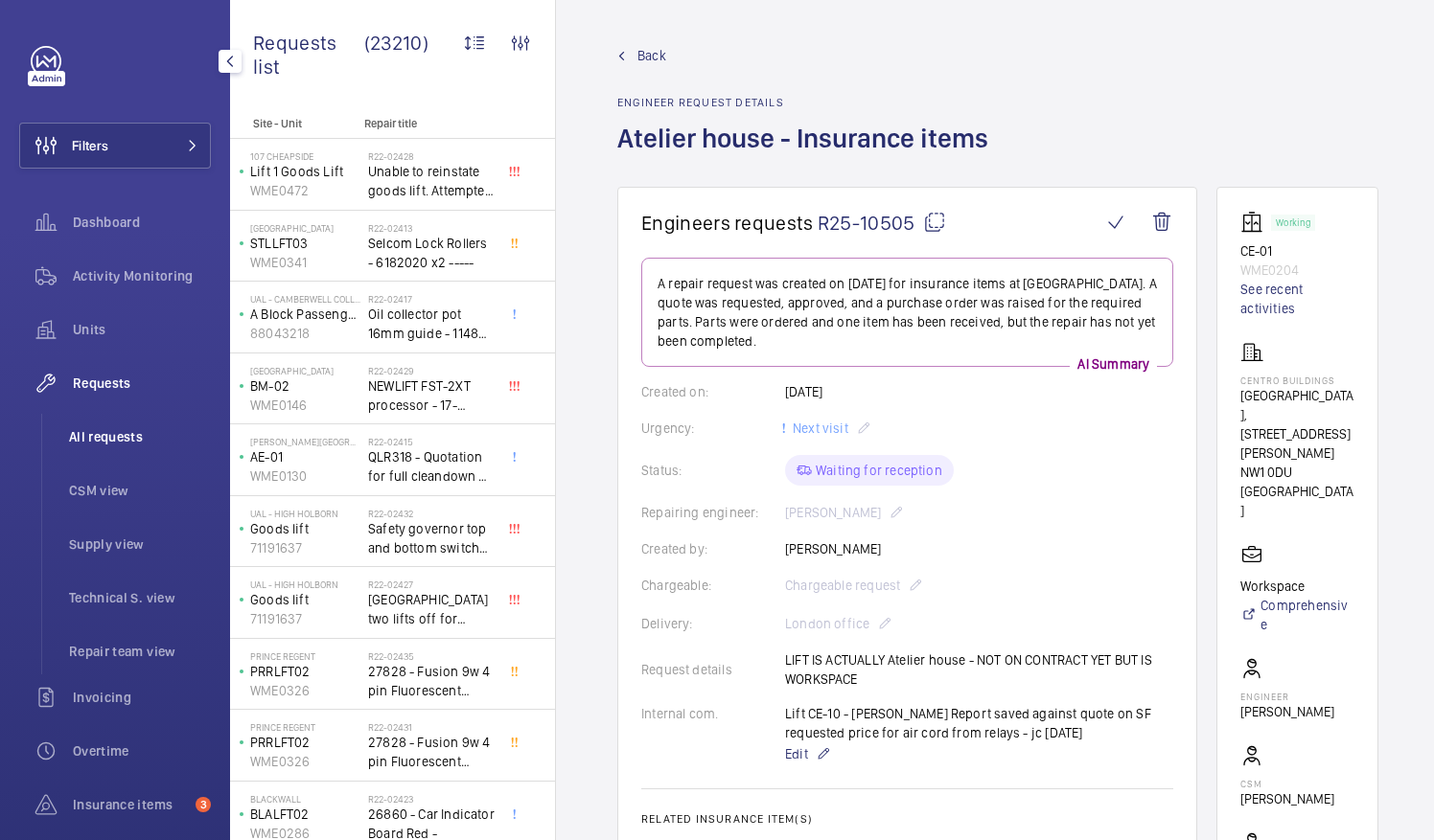
click at [113, 437] on span "All requests" at bounding box center [139, 436] width 141 height 19
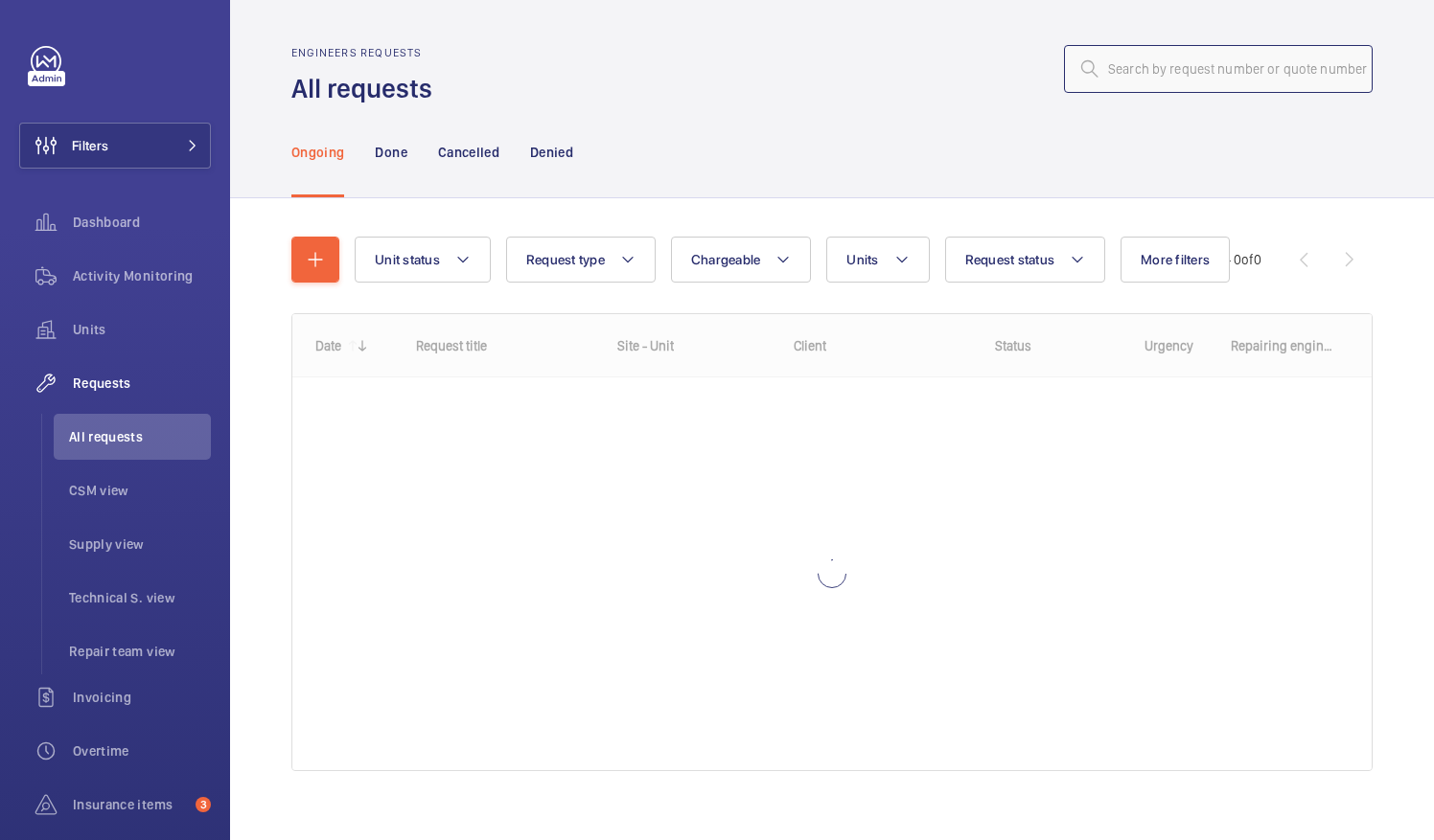
click at [1096, 76] on input "text" at bounding box center [1218, 69] width 309 height 47
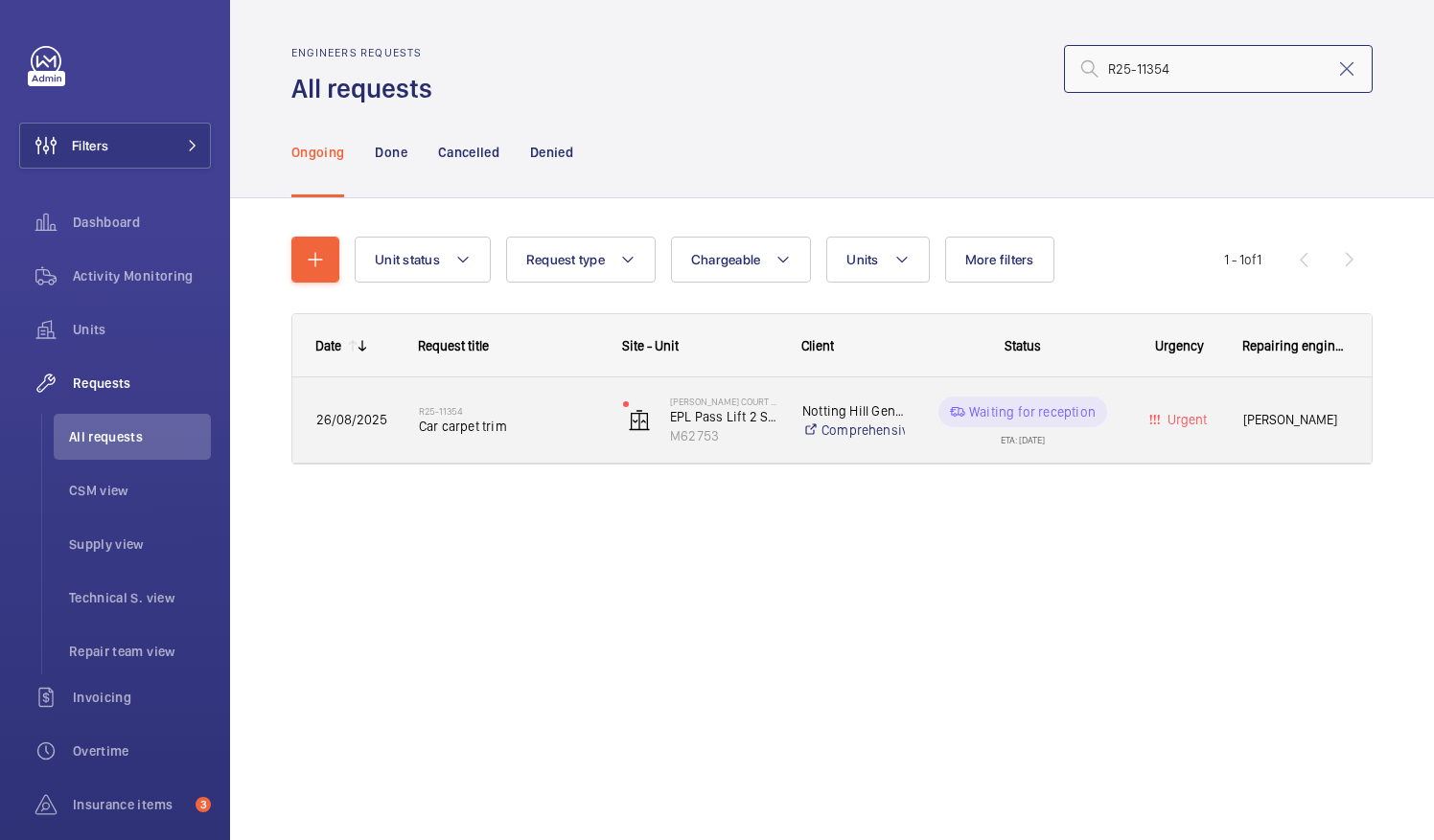
type input "R25-11354"
click at [484, 417] on span "Car carpet trim" at bounding box center [508, 427] width 179 height 19
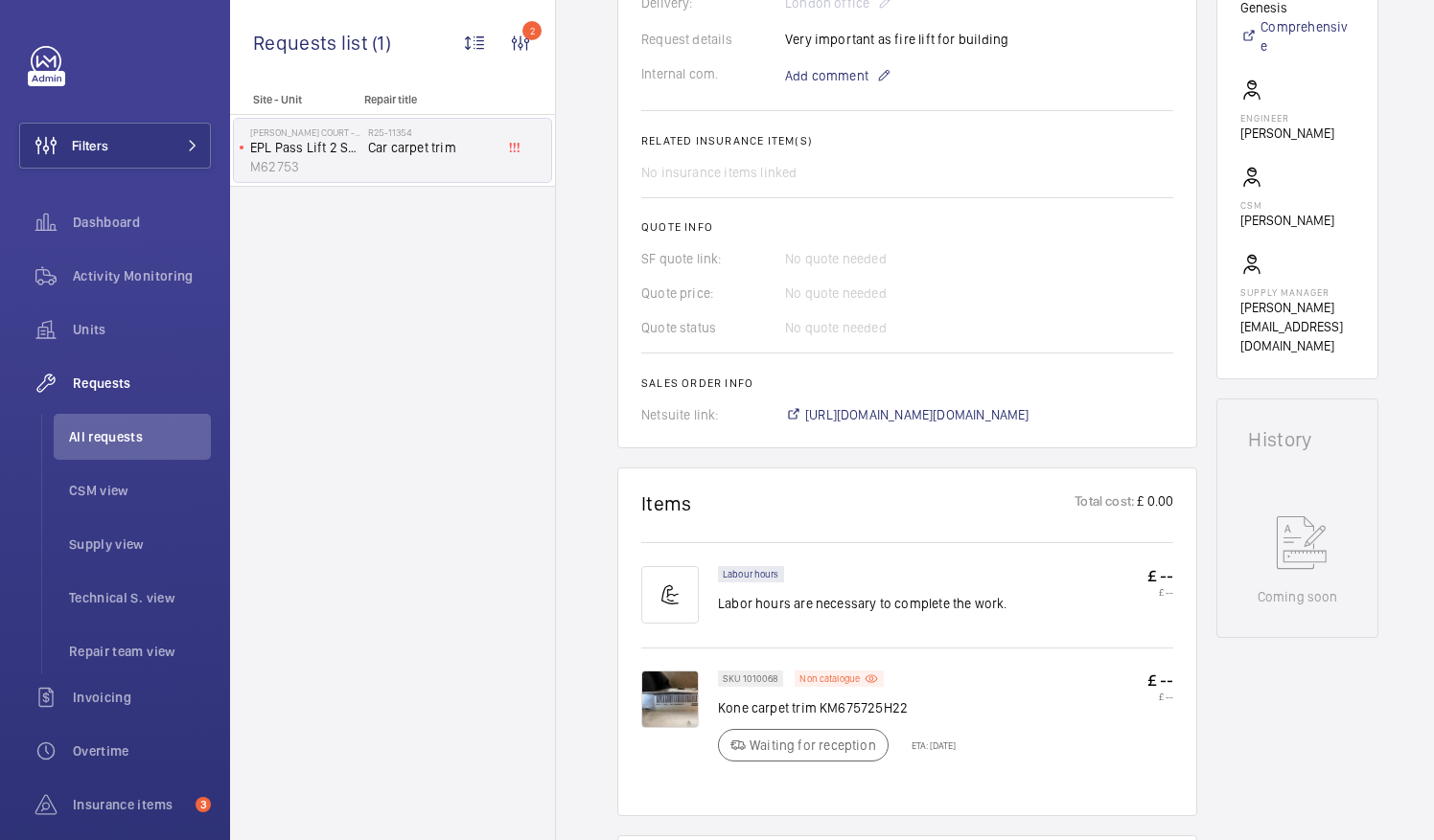
scroll to position [604, 0]
click at [959, 412] on span "https://6461500.app.netsuite.com/app/accounting/transactions/salesord.nl?id=294…" at bounding box center [917, 413] width 225 height 19
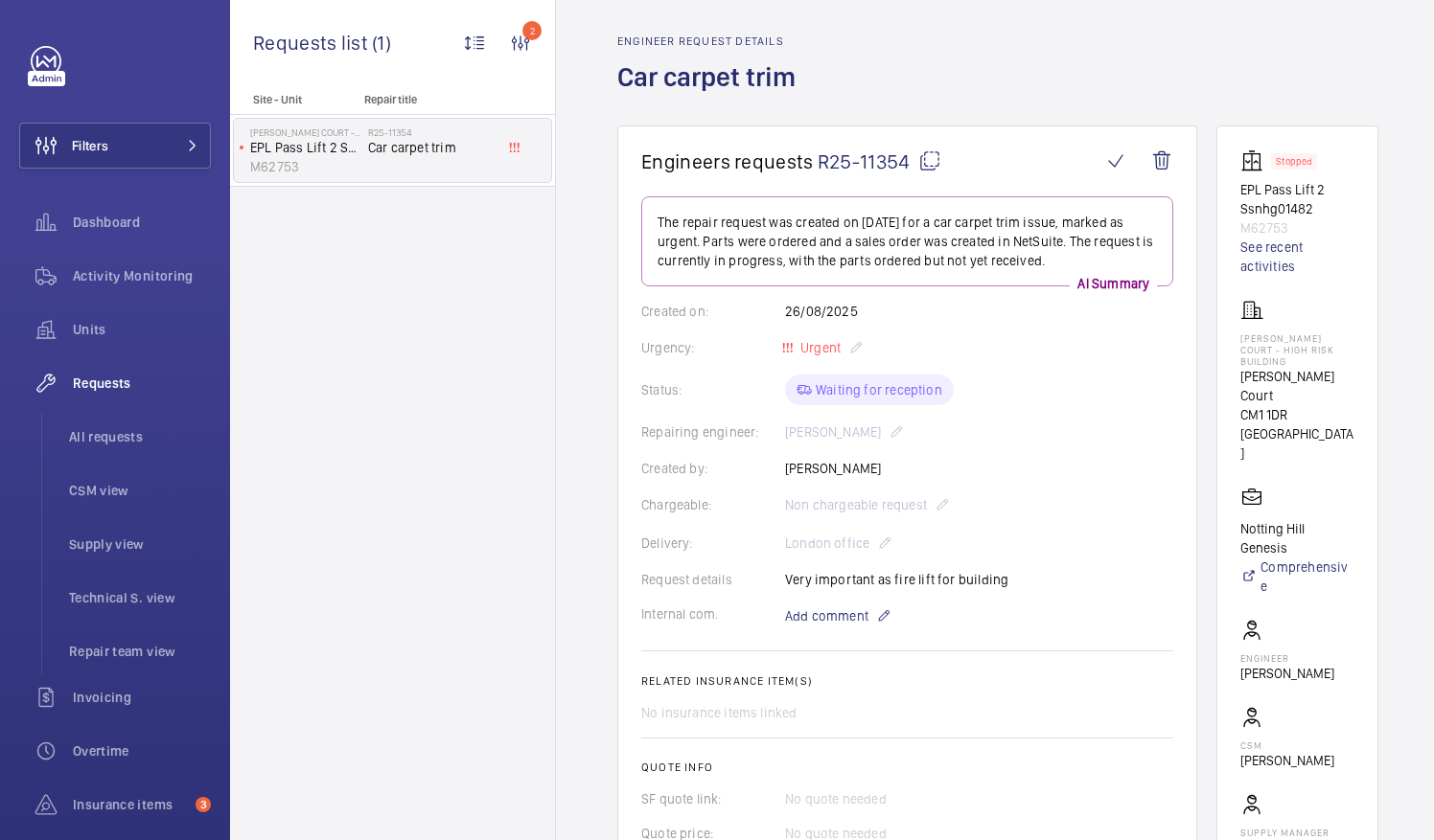
scroll to position [60, 0]
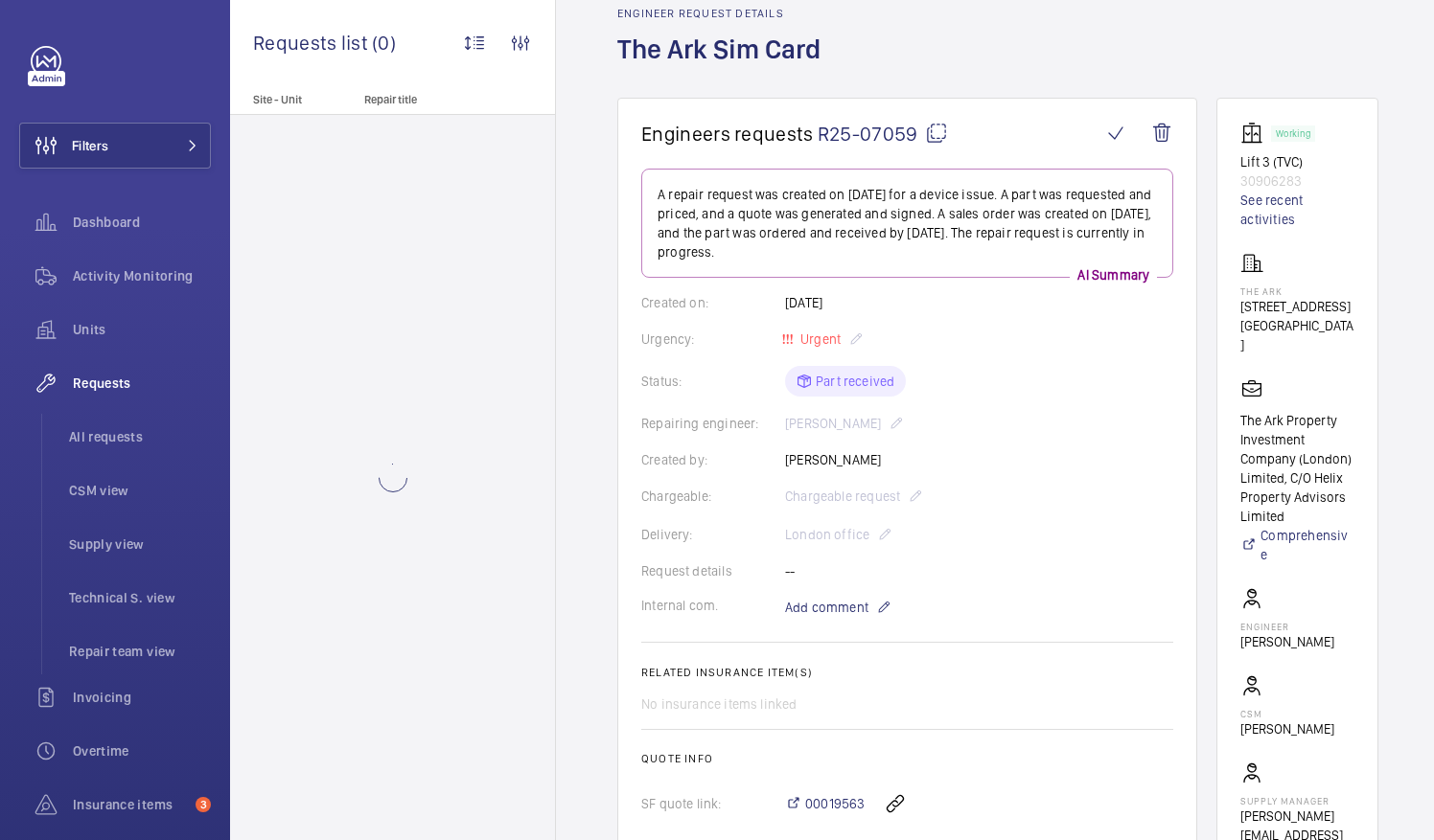
scroll to position [97, 0]
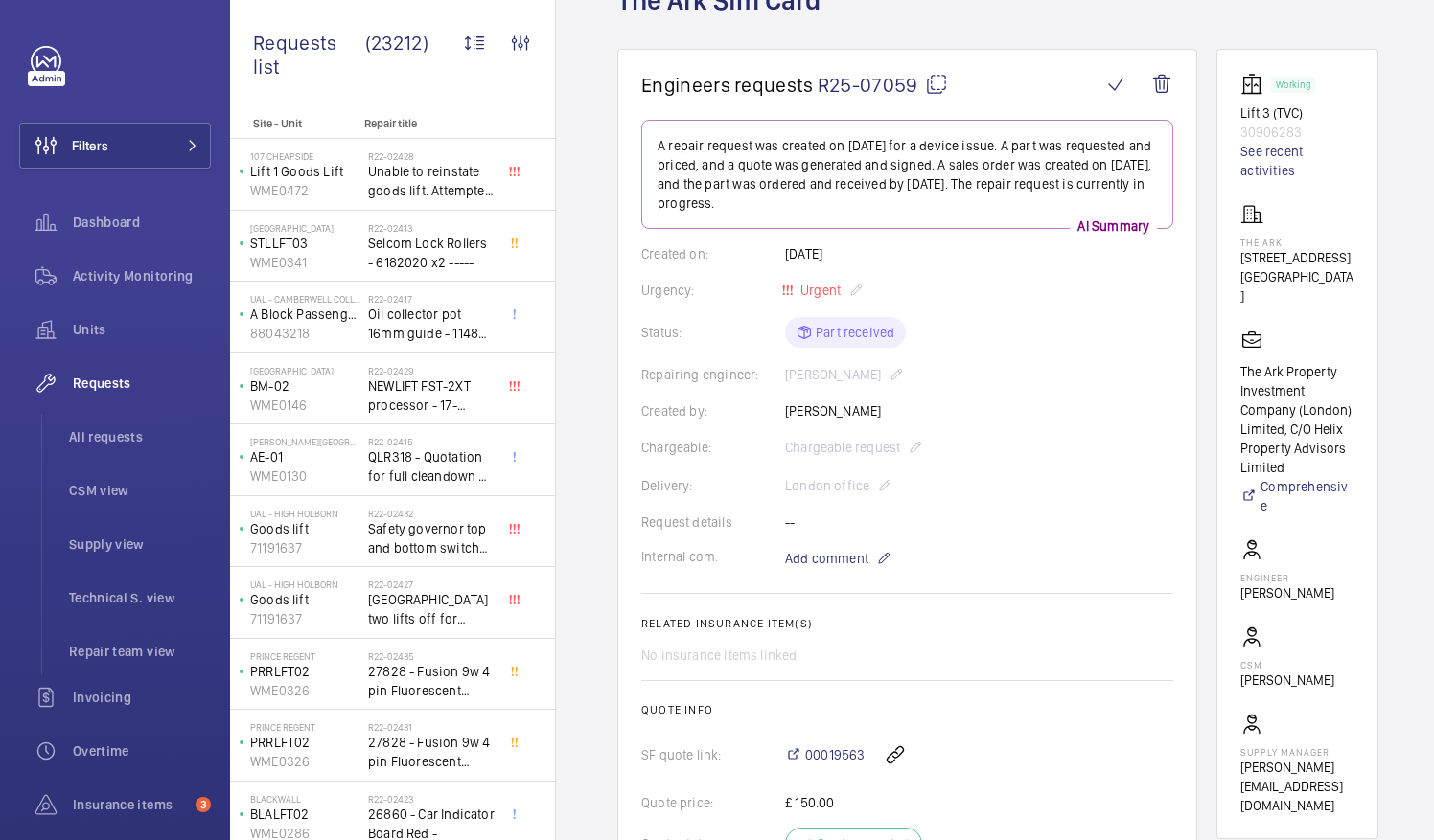
scroll to position [137, 0]
click at [931, 84] on mat-icon at bounding box center [936, 85] width 23 height 23
drag, startPoint x: 1263, startPoint y: 346, endPoint x: 1372, endPoint y: 360, distance: 109.9
click at [1372, 360] on wm-front-card "Working Lift 3 (TVC) 30906283 See recent activities The [GEOGRAPHIC_DATA][STREE…" at bounding box center [1297, 444] width 162 height 791
drag, startPoint x: 1372, startPoint y: 360, endPoint x: 1315, endPoint y: 350, distance: 57.9
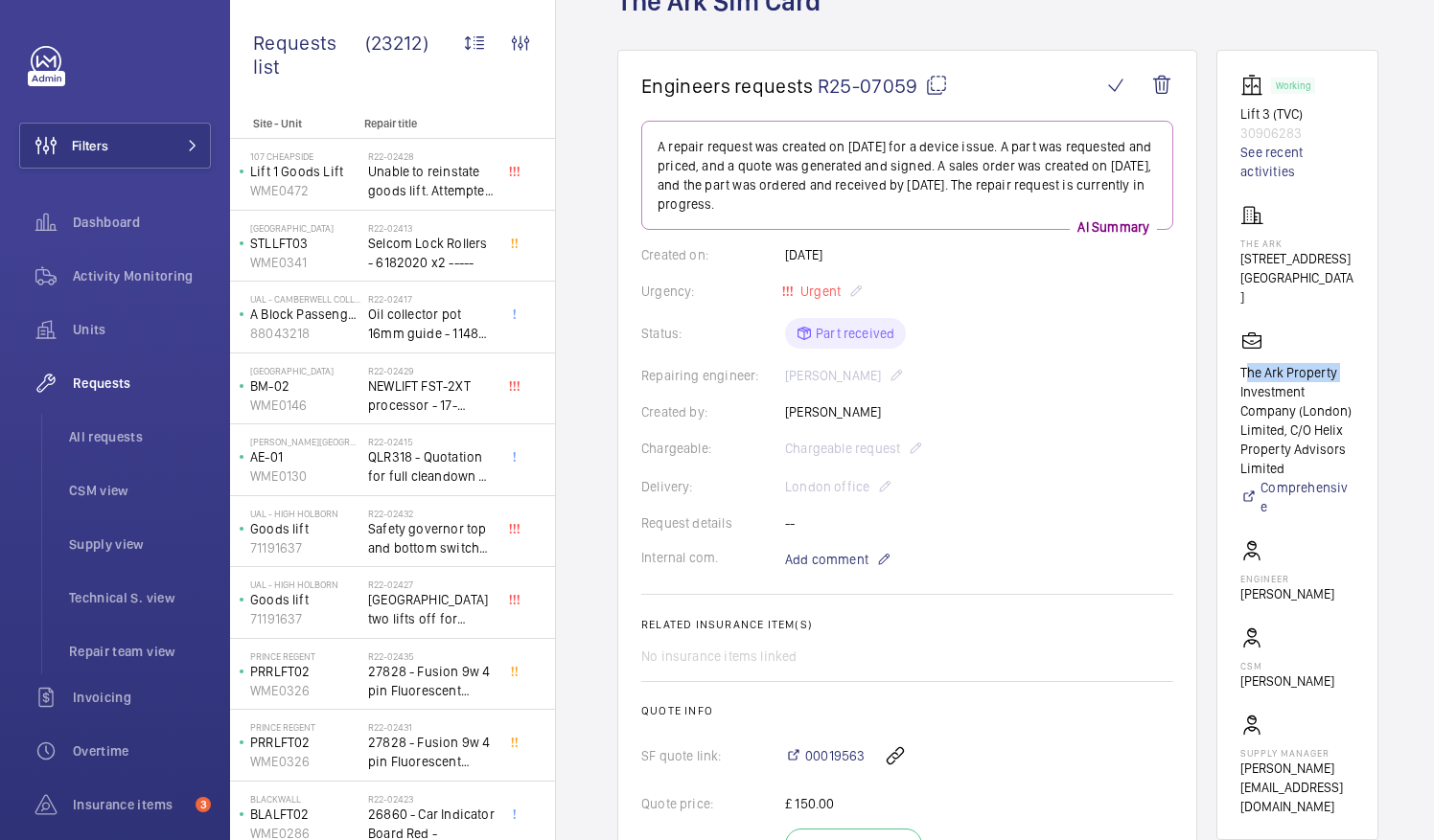
copy p "The Ark Property"
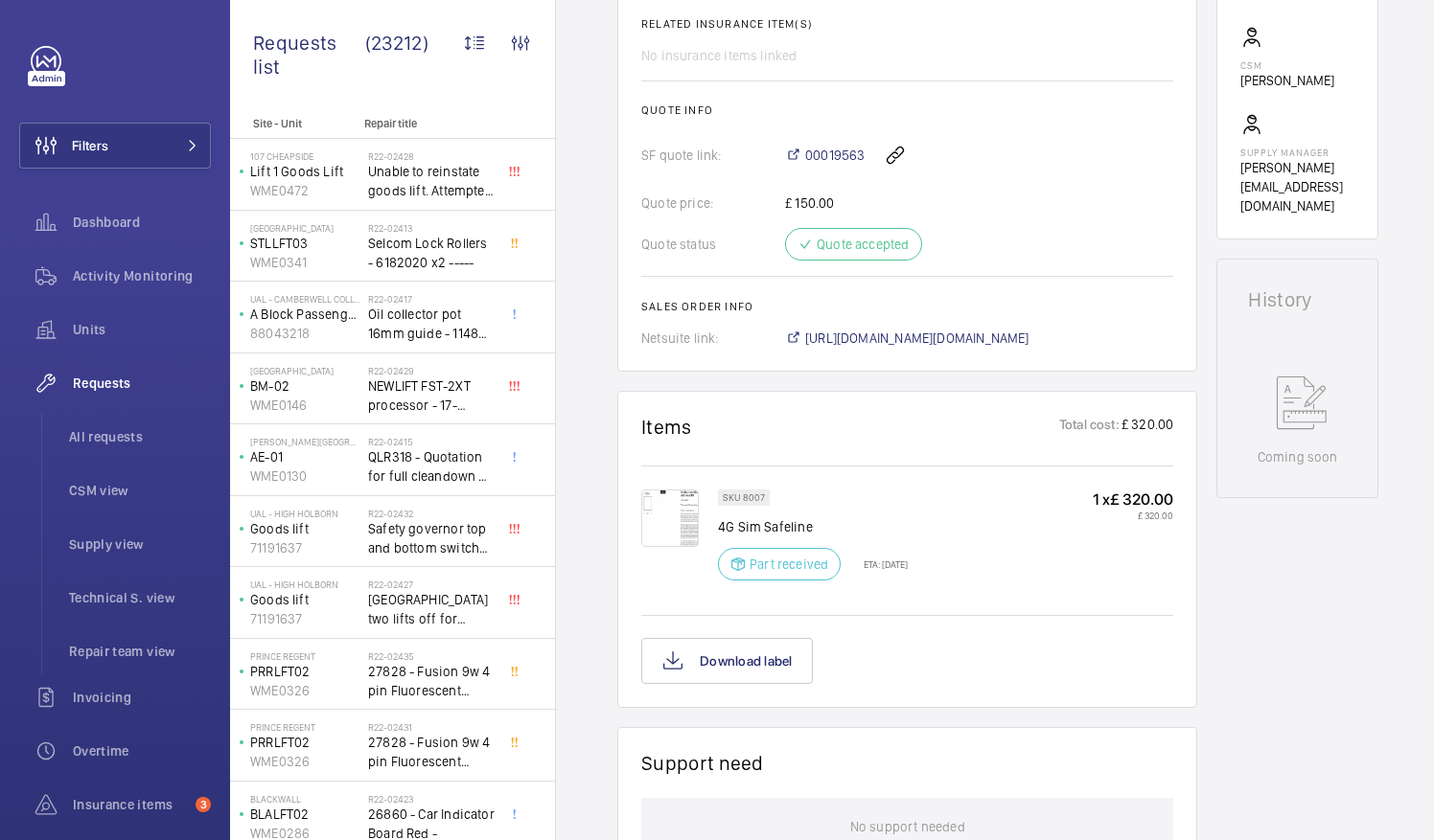
scroll to position [745, 0]
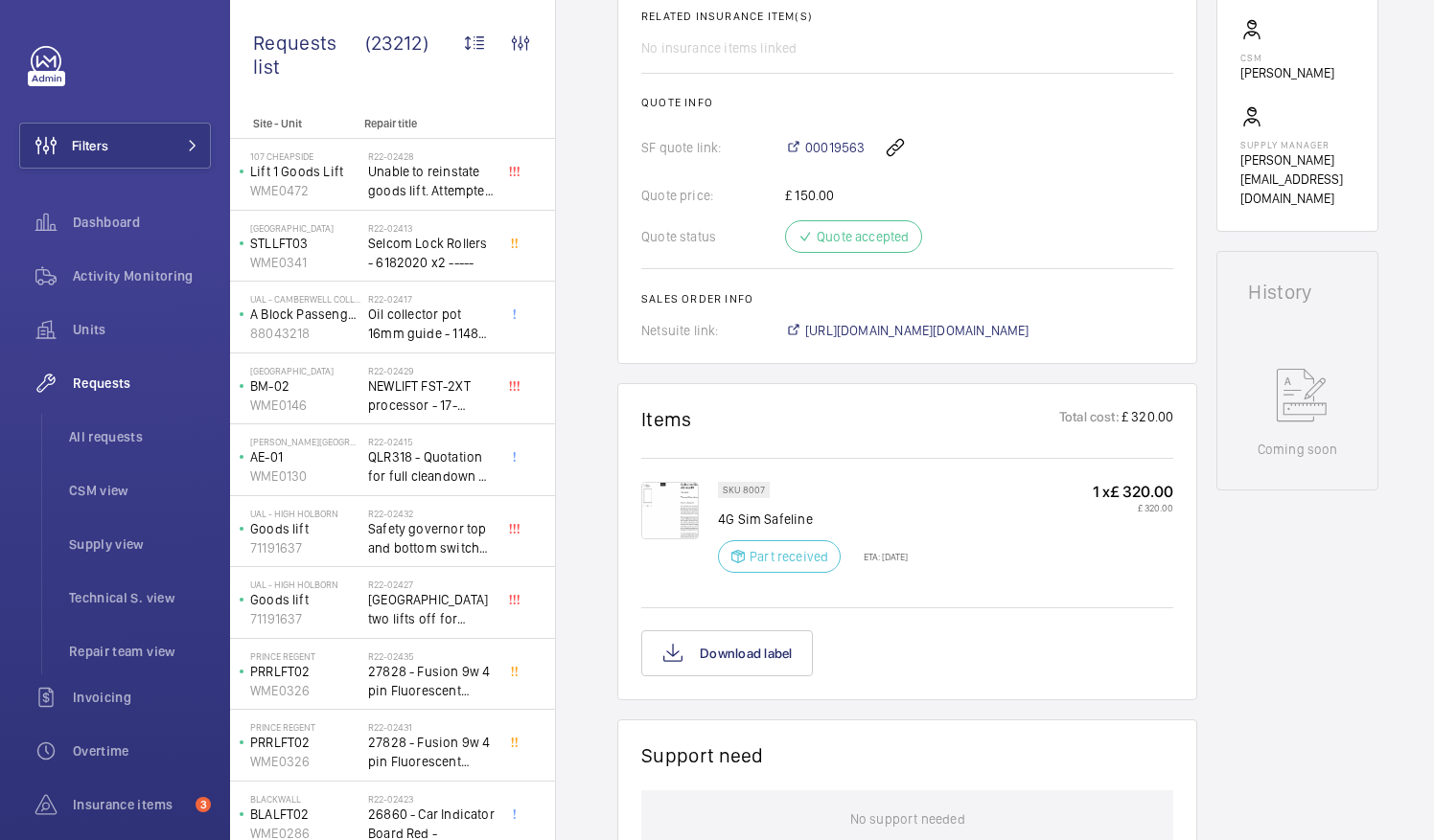
click at [721, 514] on p "4G Sim Safeline" at bounding box center [812, 520] width 190 height 19
drag, startPoint x: 721, startPoint y: 514, endPoint x: 836, endPoint y: 519, distance: 115.1
click at [836, 519] on p "4G Sim Safeline" at bounding box center [812, 520] width 190 height 19
drag, startPoint x: 836, startPoint y: 519, endPoint x: 789, endPoint y: 517, distance: 47.0
copy div "4G Sim Safeline"
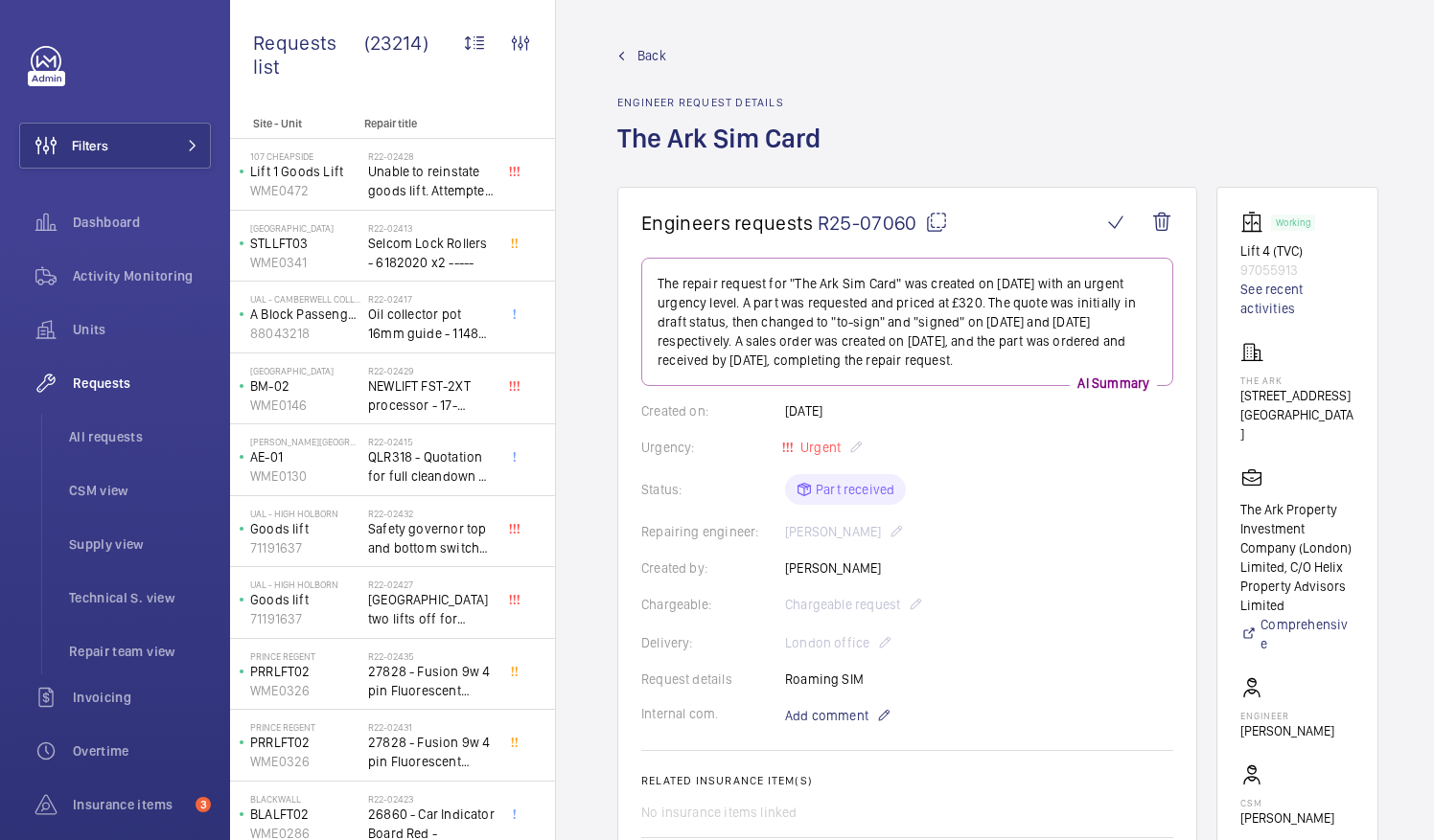
click at [929, 223] on mat-icon at bounding box center [936, 223] width 23 height 23
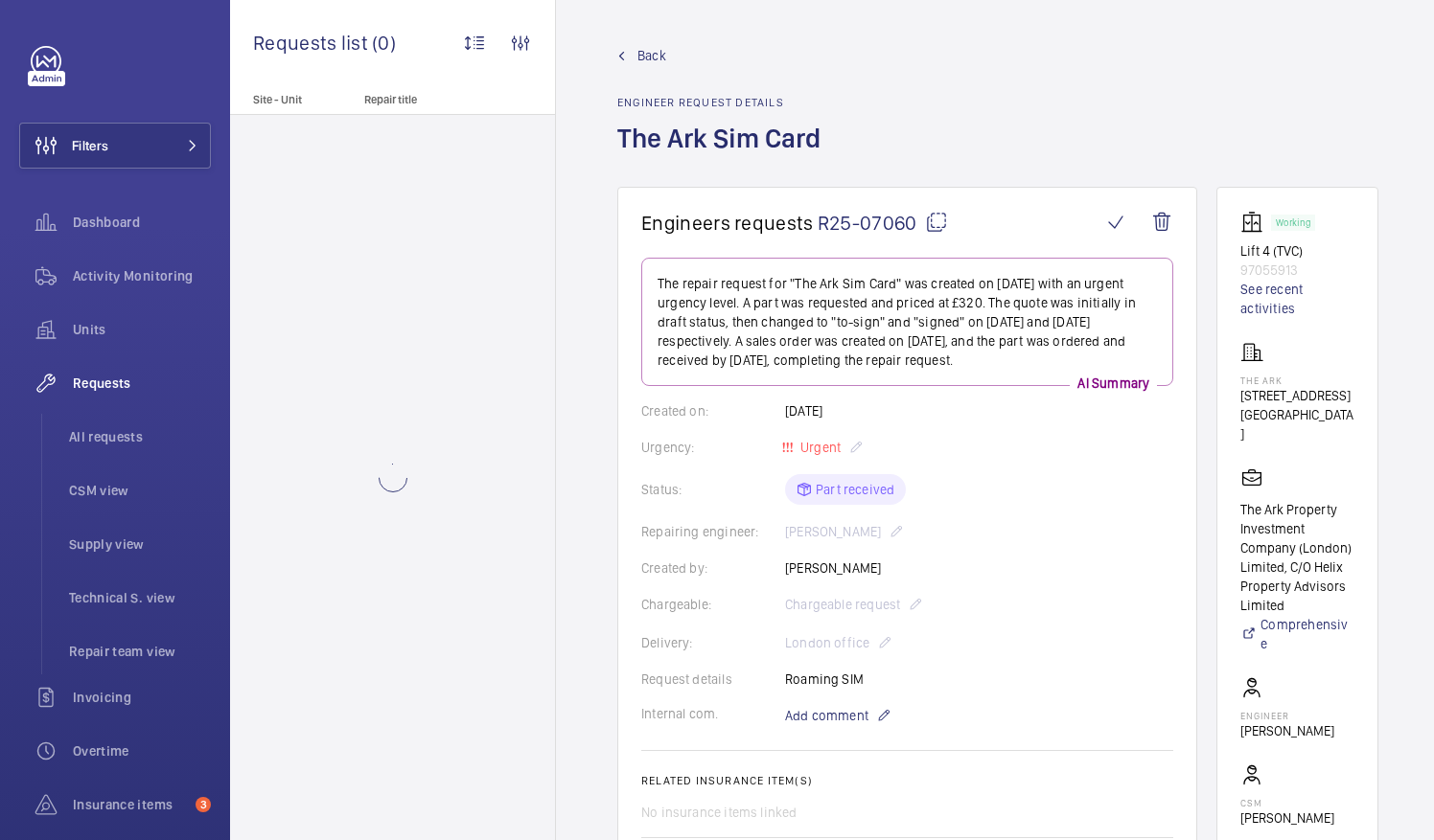
click at [933, 225] on mat-icon at bounding box center [936, 223] width 23 height 23
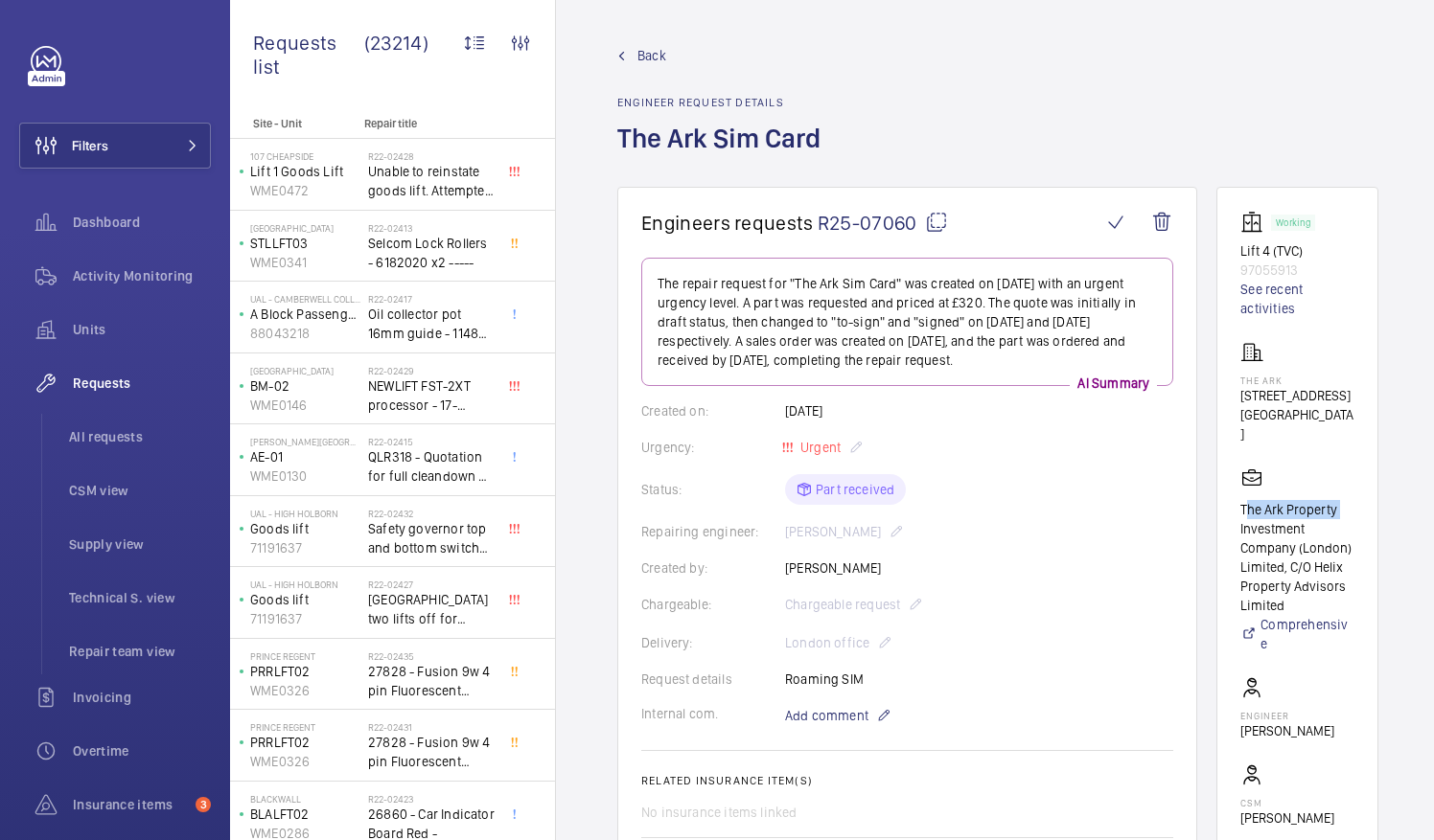
drag, startPoint x: 1265, startPoint y: 488, endPoint x: 1365, endPoint y: 485, distance: 100.0
click at [1355, 500] on p "The Ark Property Investment Company (London) Limited, C/O Helix Property Adviso…" at bounding box center [1297, 557] width 114 height 115
drag, startPoint x: 1365, startPoint y: 485, endPoint x: 1311, endPoint y: 489, distance: 54.1
copy p "The Ark Property"
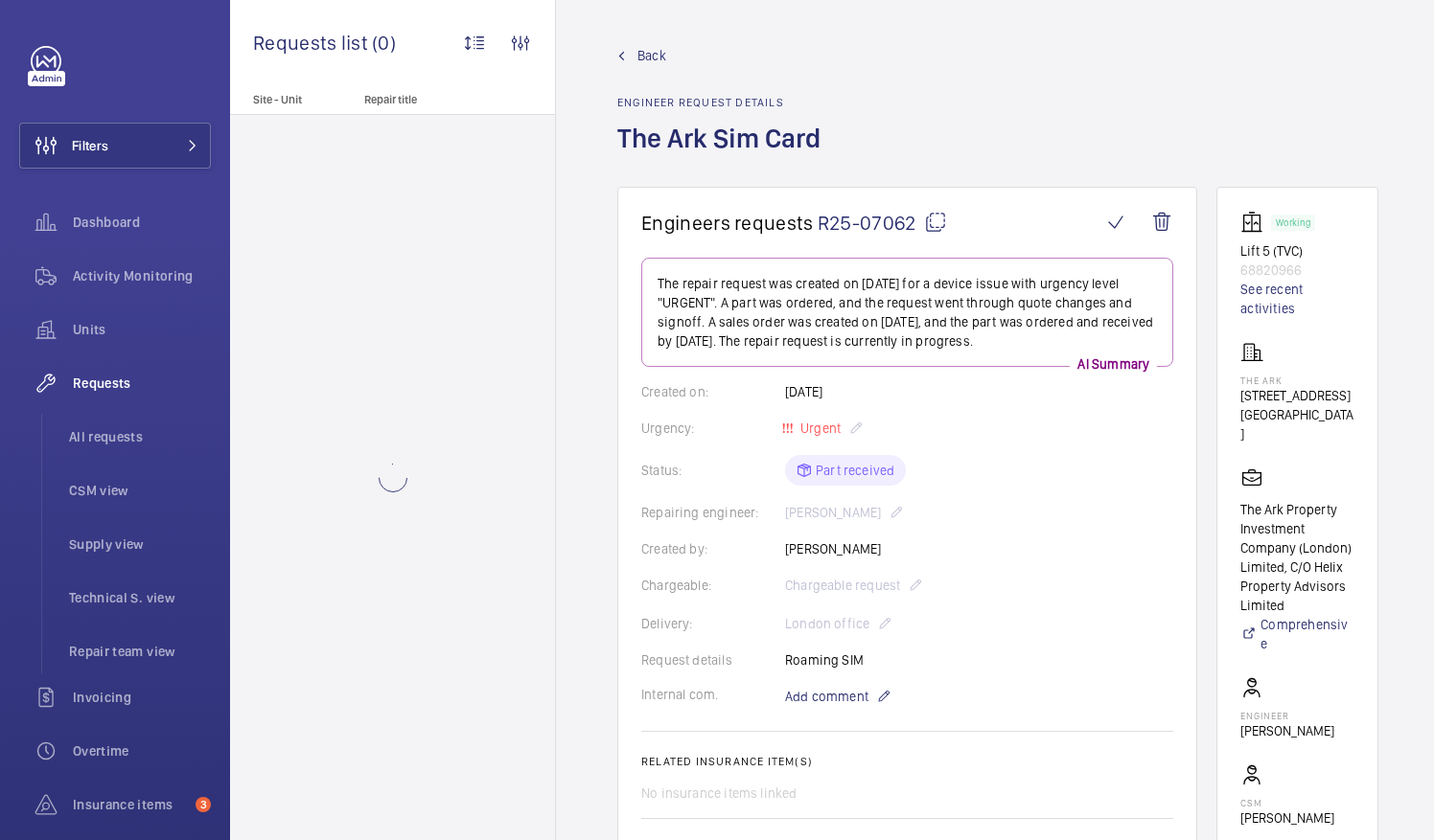
click at [932, 220] on mat-icon at bounding box center [935, 223] width 23 height 23
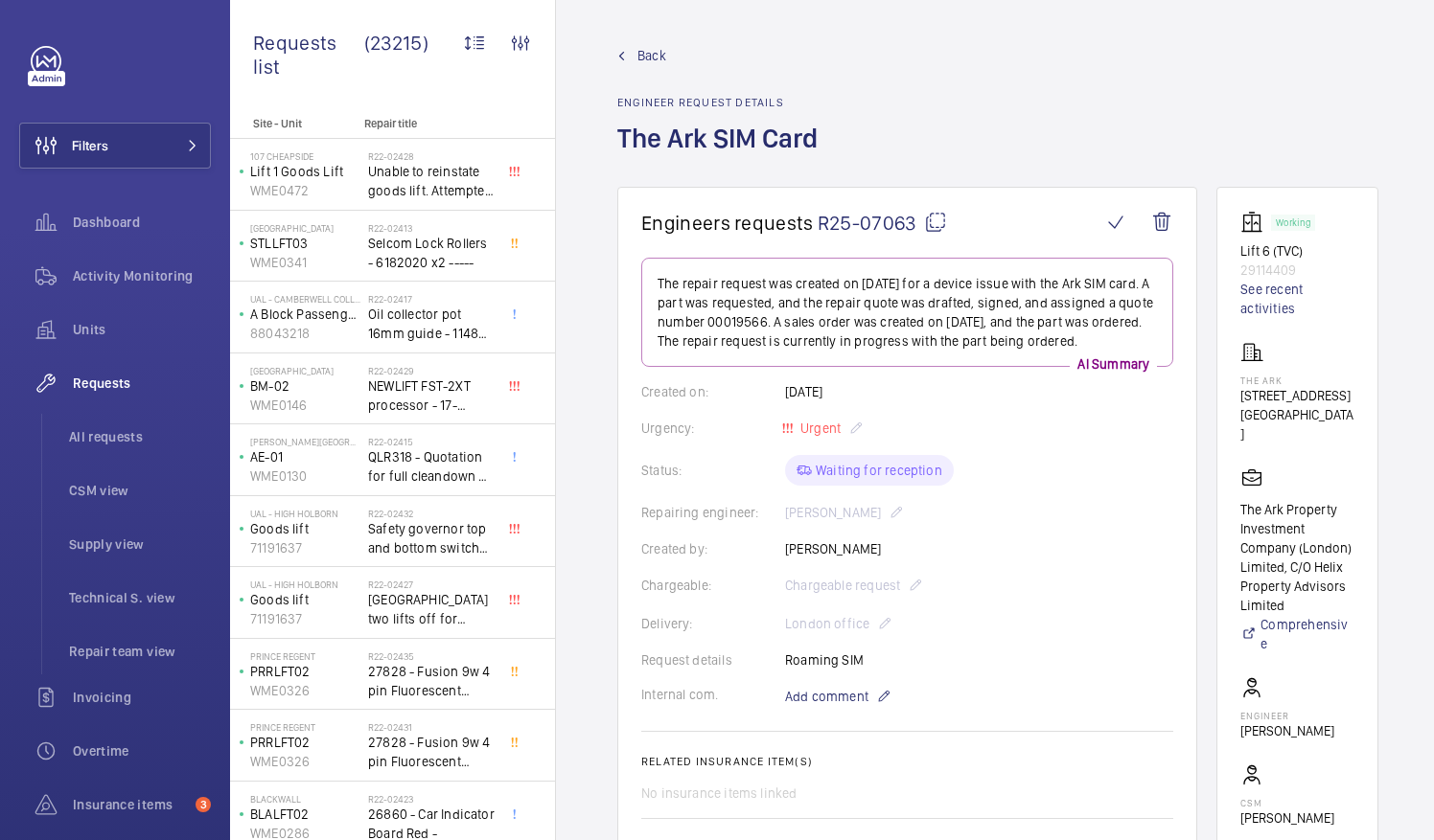
click at [937, 211] on mat-icon at bounding box center [935, 223] width 23 height 23
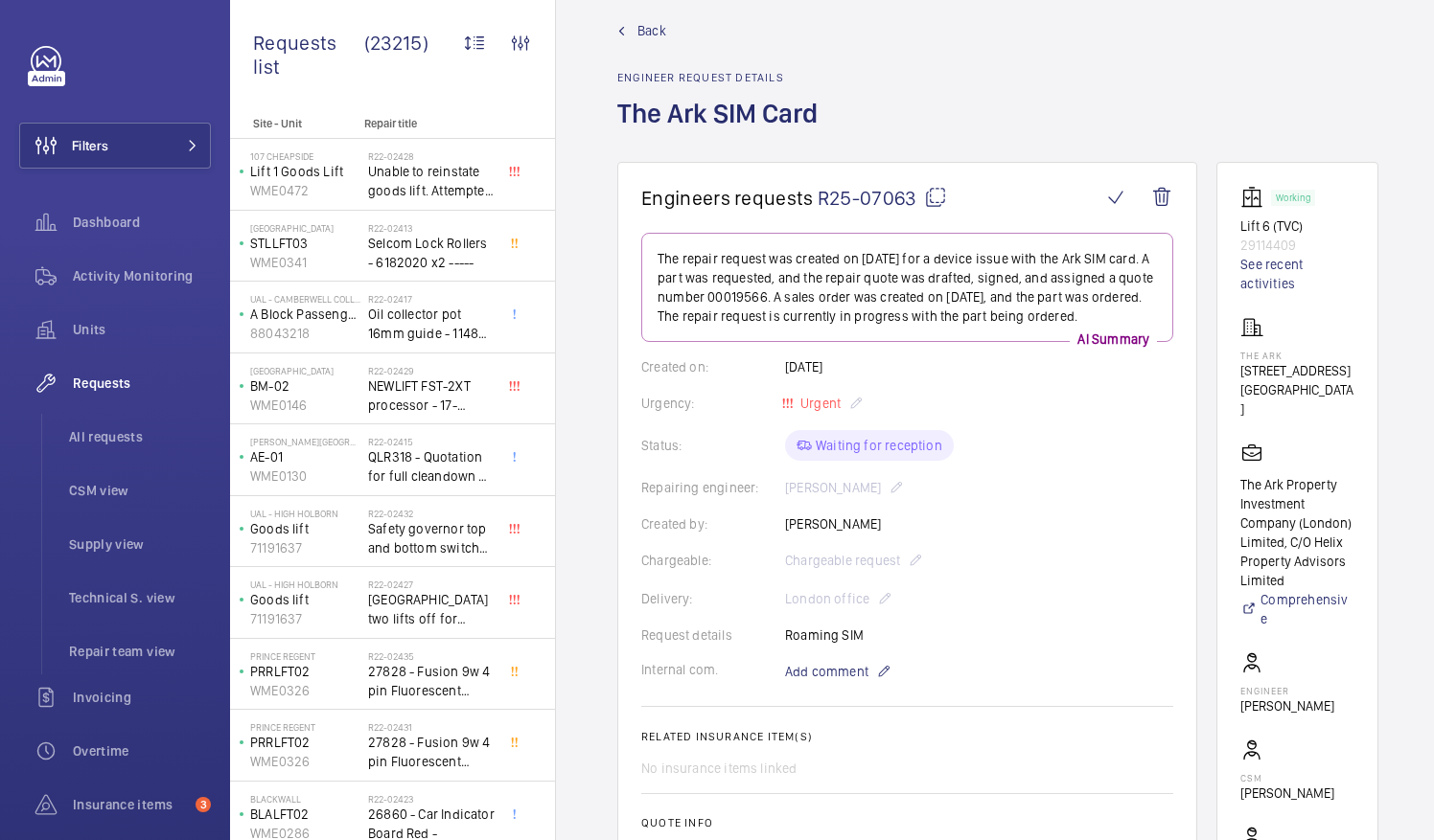
scroll to position [82, 0]
